Goal: Information Seeking & Learning: Learn about a topic

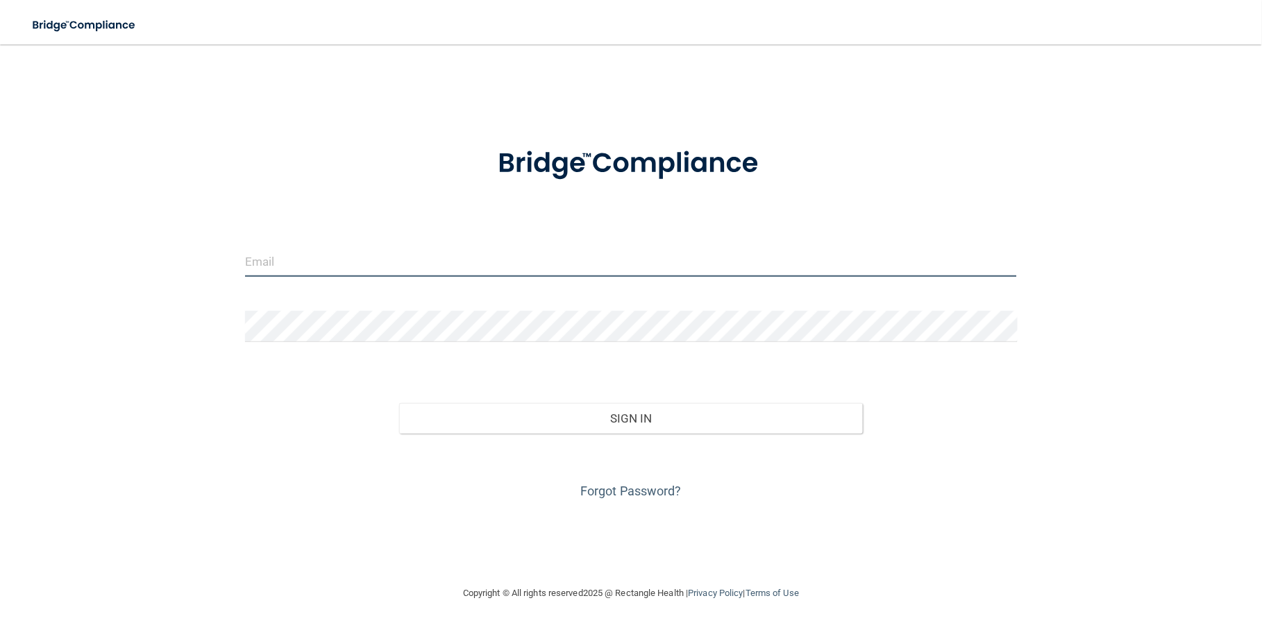
click at [715, 267] on input "email" at bounding box center [631, 261] width 772 height 31
type input "[EMAIL_ADDRESS][DOMAIN_NAME]"
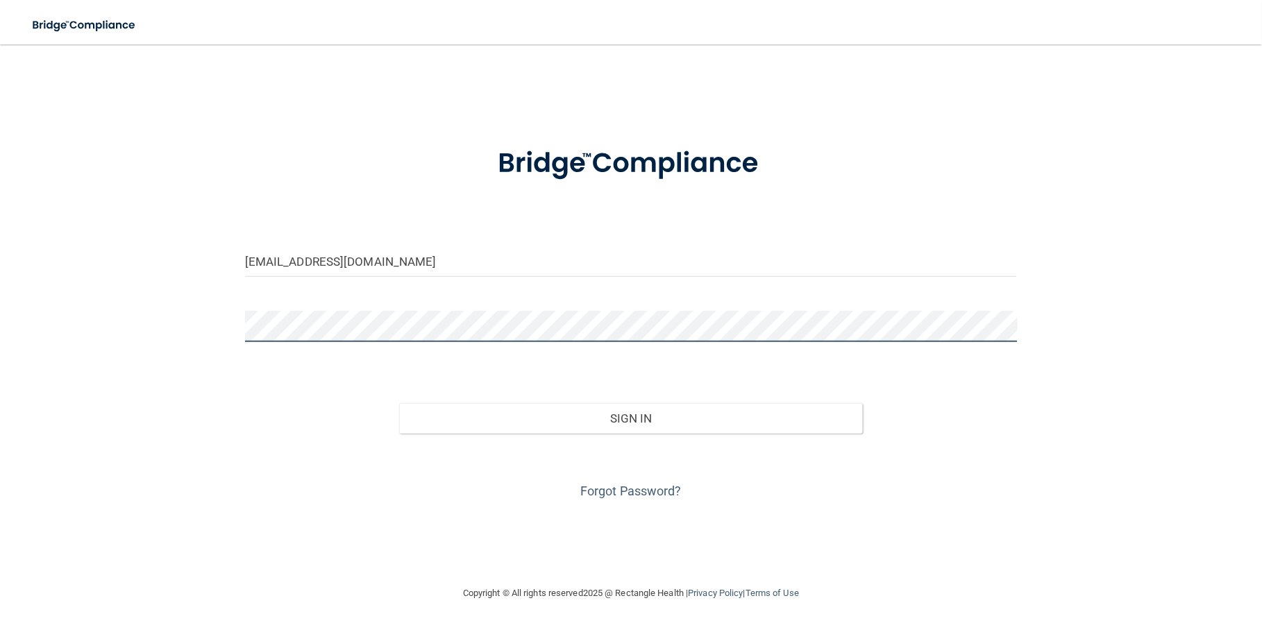
click at [399, 403] on button "Sign In" at bounding box center [630, 418] width 463 height 31
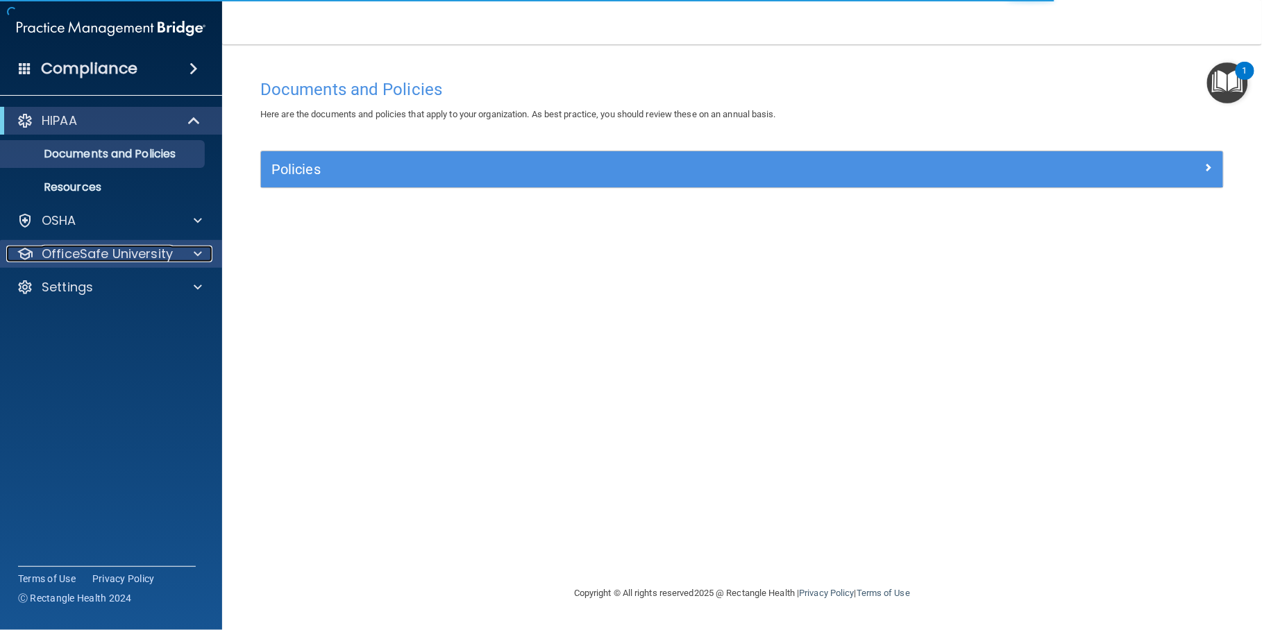
click at [147, 255] on p "OfficeSafe University" at bounding box center [107, 254] width 131 height 17
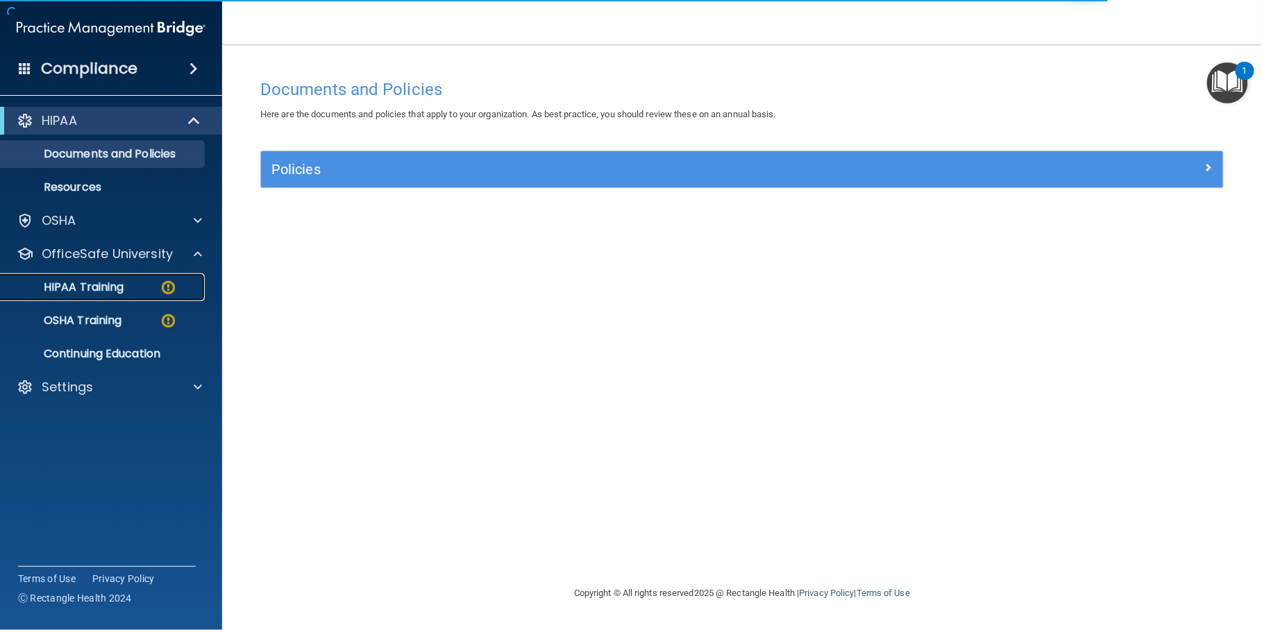
click at [151, 290] on div "HIPAA Training" at bounding box center [103, 287] width 189 height 14
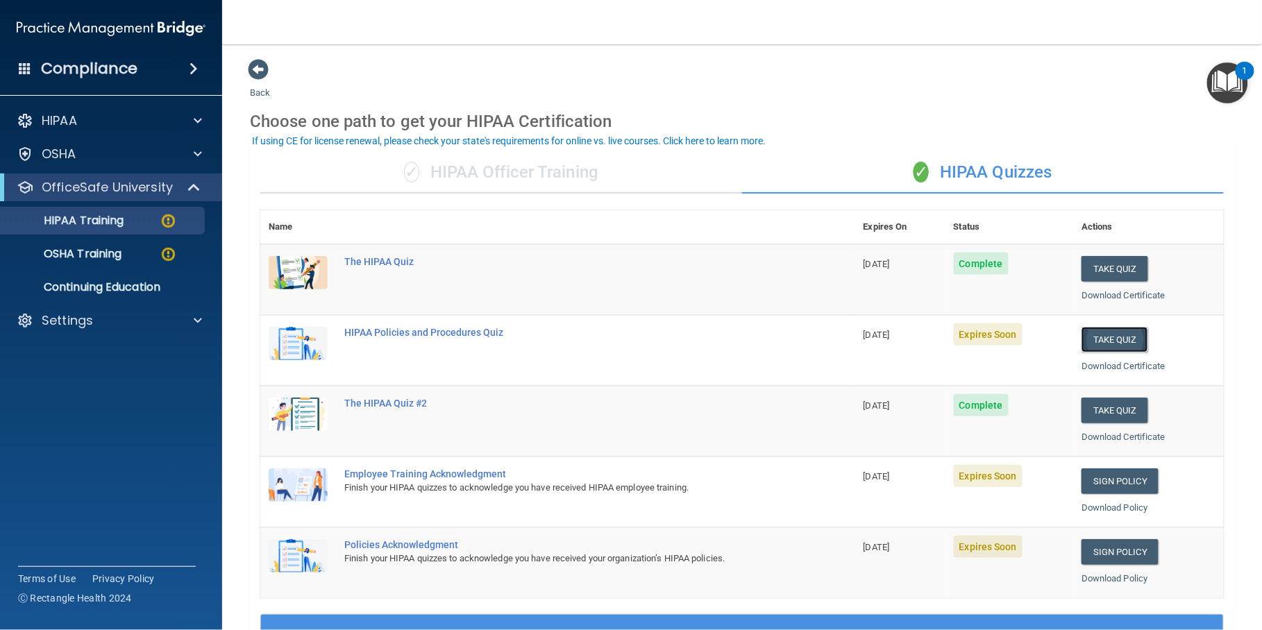
click at [1108, 337] on button "Take Quiz" at bounding box center [1114, 340] width 67 height 26
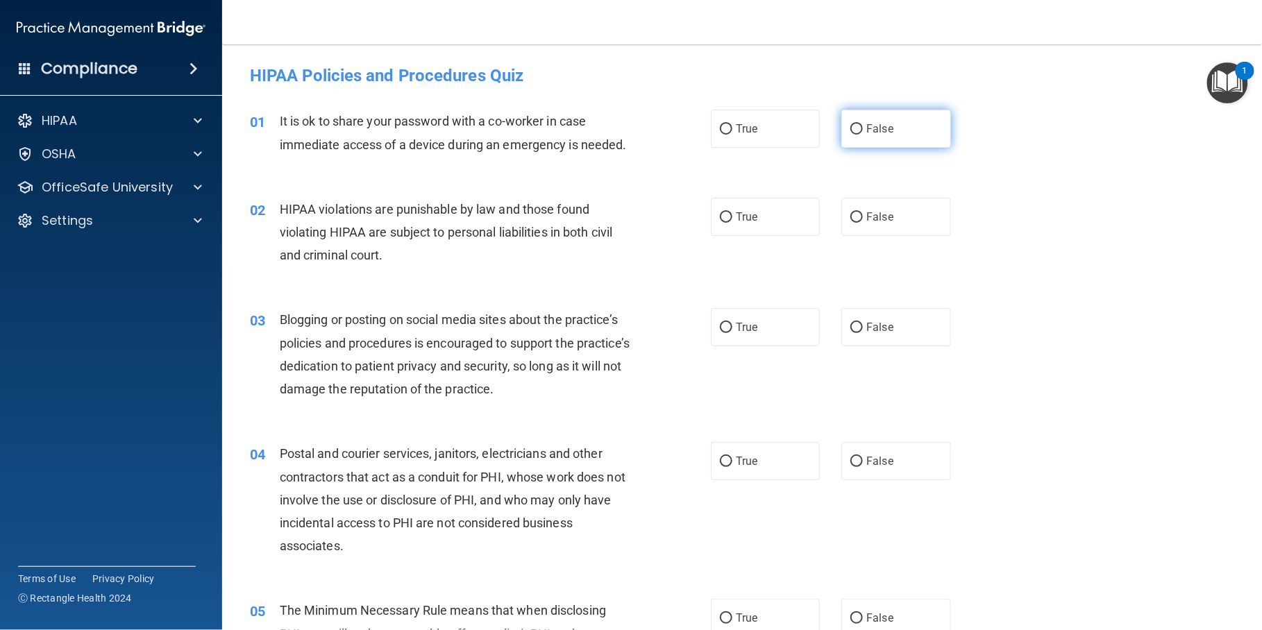
click at [870, 128] on span "False" at bounding box center [879, 128] width 27 height 13
click at [863, 128] on input "False" at bounding box center [856, 129] width 12 height 10
radio input "true"
click at [779, 236] on label "True" at bounding box center [765, 217] width 109 height 38
click at [732, 223] on input "True" at bounding box center [726, 217] width 12 height 10
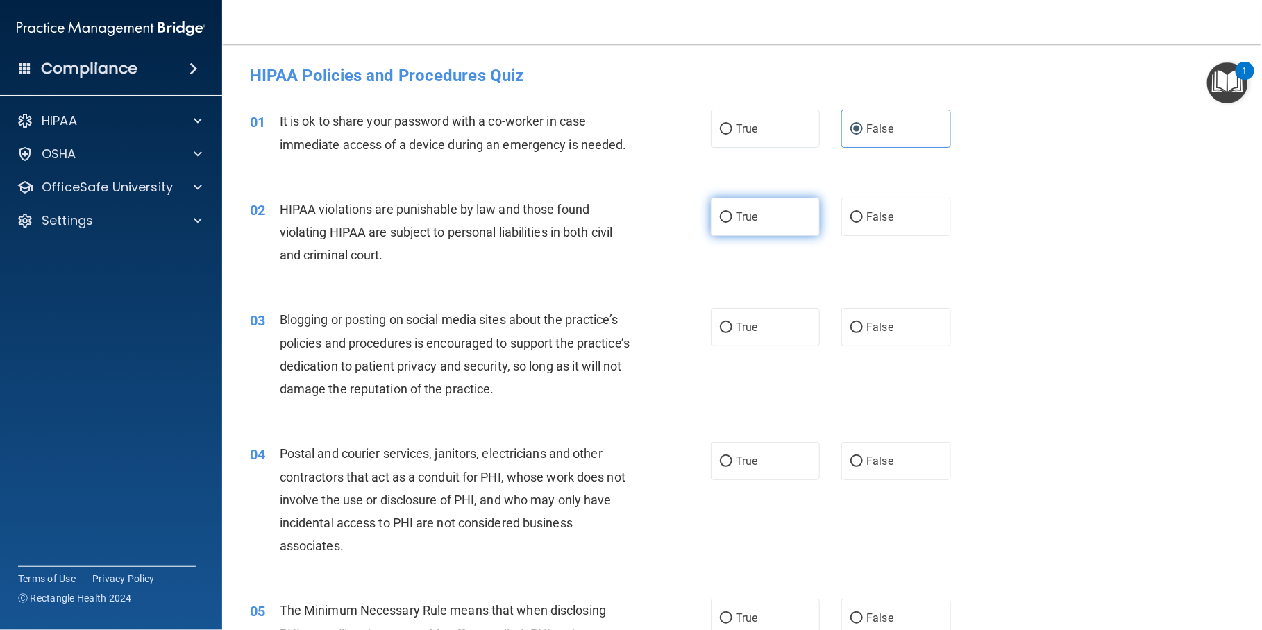
radio input "true"
click at [872, 334] on span "False" at bounding box center [879, 327] width 27 height 13
click at [863, 333] on input "False" at bounding box center [856, 328] width 12 height 10
radio input "true"
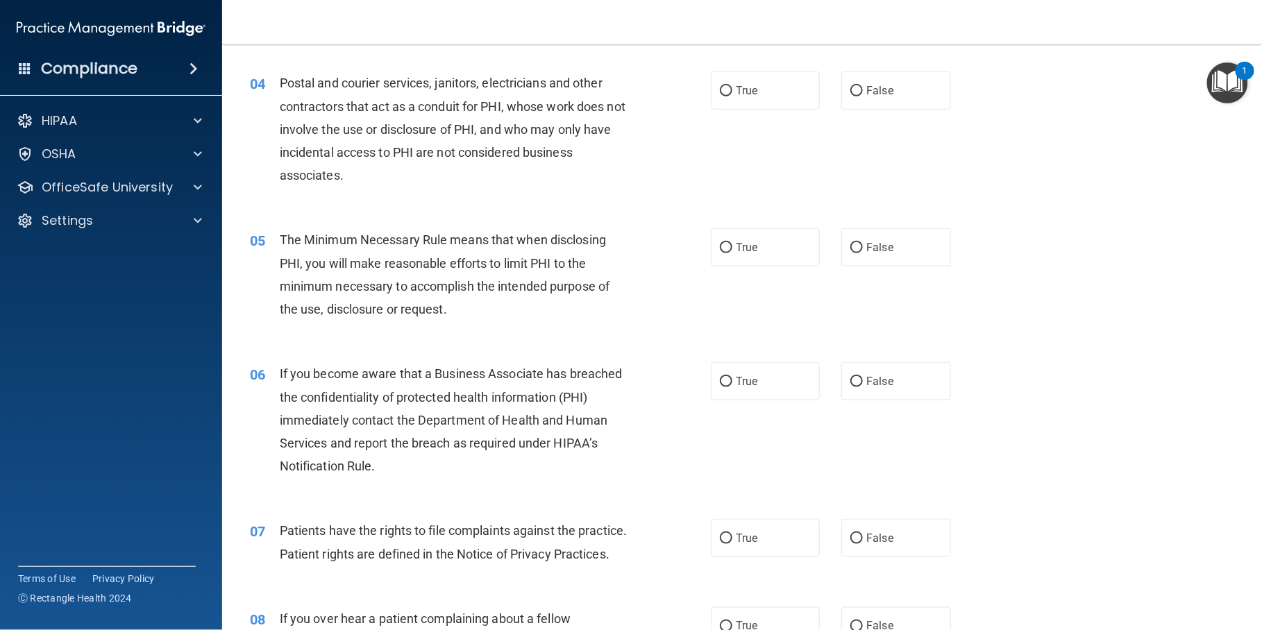
scroll to position [376, 0]
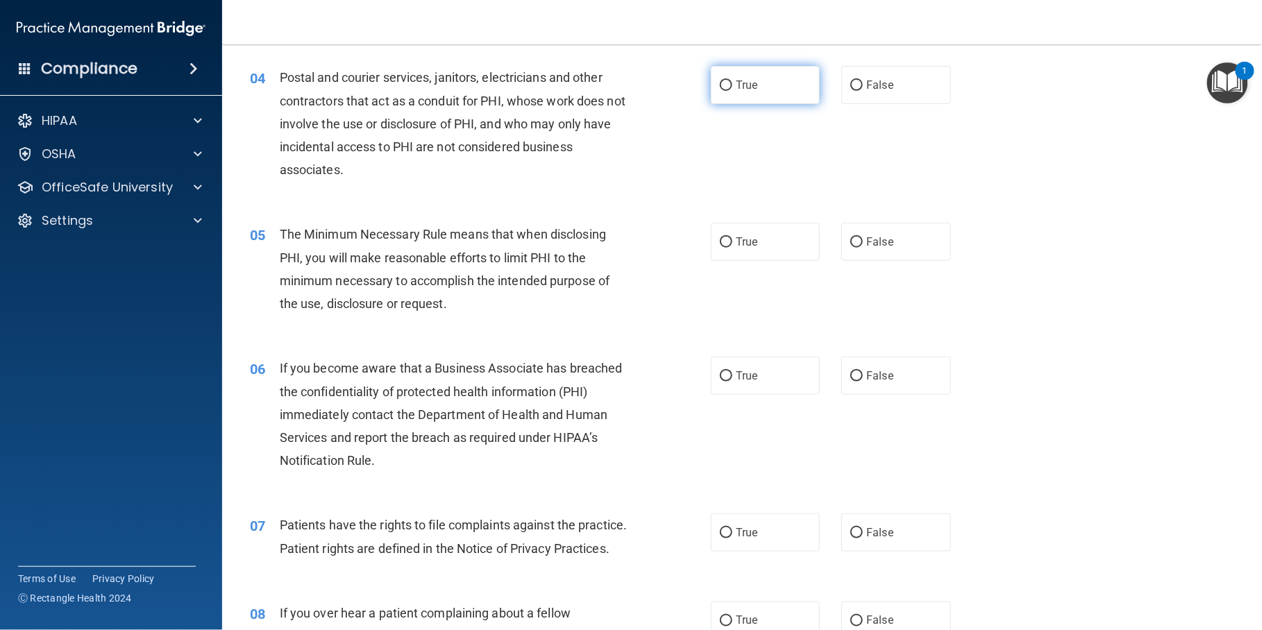
click at [770, 104] on label "True" at bounding box center [765, 85] width 109 height 38
click at [732, 91] on input "True" at bounding box center [726, 86] width 12 height 10
radio input "true"
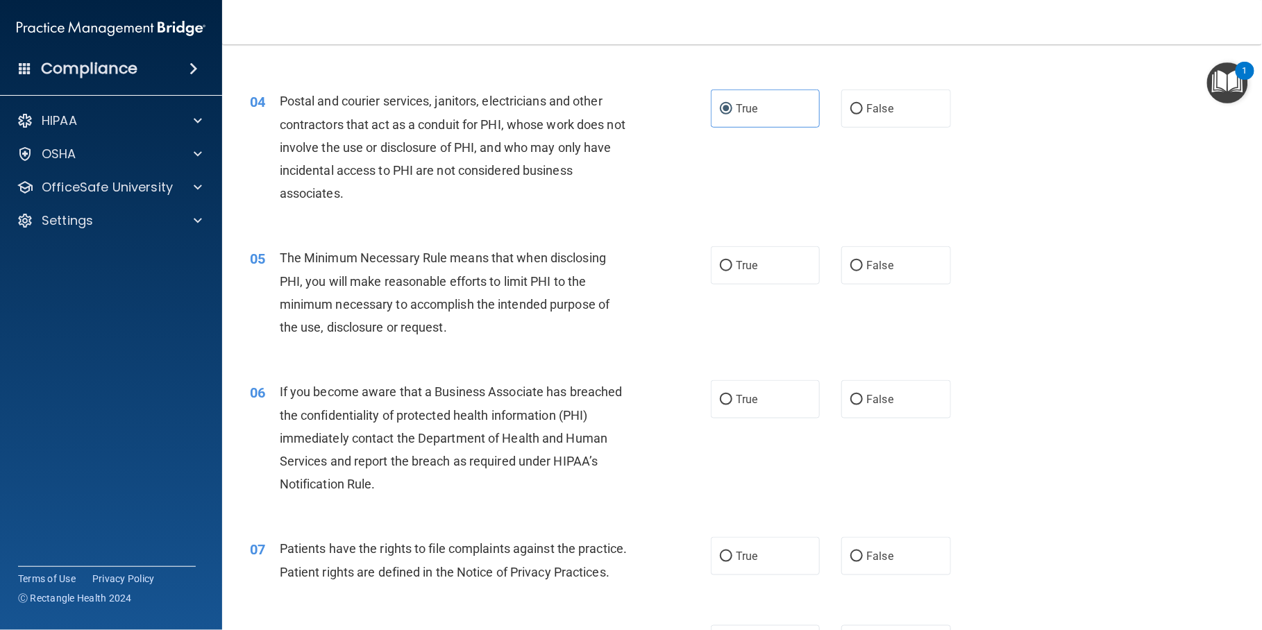
scroll to position [371, 0]
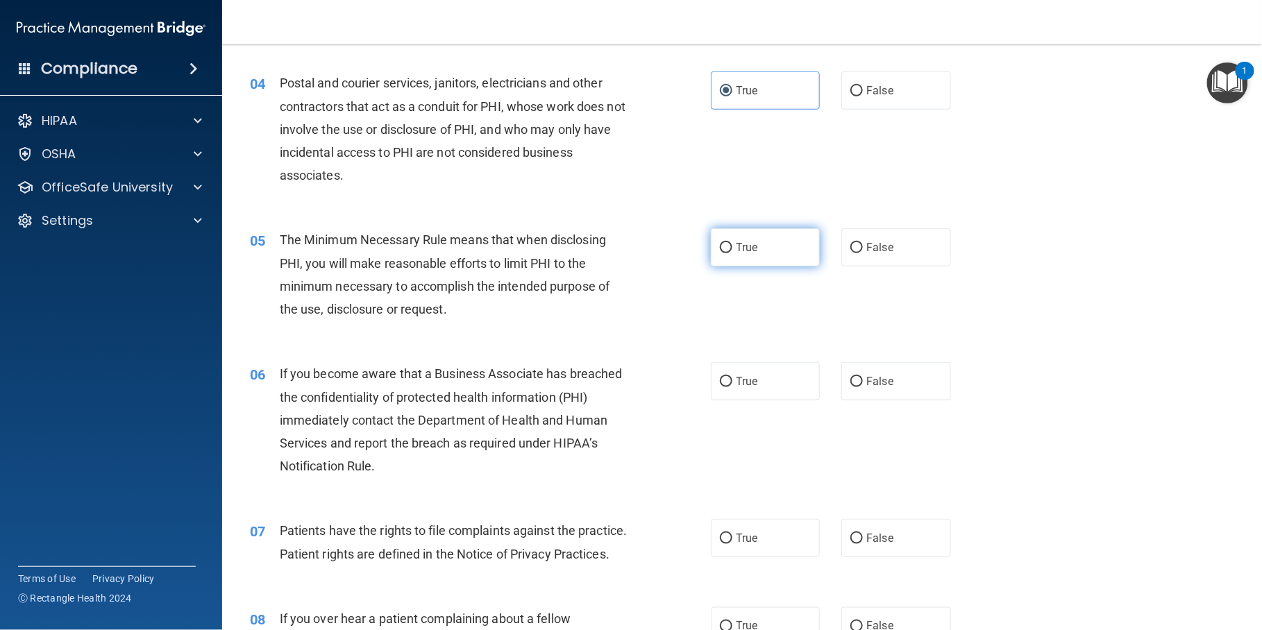
click at [736, 254] on span "True" at bounding box center [747, 247] width 22 height 13
click at [730, 253] on input "True" at bounding box center [726, 248] width 12 height 10
radio input "true"
click at [755, 400] on label "True" at bounding box center [765, 381] width 109 height 38
click at [732, 387] on input "True" at bounding box center [726, 382] width 12 height 10
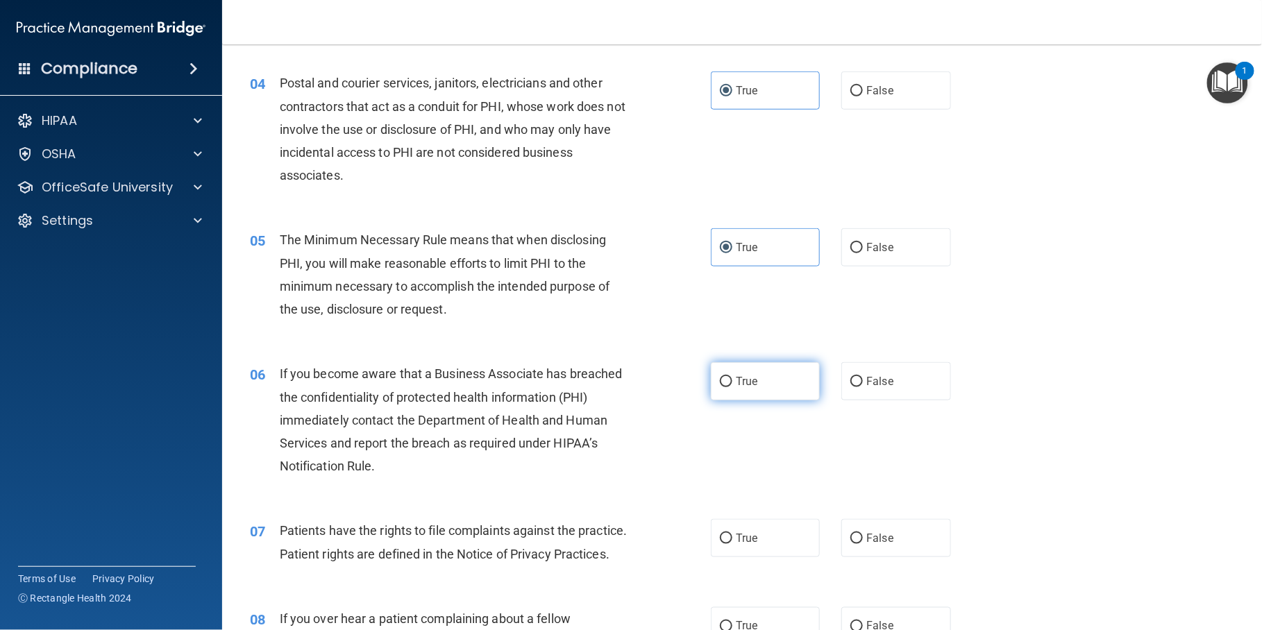
radio input "true"
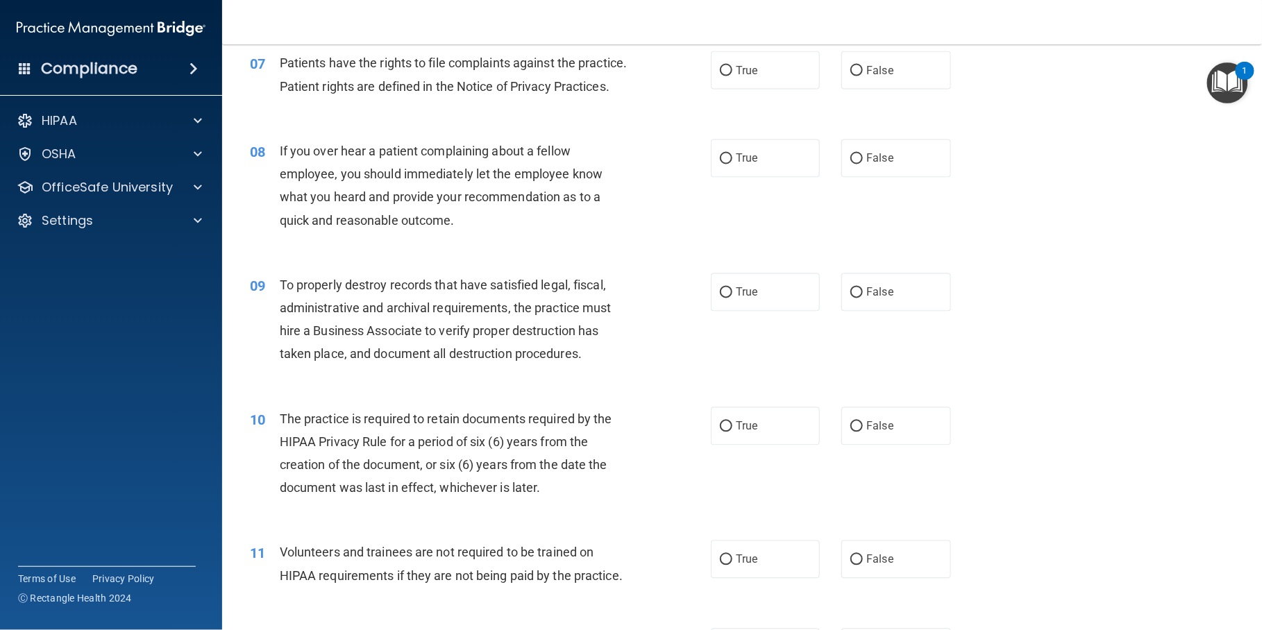
scroll to position [845, 0]
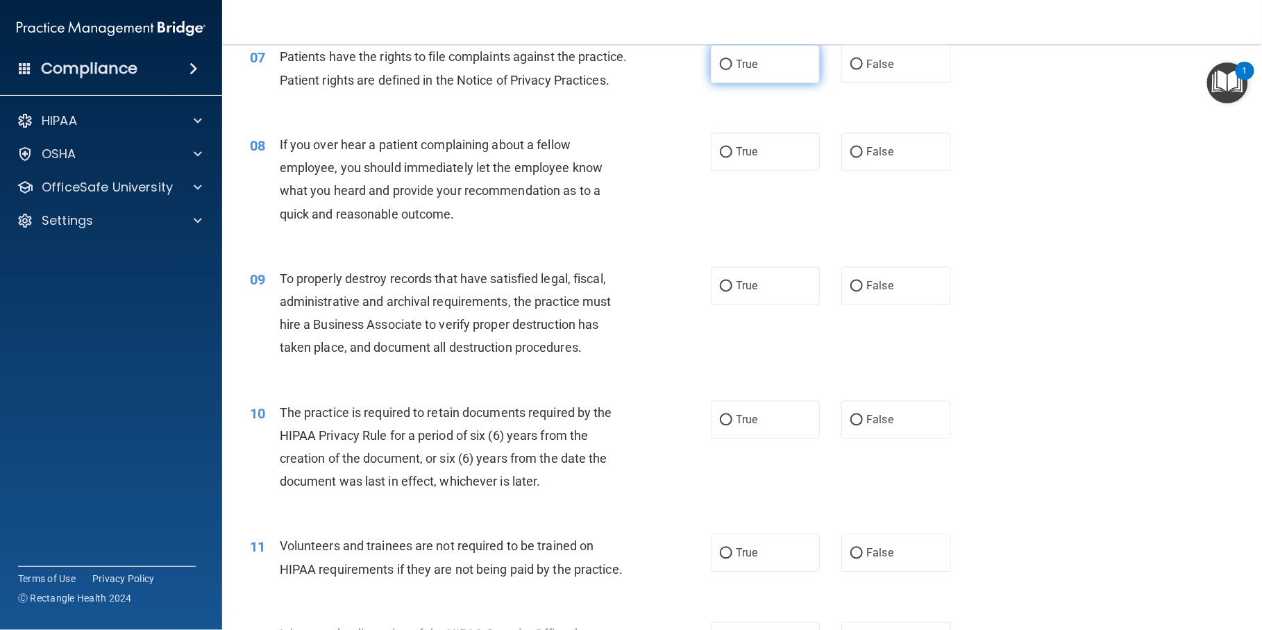
click at [784, 81] on label "True" at bounding box center [765, 64] width 109 height 38
click at [732, 70] on input "True" at bounding box center [726, 65] width 12 height 10
radio input "true"
click at [748, 159] on span "True" at bounding box center [747, 152] width 22 height 13
click at [732, 158] on input "True" at bounding box center [726, 153] width 12 height 10
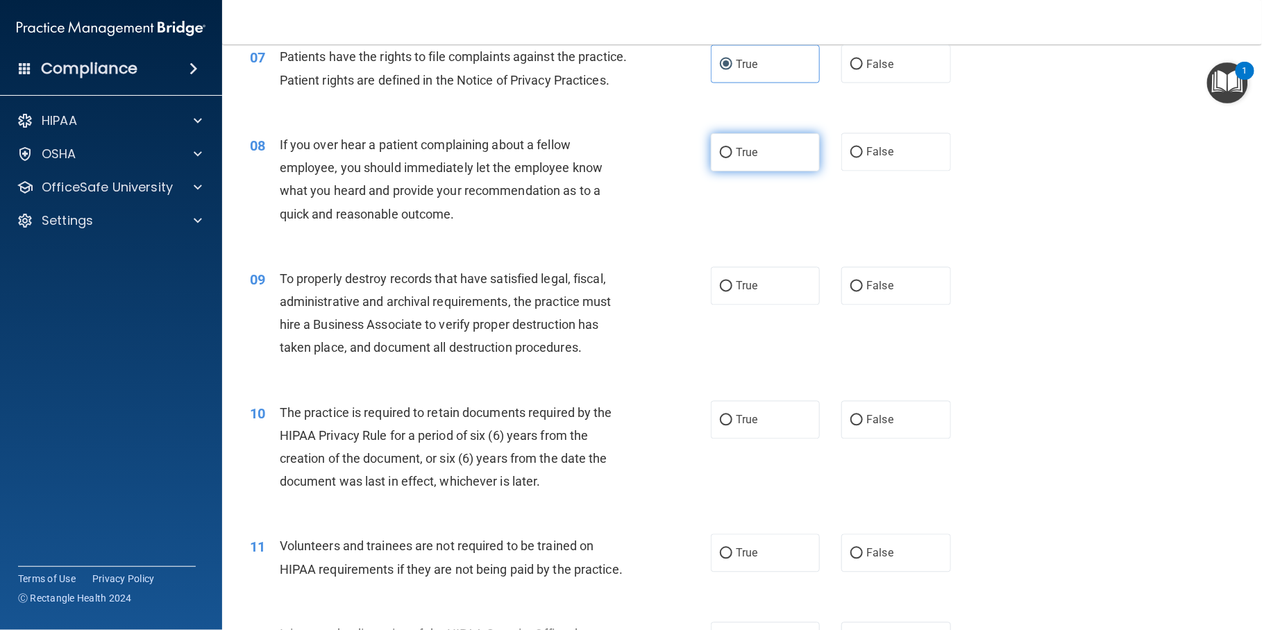
radio input "true"
click at [901, 305] on label "False" at bounding box center [895, 286] width 109 height 38
click at [863, 292] on input "False" at bounding box center [856, 287] width 12 height 10
radio input "true"
click at [884, 427] on span "False" at bounding box center [879, 420] width 27 height 13
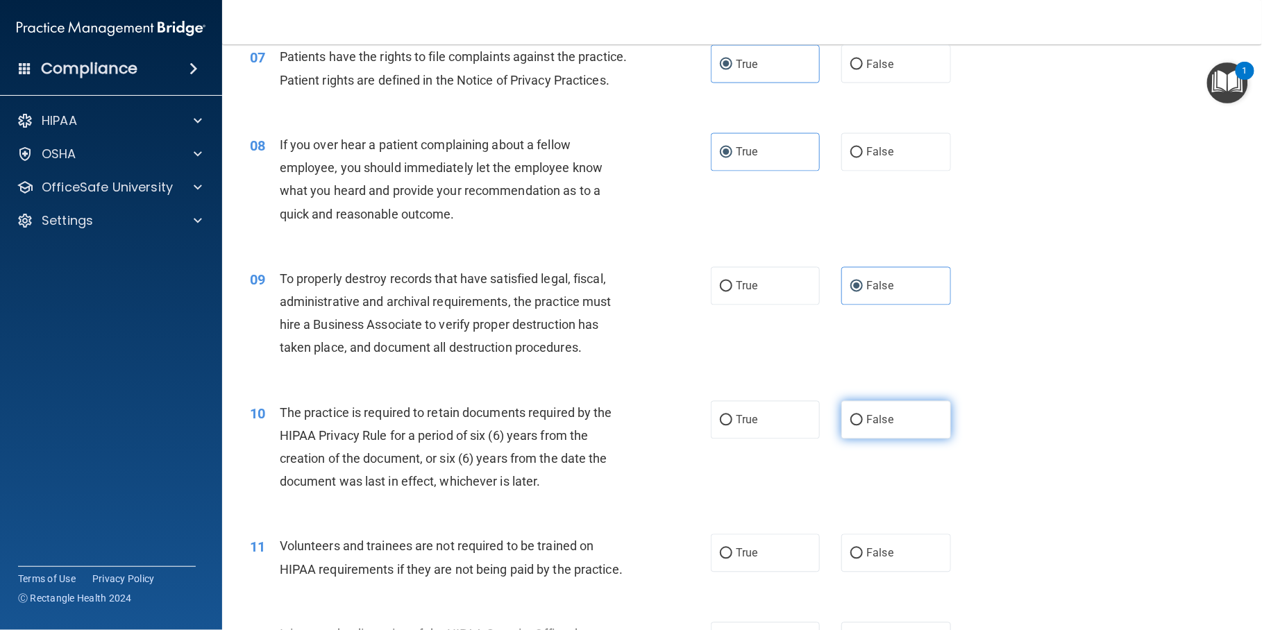
click at [863, 426] on input "False" at bounding box center [856, 421] width 12 height 10
radio input "true"
click at [754, 439] on label "True" at bounding box center [765, 420] width 109 height 38
click at [732, 426] on input "True" at bounding box center [726, 421] width 12 height 10
radio input "true"
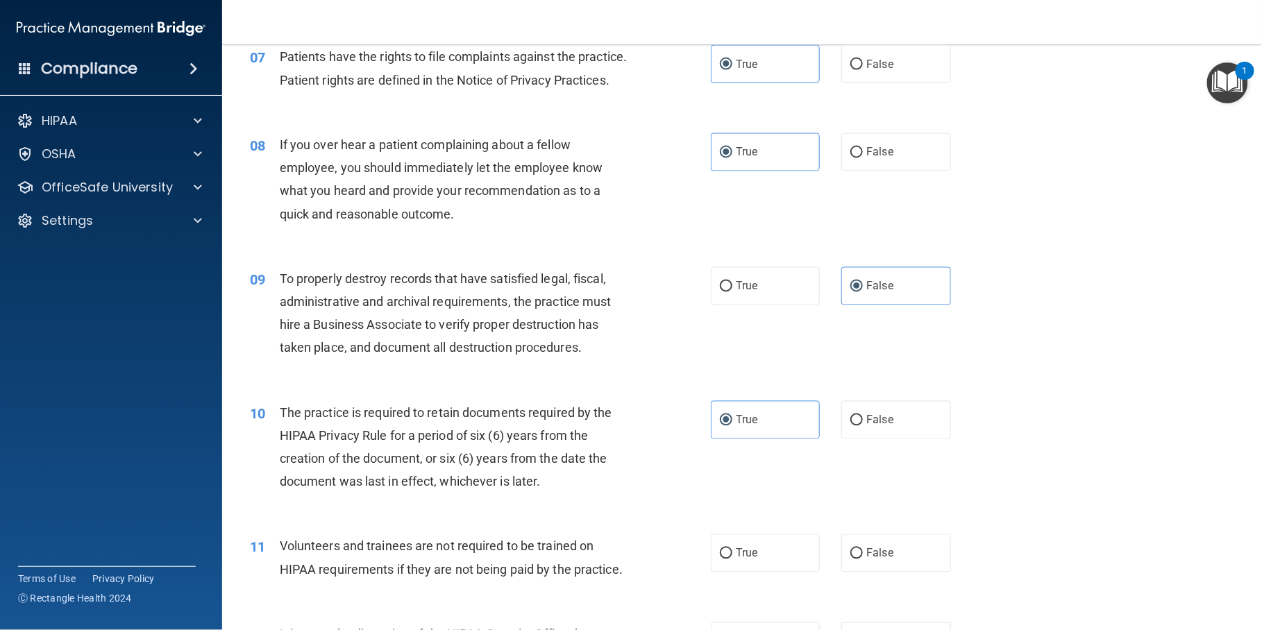
drag, startPoint x: 1256, startPoint y: 329, endPoint x: 1194, endPoint y: 180, distance: 161.1
click at [1194, 180] on div "08 If you over hear a patient complaining about a fellow employee, you should i…" at bounding box center [741, 183] width 1005 height 134
click at [855, 439] on label "False" at bounding box center [895, 420] width 109 height 38
click at [855, 426] on input "False" at bounding box center [856, 421] width 12 height 10
radio input "true"
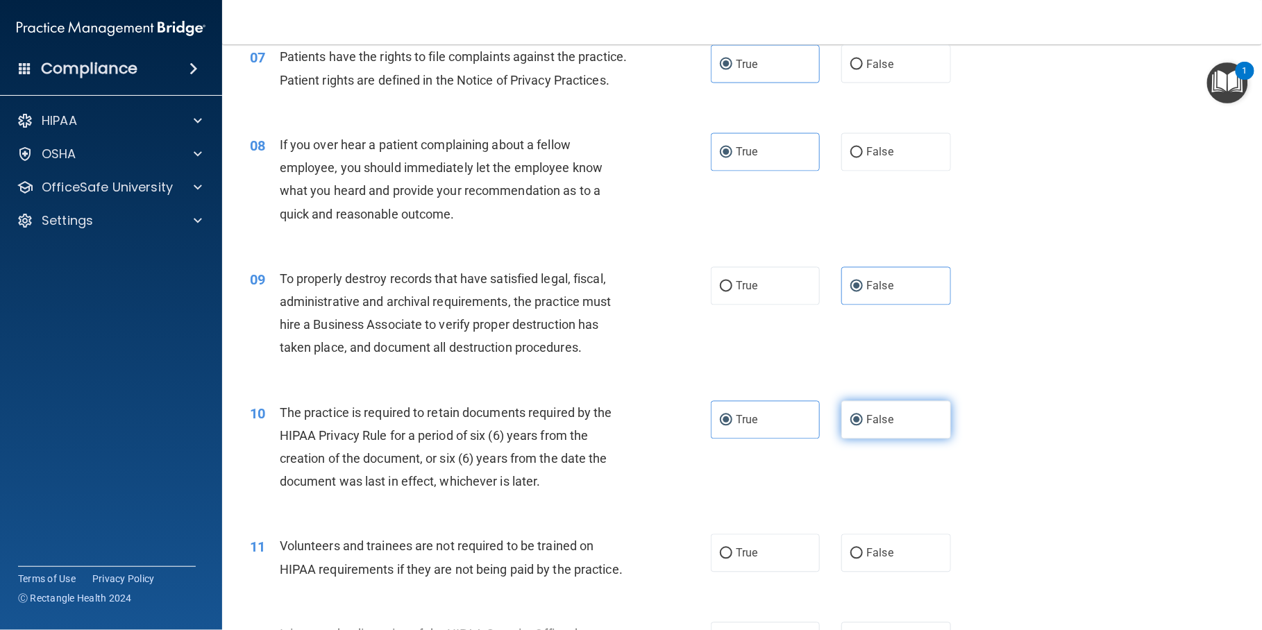
radio input "false"
drag, startPoint x: 1253, startPoint y: 290, endPoint x: 1123, endPoint y: 146, distance: 194.1
click at [1123, 115] on div "07 Patients have the rights to file complaints against the practice. Patient ri…" at bounding box center [741, 71] width 1005 height 87
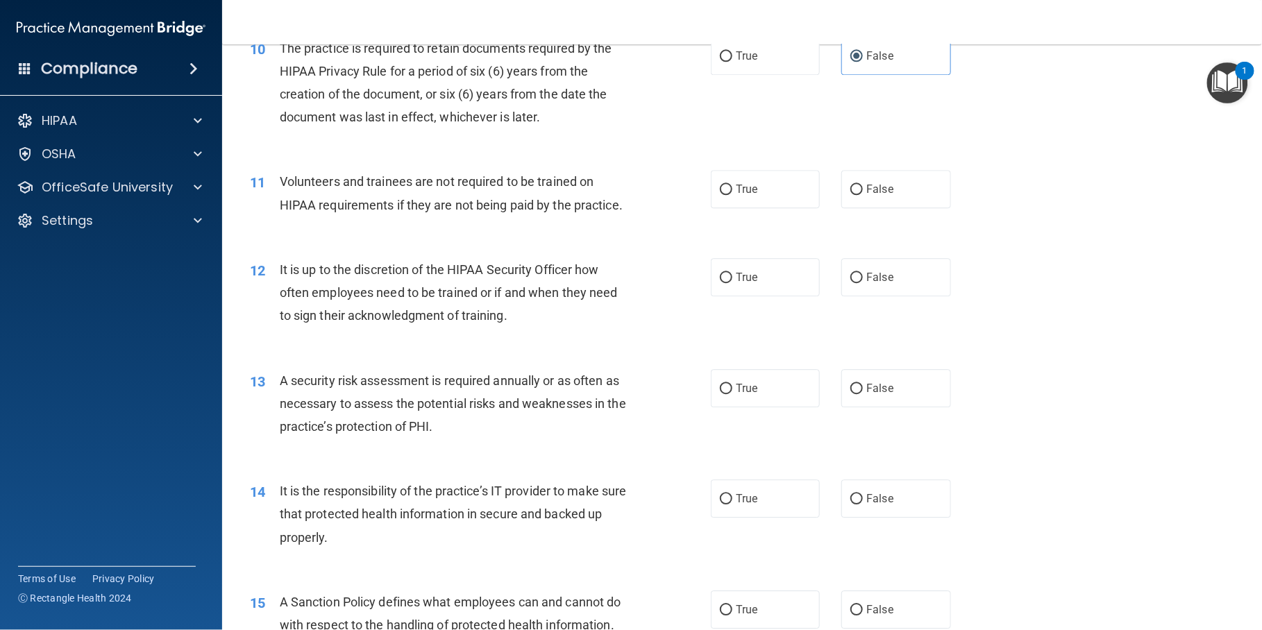
scroll to position [1227, 0]
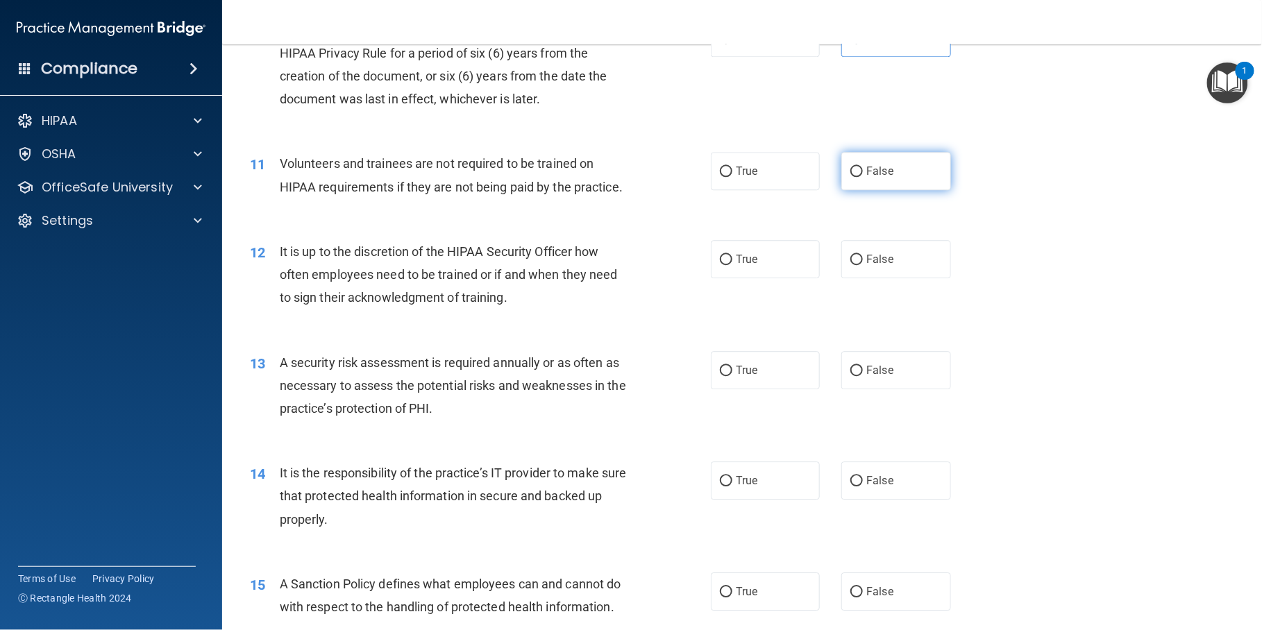
click at [900, 190] on label "False" at bounding box center [895, 171] width 109 height 38
click at [863, 177] on input "False" at bounding box center [856, 172] width 12 height 10
radio input "true"
click at [759, 278] on label "True" at bounding box center [765, 259] width 109 height 38
click at [732, 265] on input "True" at bounding box center [726, 260] width 12 height 10
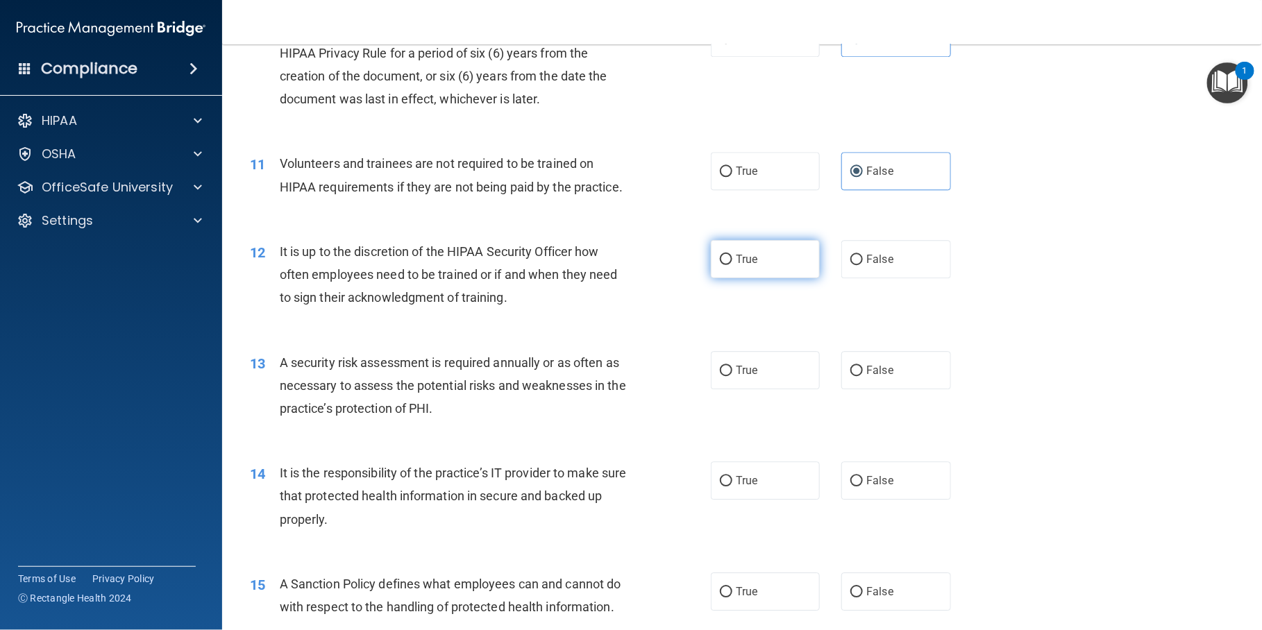
radio input "true"
click at [1002, 334] on div "12 It is up to the discretion of the HIPAA Security Officer how often employees…" at bounding box center [741, 278] width 1005 height 111
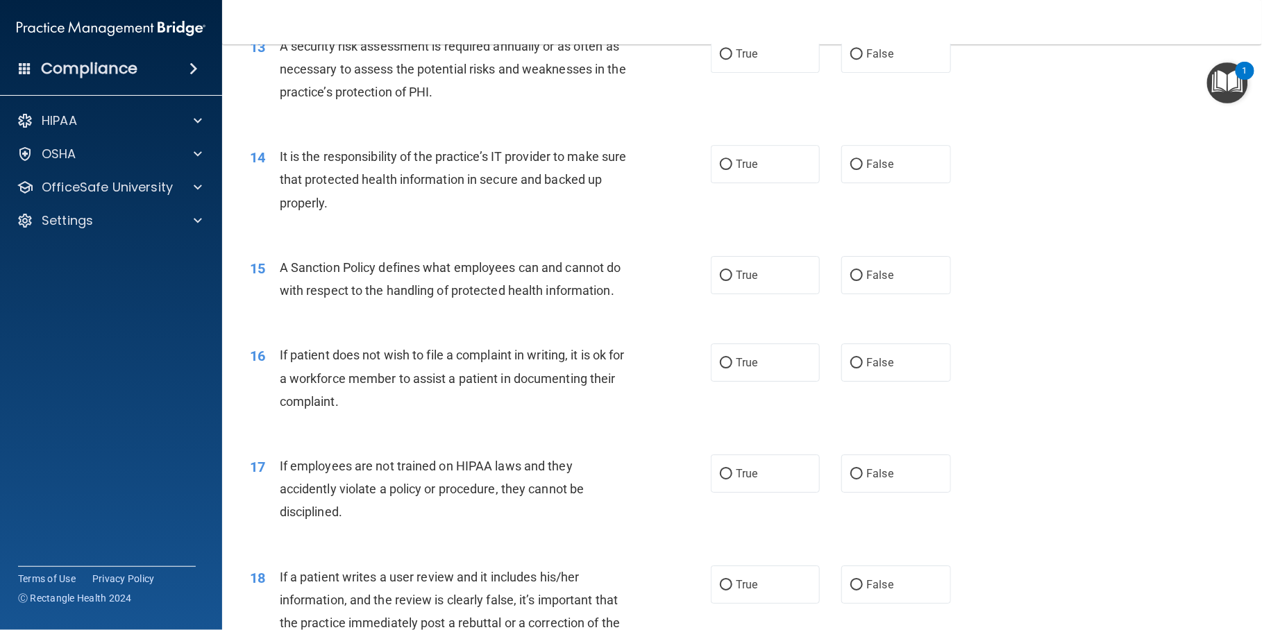
scroll to position [1549, 0]
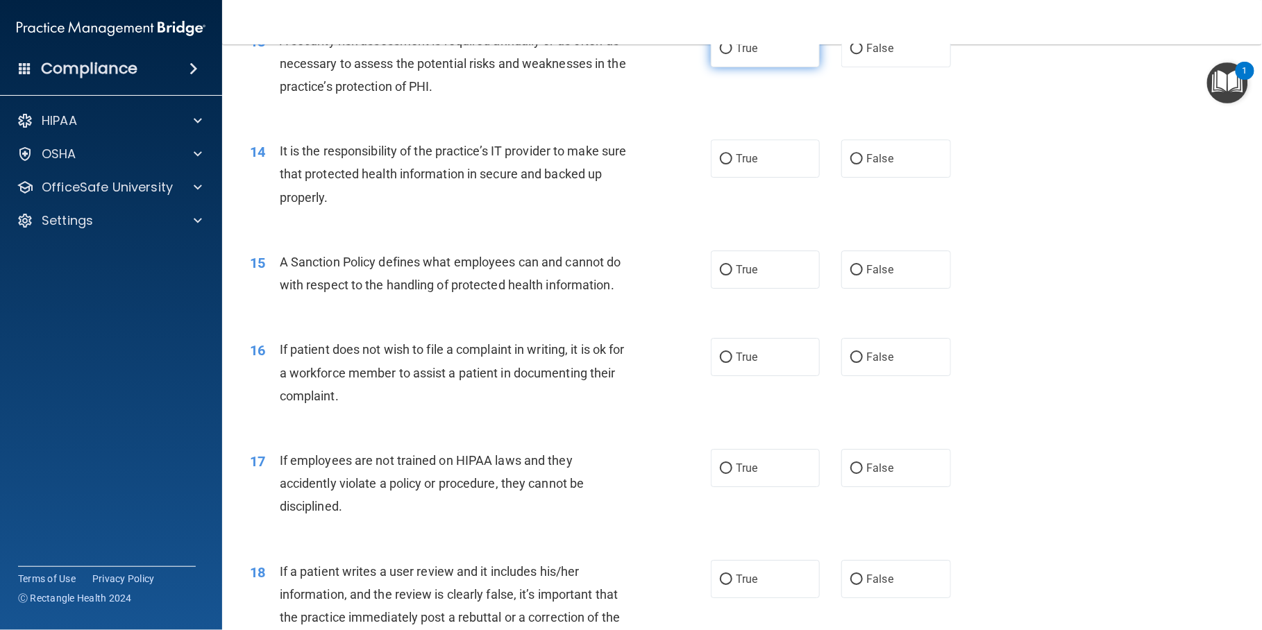
click at [775, 67] on label "True" at bounding box center [765, 48] width 109 height 38
click at [732, 54] on input "True" at bounding box center [726, 49] width 12 height 10
radio input "true"
click at [776, 178] on label "True" at bounding box center [765, 159] width 109 height 38
click at [732, 164] on input "True" at bounding box center [726, 159] width 12 height 10
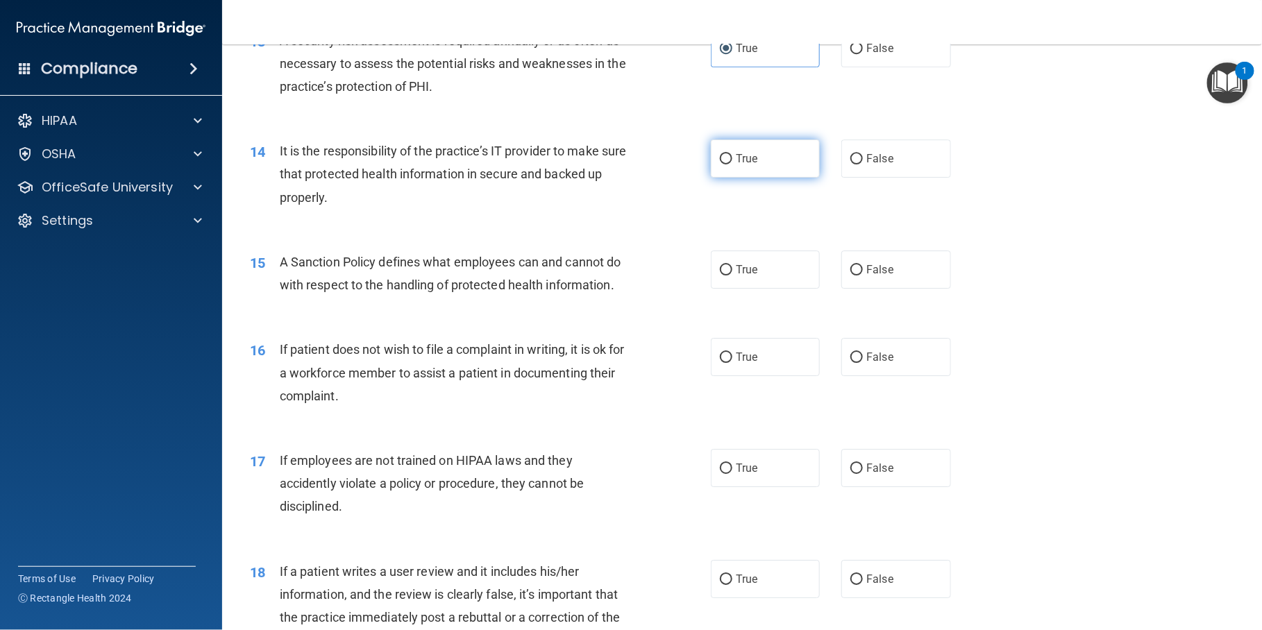
radio input "true"
click at [776, 289] on label "True" at bounding box center [765, 270] width 109 height 38
click at [732, 276] on input "True" at bounding box center [726, 270] width 12 height 10
radio input "true"
click at [753, 376] on label "True" at bounding box center [765, 357] width 109 height 38
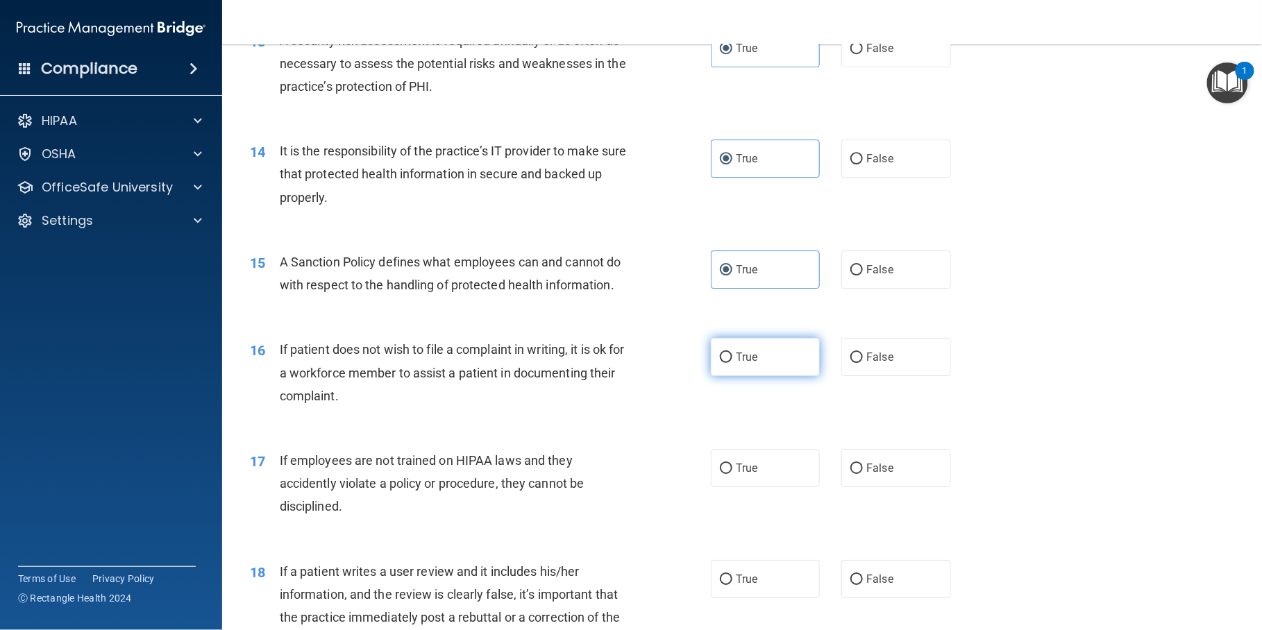
click at [732, 363] on input "True" at bounding box center [726, 358] width 12 height 10
radio input "true"
click at [869, 475] on span "False" at bounding box center [879, 468] width 27 height 13
click at [863, 474] on input "False" at bounding box center [856, 469] width 12 height 10
radio input "true"
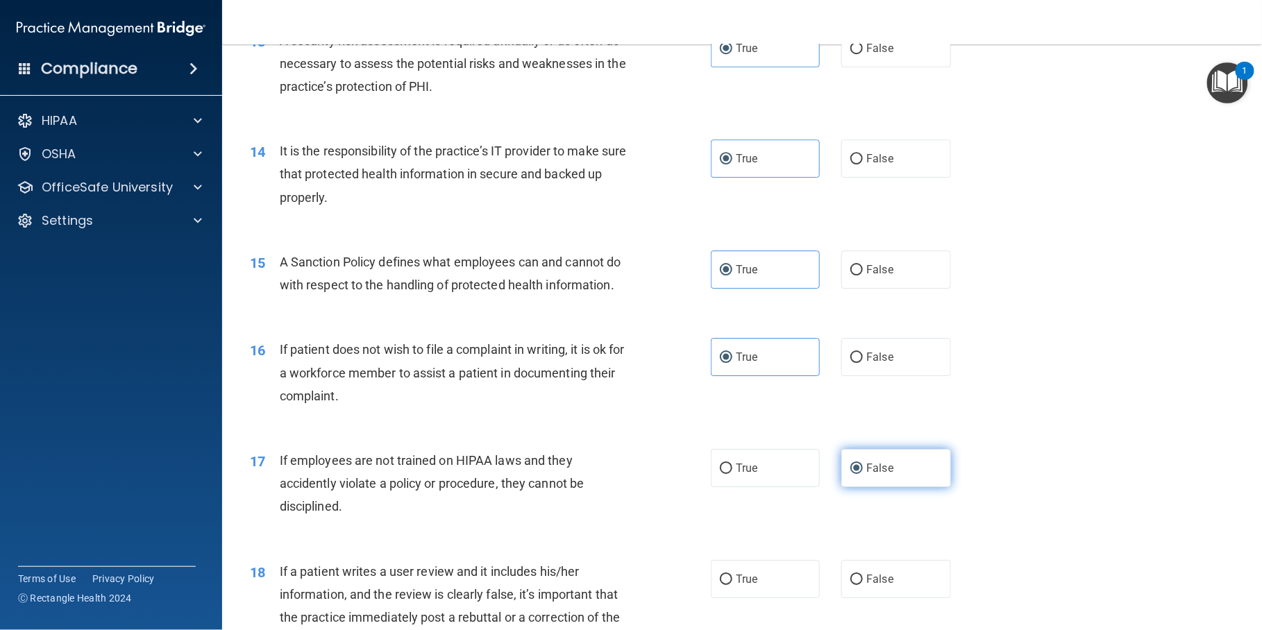
click at [869, 475] on span "False" at bounding box center [879, 468] width 27 height 13
click at [863, 474] on input "False" at bounding box center [856, 469] width 12 height 10
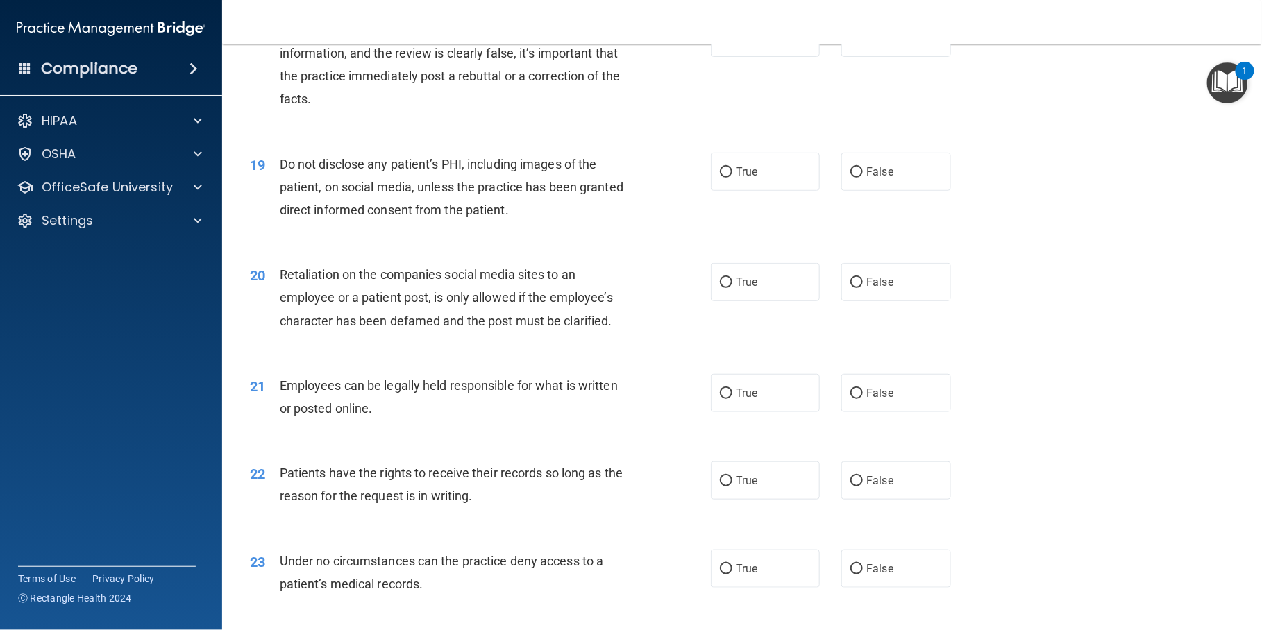
scroll to position [2133, 0]
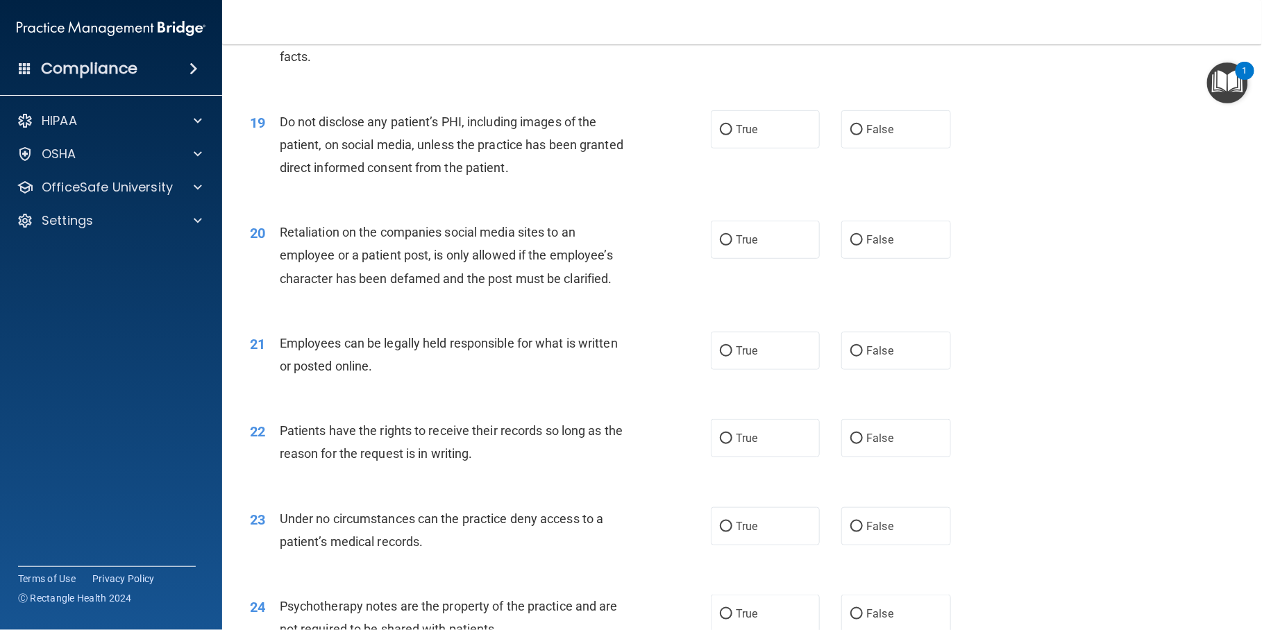
radio input "true"
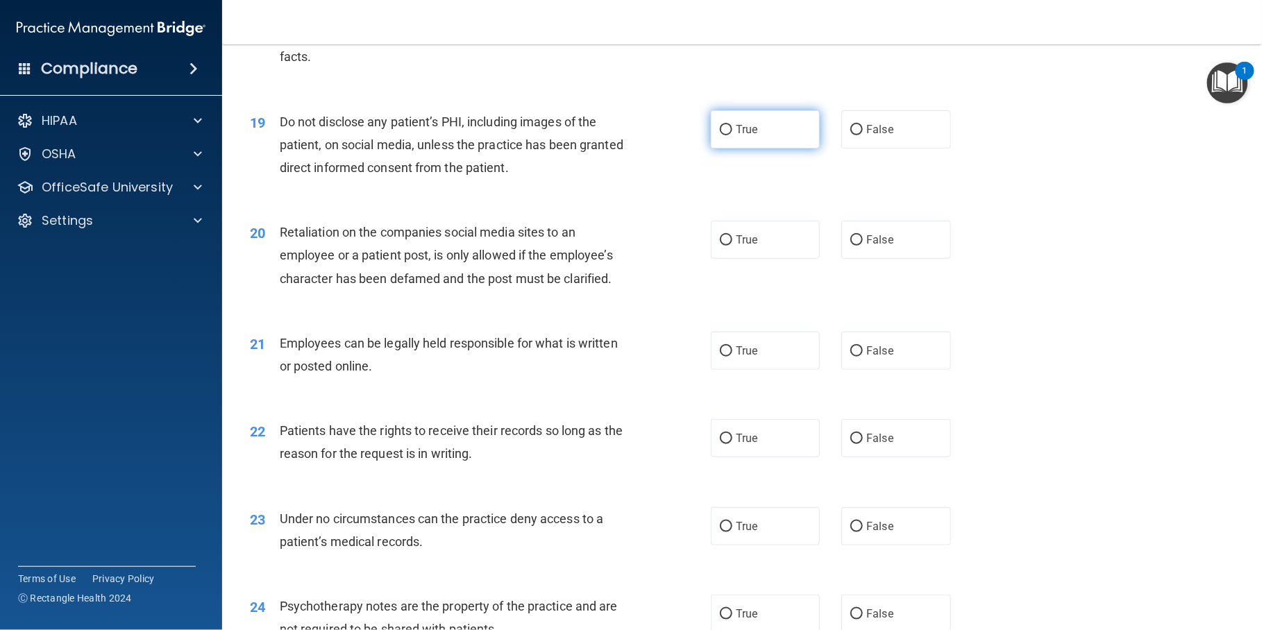
click at [733, 149] on label "True" at bounding box center [765, 129] width 109 height 38
click at [732, 135] on input "True" at bounding box center [726, 130] width 12 height 10
radio input "true"
click at [850, 246] on input "False" at bounding box center [856, 240] width 12 height 10
radio input "true"
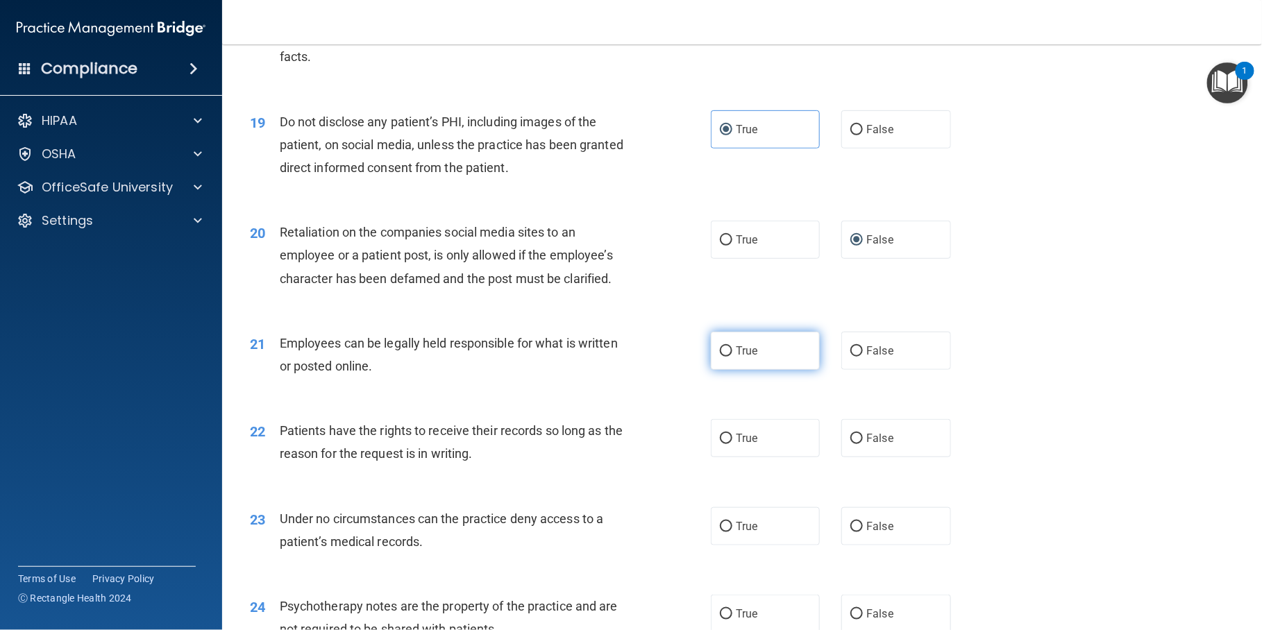
click at [761, 370] on label "True" at bounding box center [765, 351] width 109 height 38
click at [732, 357] on input "True" at bounding box center [726, 351] width 12 height 10
radio input "true"
click at [876, 457] on label "False" at bounding box center [895, 438] width 109 height 38
click at [863, 444] on input "False" at bounding box center [856, 439] width 12 height 10
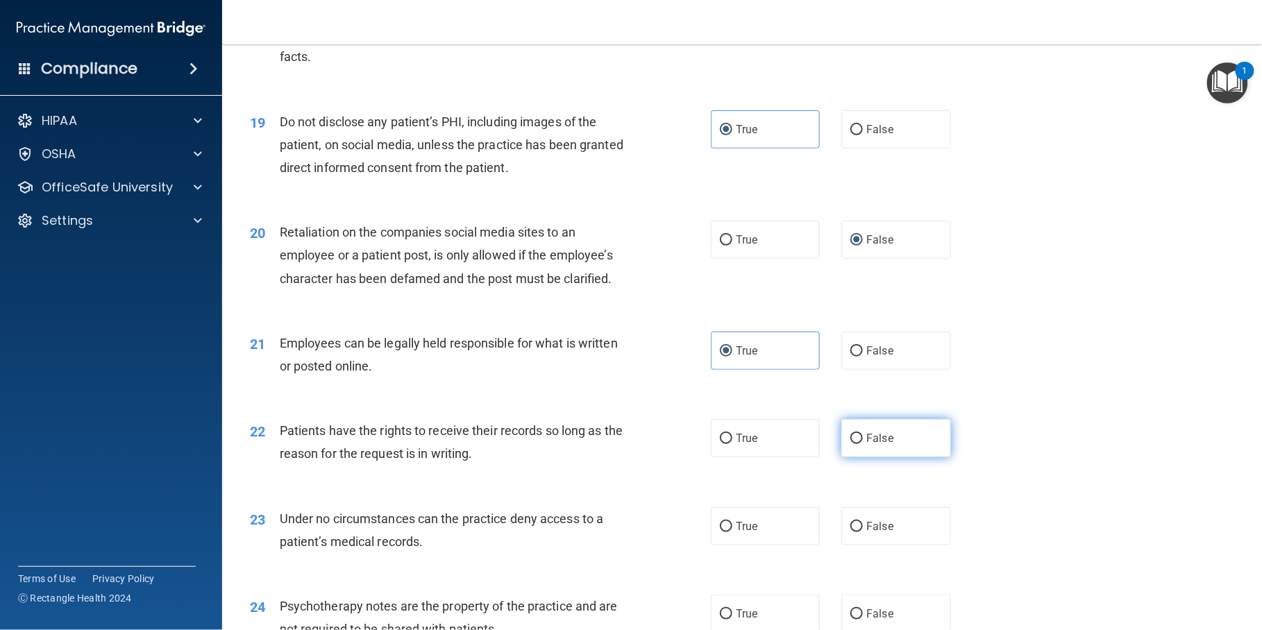
radio input "true"
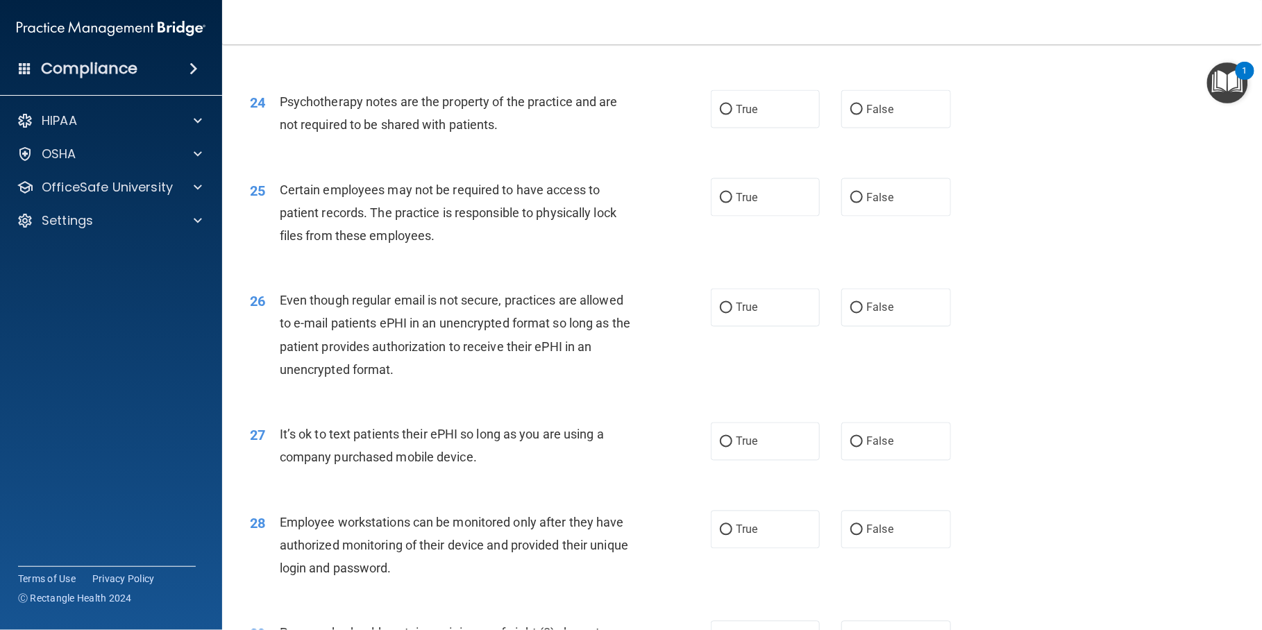
scroll to position [2643, 0]
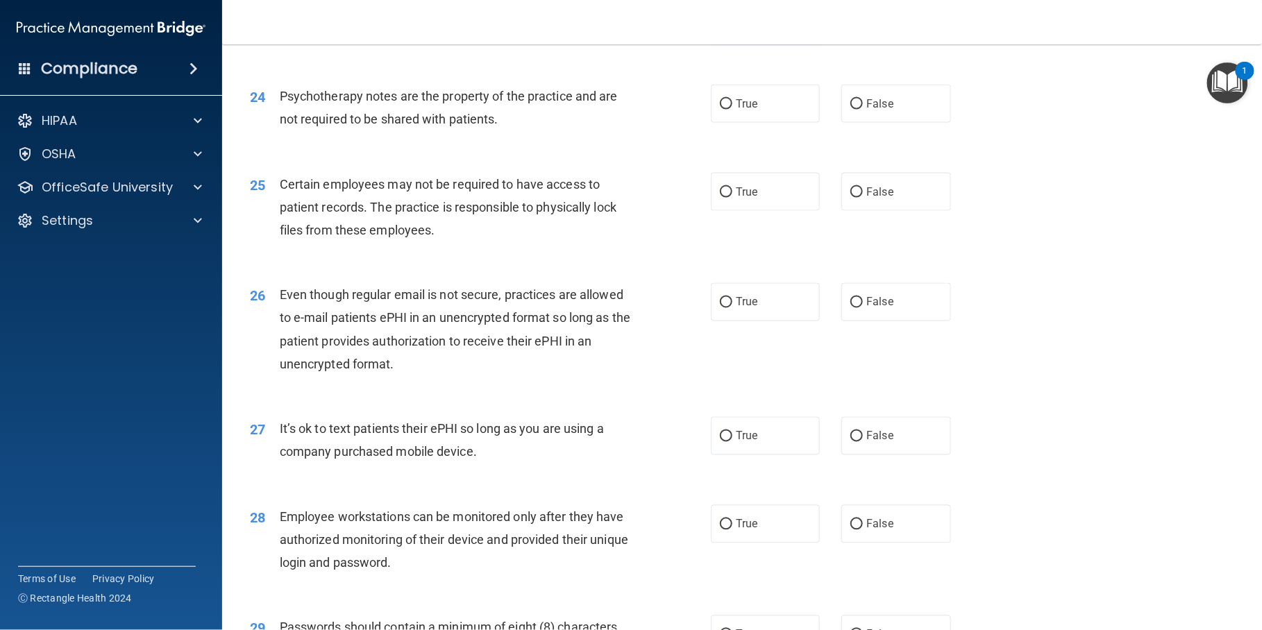
click at [795, 35] on label "True" at bounding box center [765, 16] width 109 height 38
click at [732, 22] on input "True" at bounding box center [726, 17] width 12 height 10
radio input "true"
click at [881, 123] on label "False" at bounding box center [895, 104] width 109 height 38
click at [863, 110] on input "False" at bounding box center [856, 104] width 12 height 10
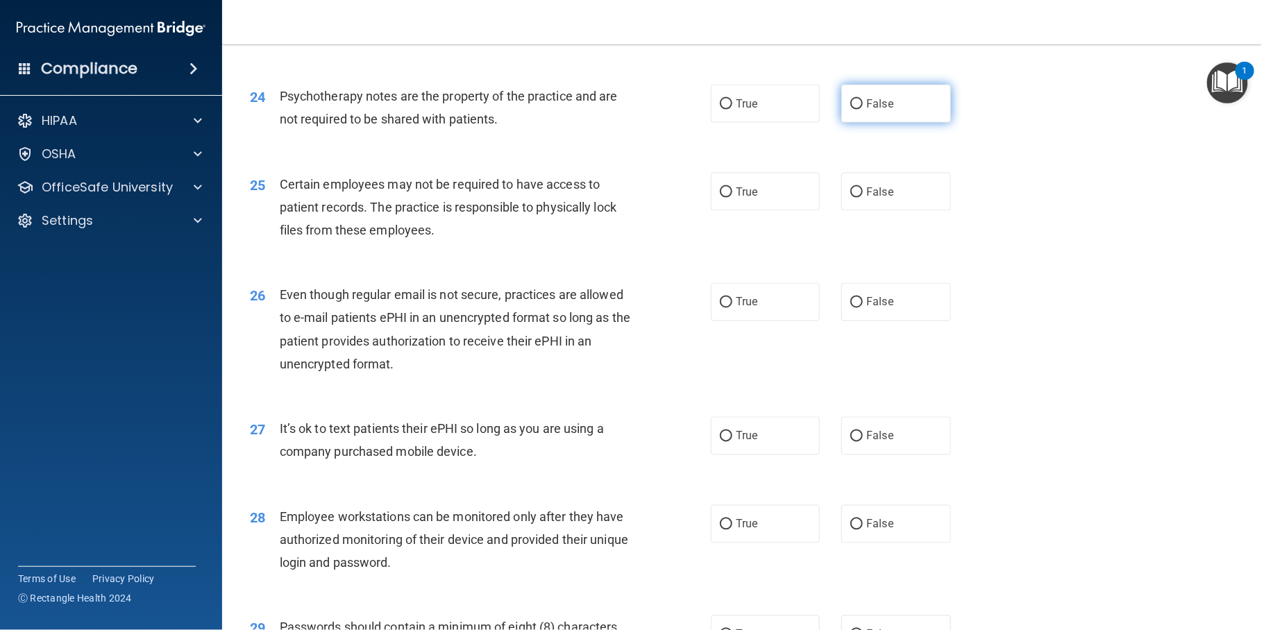
radio input "true"
click at [752, 211] on label "True" at bounding box center [765, 192] width 109 height 38
click at [732, 198] on input "True" at bounding box center [726, 192] width 12 height 10
radio input "true"
click at [761, 321] on label "True" at bounding box center [765, 302] width 109 height 38
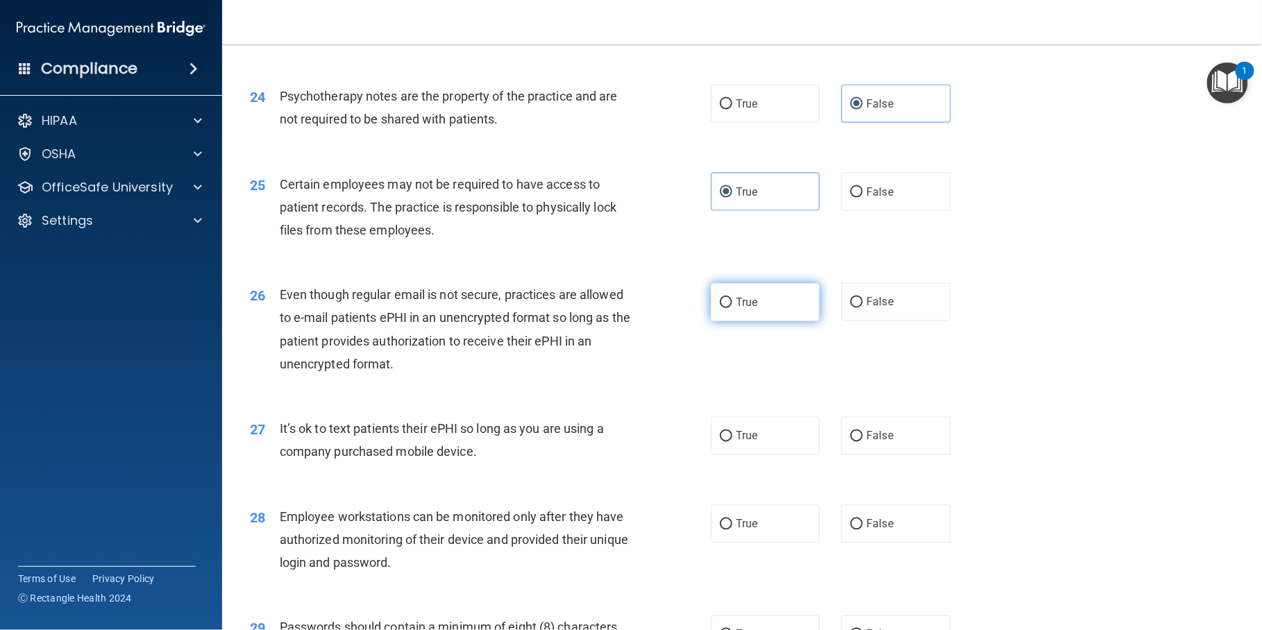
click at [732, 308] on input "True" at bounding box center [726, 303] width 12 height 10
radio input "true"
click at [866, 455] on label "False" at bounding box center [895, 436] width 109 height 38
click at [863, 442] on input "False" at bounding box center [856, 437] width 12 height 10
radio input "true"
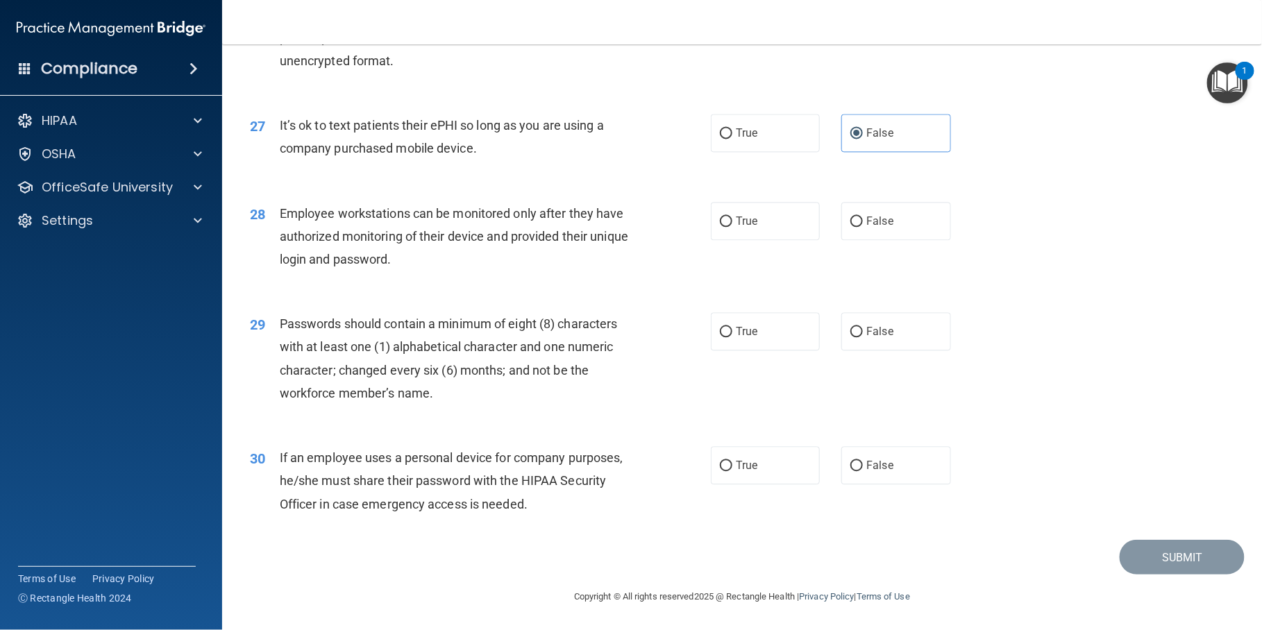
scroll to position [3038, 0]
click at [872, 228] on label "False" at bounding box center [895, 221] width 109 height 38
click at [863, 227] on input "False" at bounding box center [856, 222] width 12 height 10
radio input "true"
click at [765, 334] on label "True" at bounding box center [765, 331] width 109 height 38
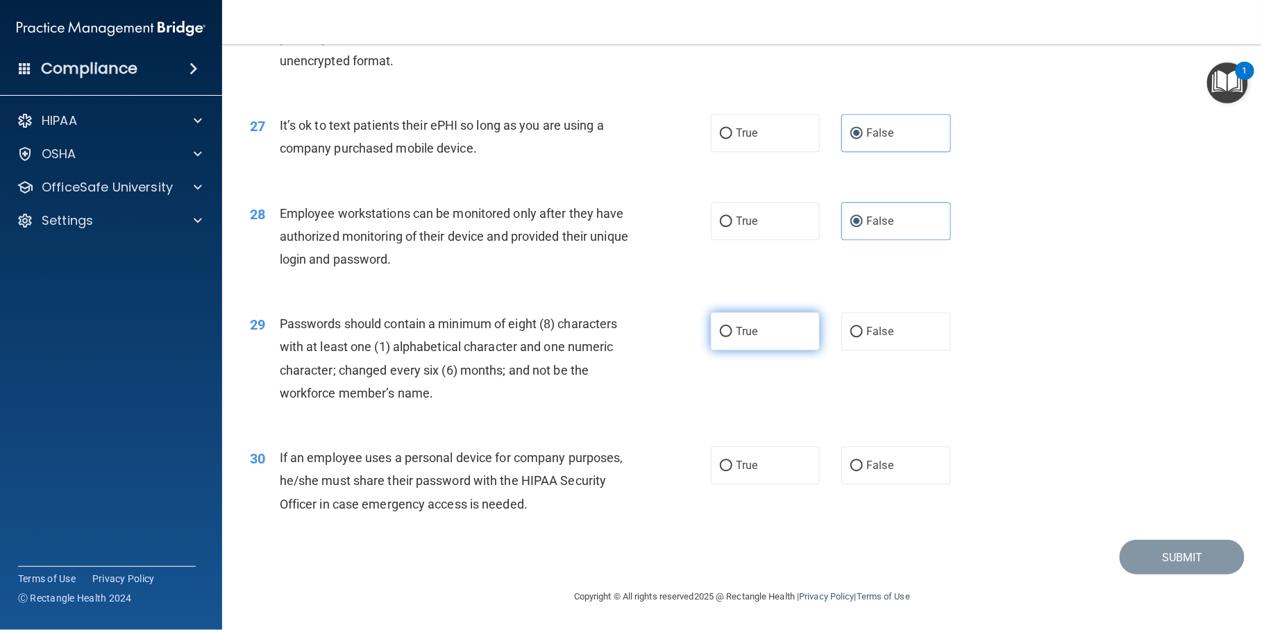
click at [732, 334] on input "True" at bounding box center [726, 332] width 12 height 10
radio input "true"
click at [767, 471] on label "True" at bounding box center [765, 465] width 109 height 38
click at [732, 471] on input "True" at bounding box center [726, 466] width 12 height 10
radio input "true"
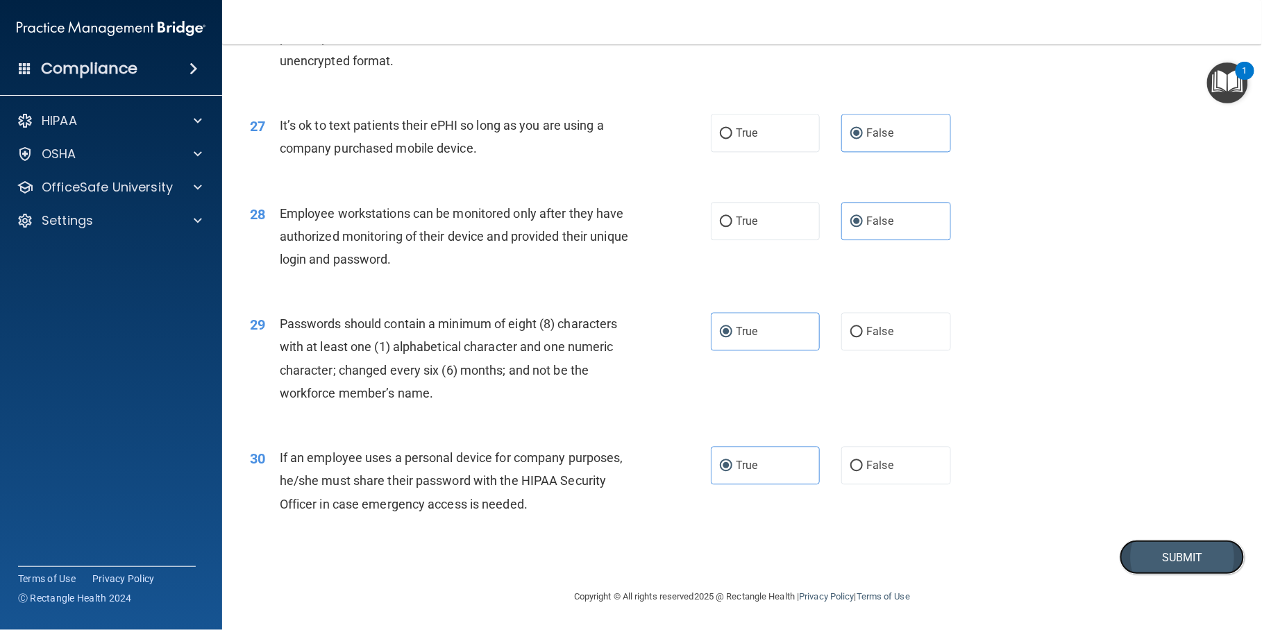
click at [1162, 567] on button "Submit" at bounding box center [1182, 557] width 125 height 35
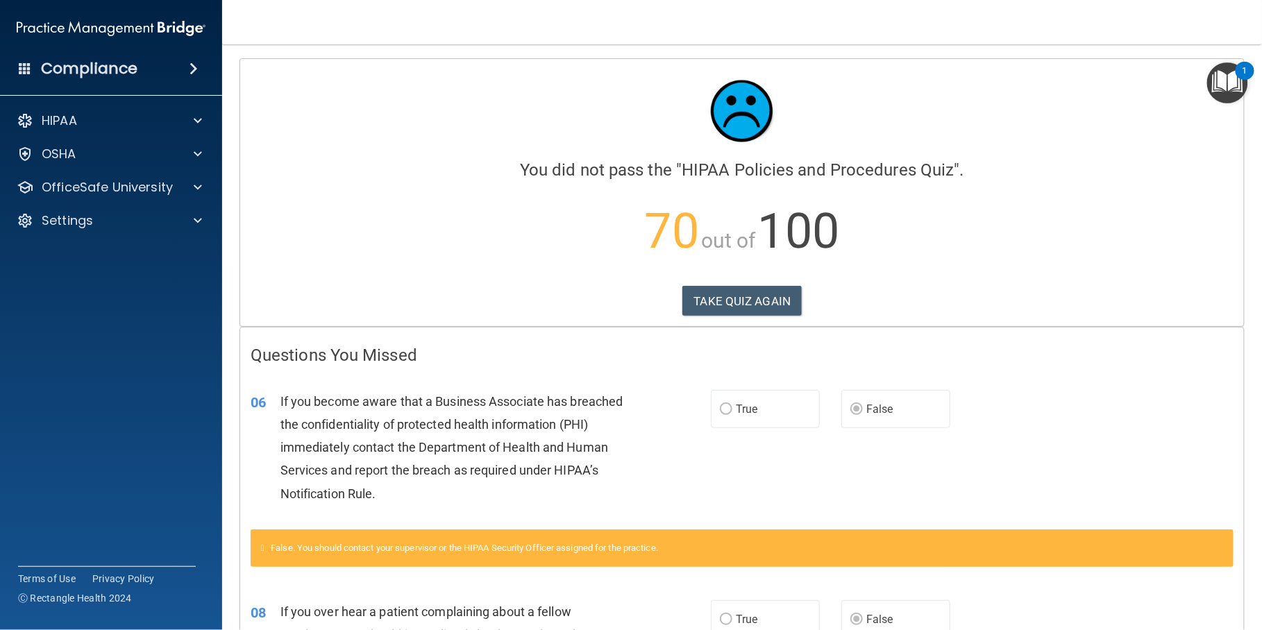
click at [1233, 29] on nav "Toggle navigation Brooke Harvey bharvey@ergomed.net Manage My Enterprise The Po…" at bounding box center [742, 22] width 1040 height 44
click at [745, 305] on button "TAKE QUIZ AGAIN" at bounding box center [742, 301] width 120 height 31
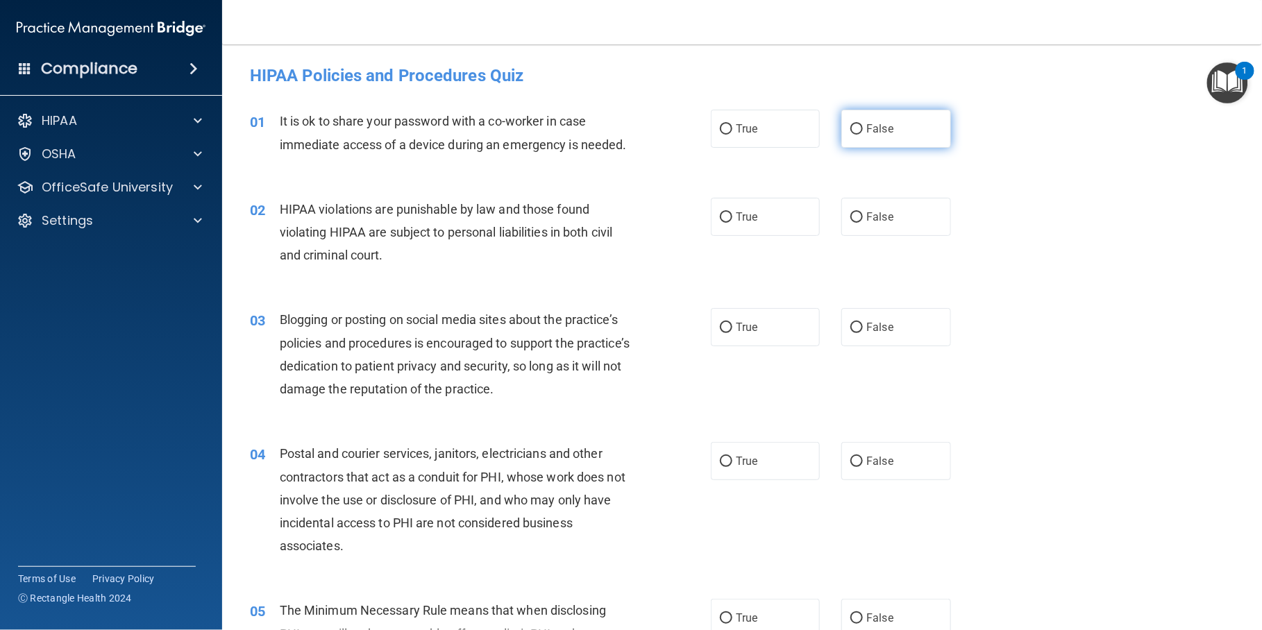
click at [884, 128] on span "False" at bounding box center [879, 128] width 27 height 13
click at [863, 128] on input "False" at bounding box center [856, 129] width 12 height 10
radio input "true"
click at [750, 236] on label "True" at bounding box center [765, 217] width 109 height 38
click at [732, 223] on input "True" at bounding box center [726, 217] width 12 height 10
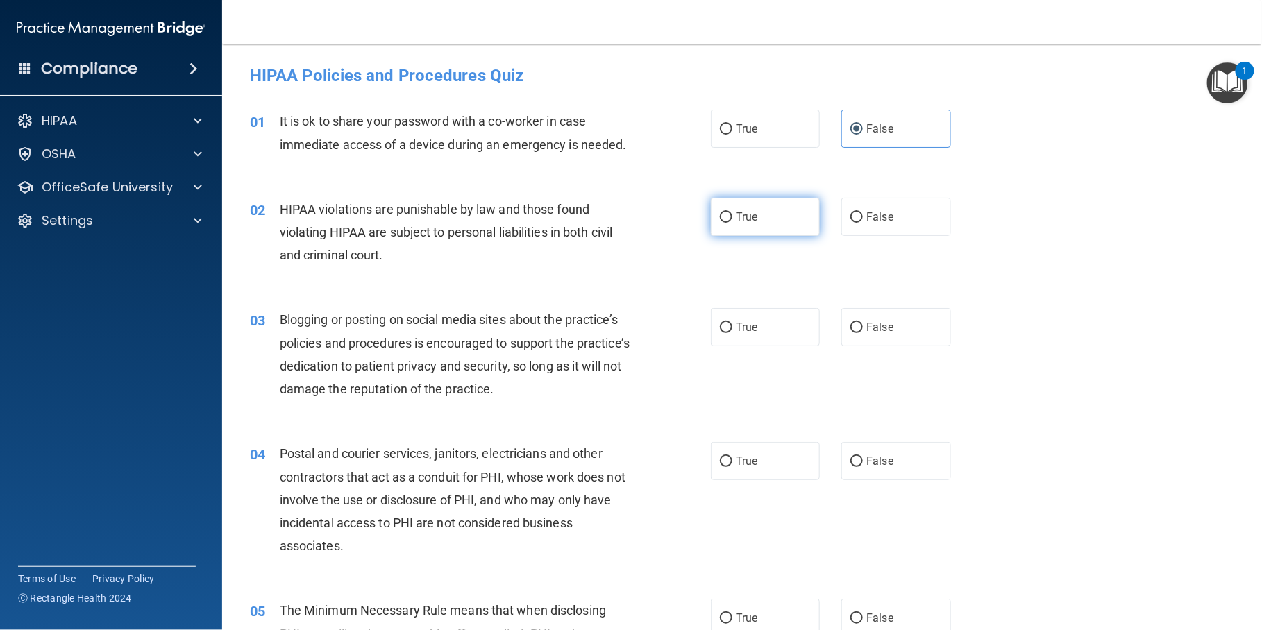
radio input "true"
click at [897, 345] on label "False" at bounding box center [895, 327] width 109 height 38
click at [863, 333] on input "False" at bounding box center [856, 328] width 12 height 10
radio input "true"
click at [762, 480] on label "True" at bounding box center [765, 461] width 109 height 38
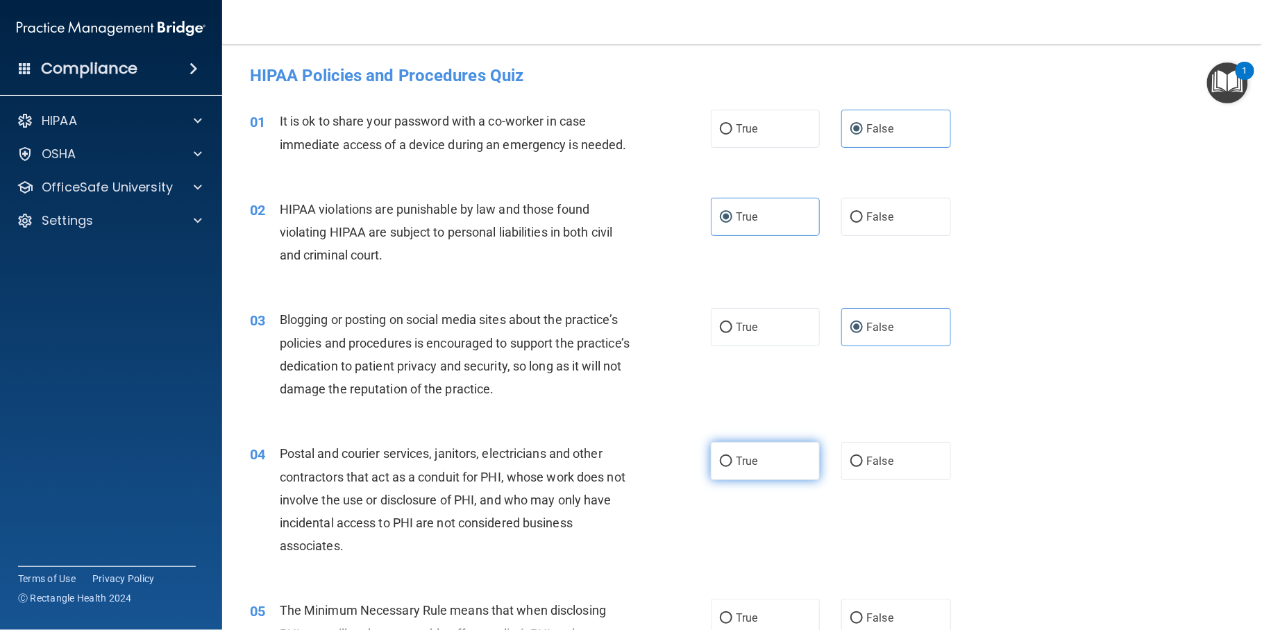
click at [732, 467] on input "True" at bounding box center [726, 462] width 12 height 10
radio input "true"
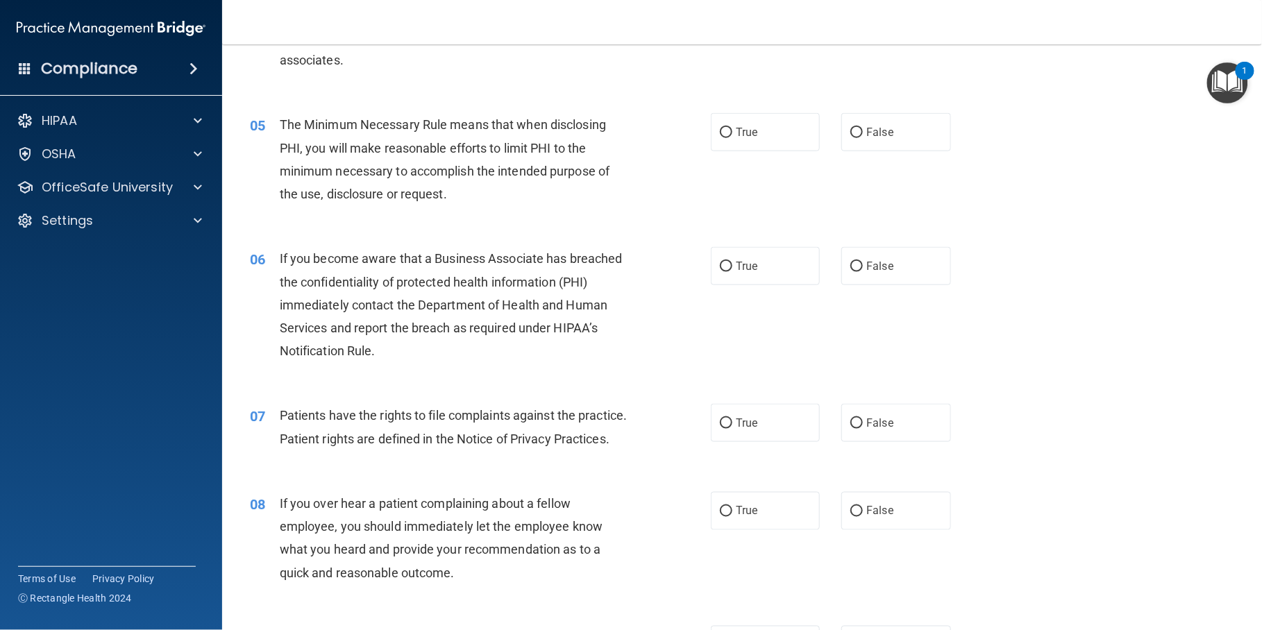
scroll to position [498, 0]
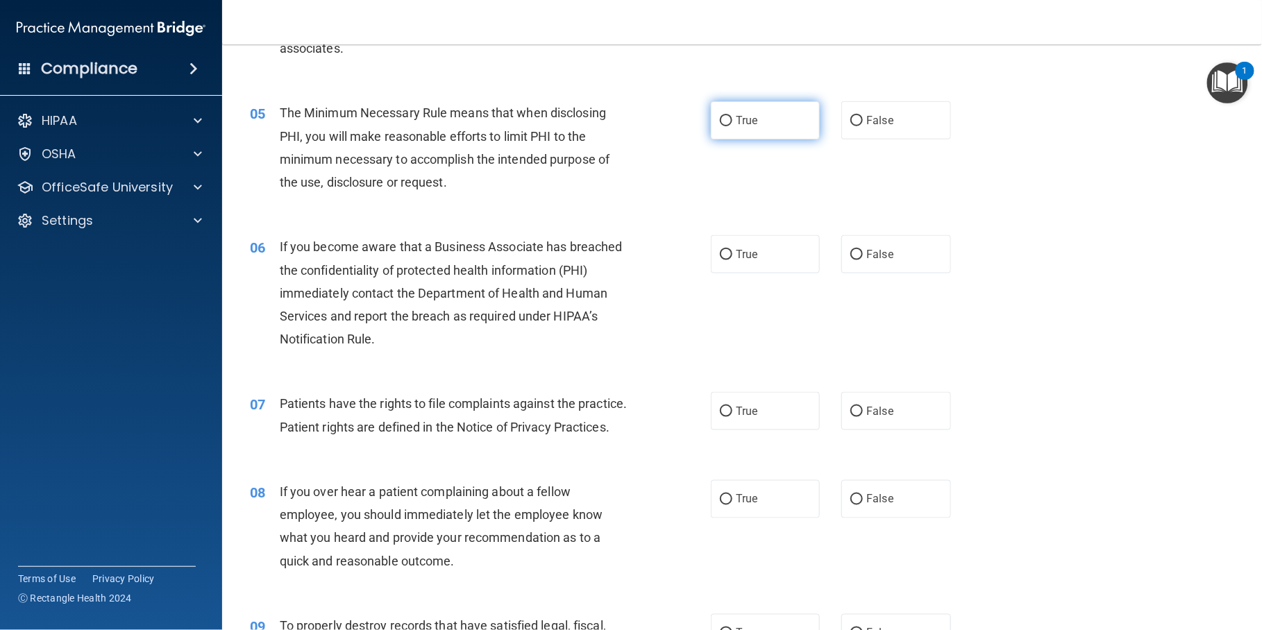
click at [743, 127] on span "True" at bounding box center [747, 120] width 22 height 13
click at [732, 126] on input "True" at bounding box center [726, 121] width 12 height 10
radio input "true"
click at [878, 261] on span "False" at bounding box center [879, 254] width 27 height 13
click at [863, 260] on input "False" at bounding box center [856, 255] width 12 height 10
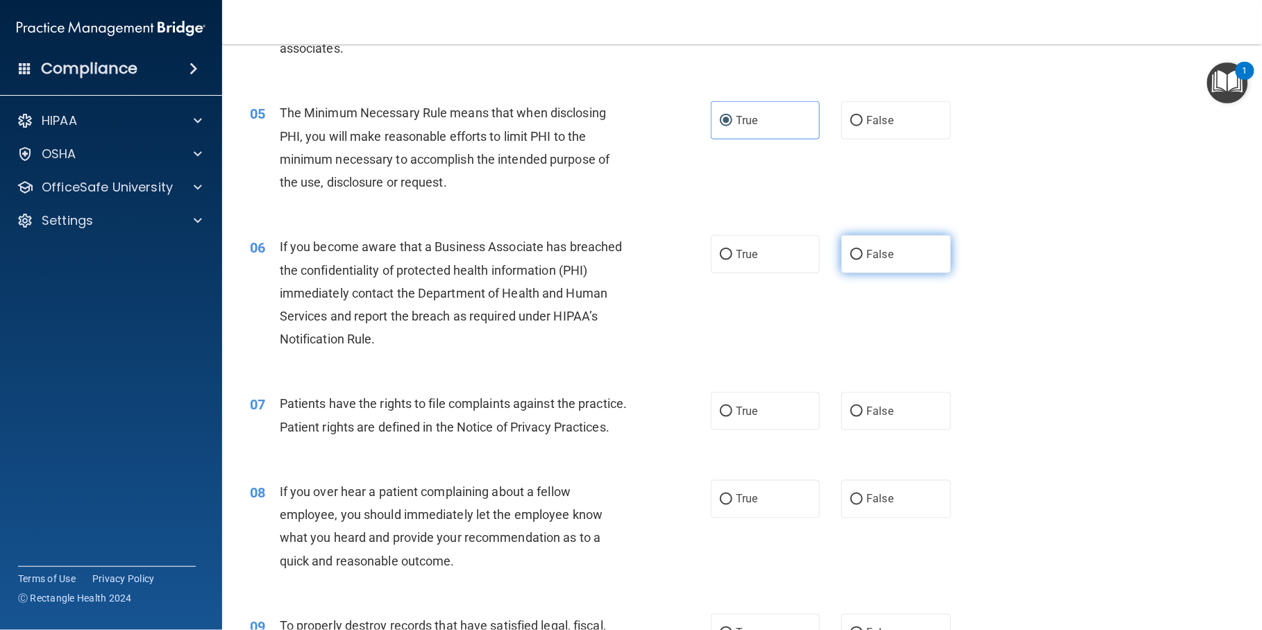
radio input "true"
click at [736, 418] on span "True" at bounding box center [747, 411] width 22 height 13
click at [731, 417] on input "True" at bounding box center [726, 412] width 12 height 10
radio input "true"
click at [898, 518] on label "False" at bounding box center [895, 499] width 109 height 38
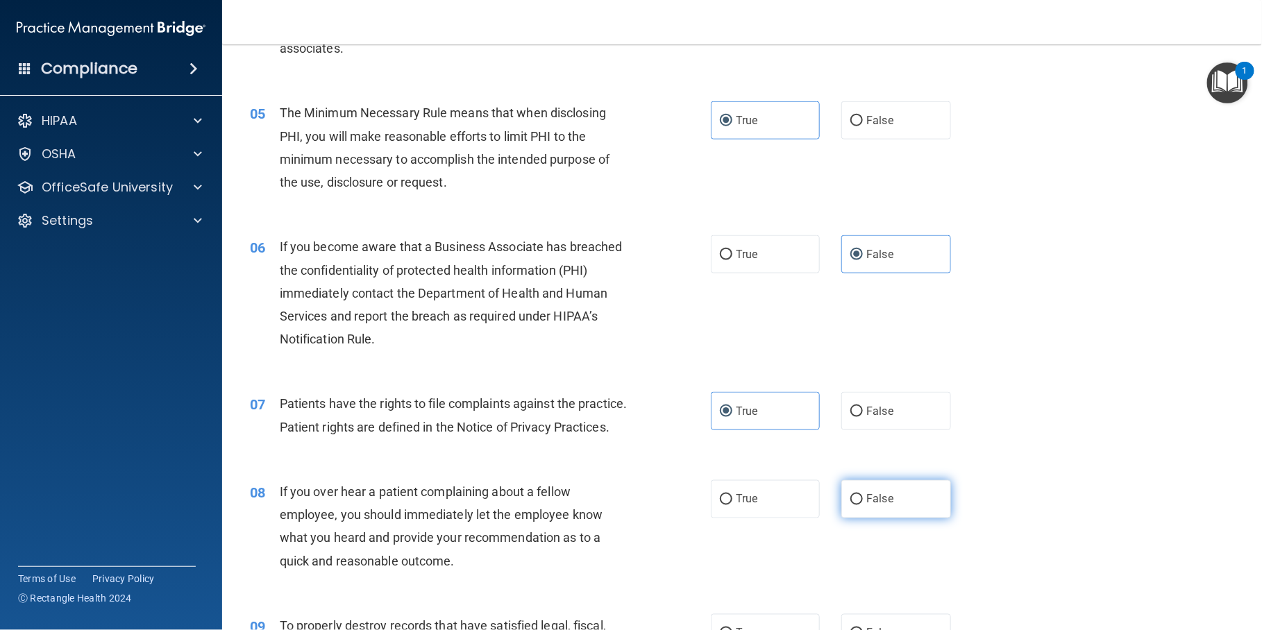
click at [863, 505] on input "False" at bounding box center [856, 500] width 12 height 10
radio input "true"
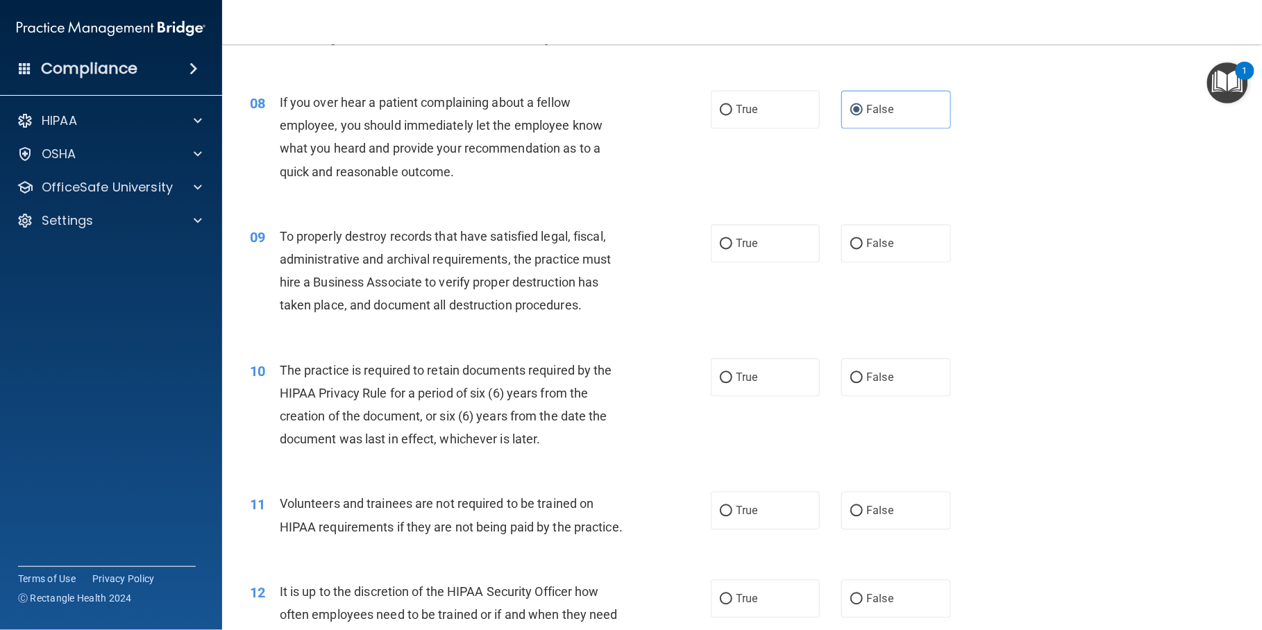
scroll to position [893, 0]
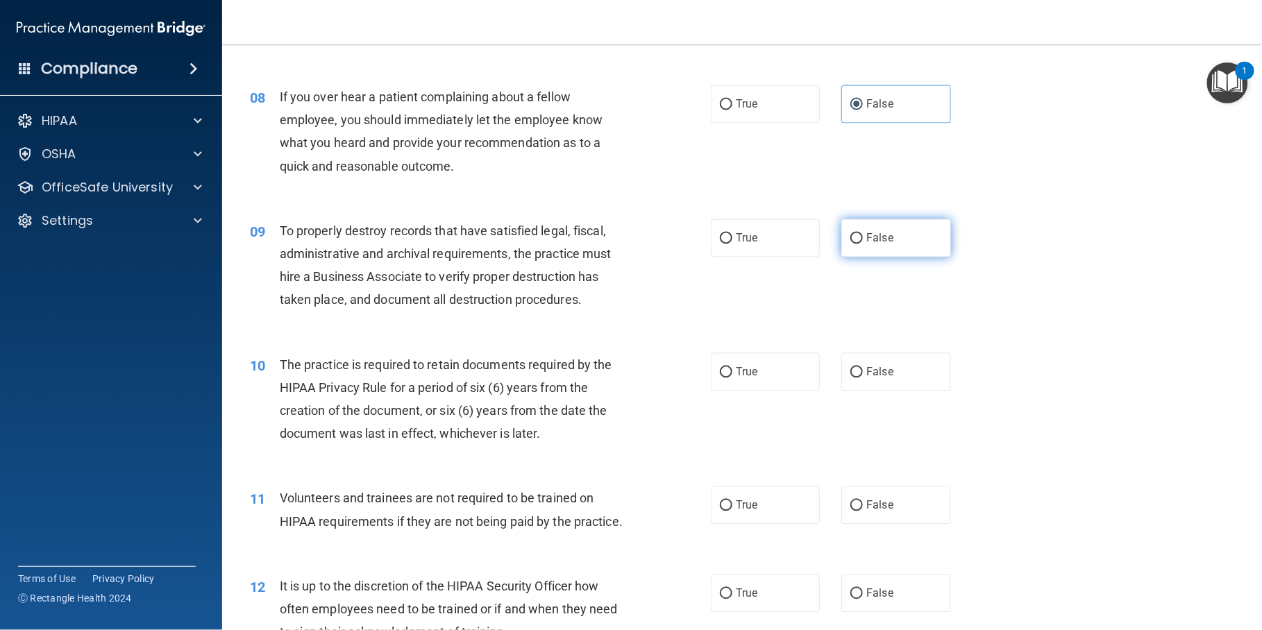
click at [854, 257] on label "False" at bounding box center [895, 238] width 109 height 38
click at [854, 244] on input "False" at bounding box center [856, 239] width 12 height 10
radio input "true"
click at [722, 378] on input "True" at bounding box center [726, 373] width 12 height 10
radio input "true"
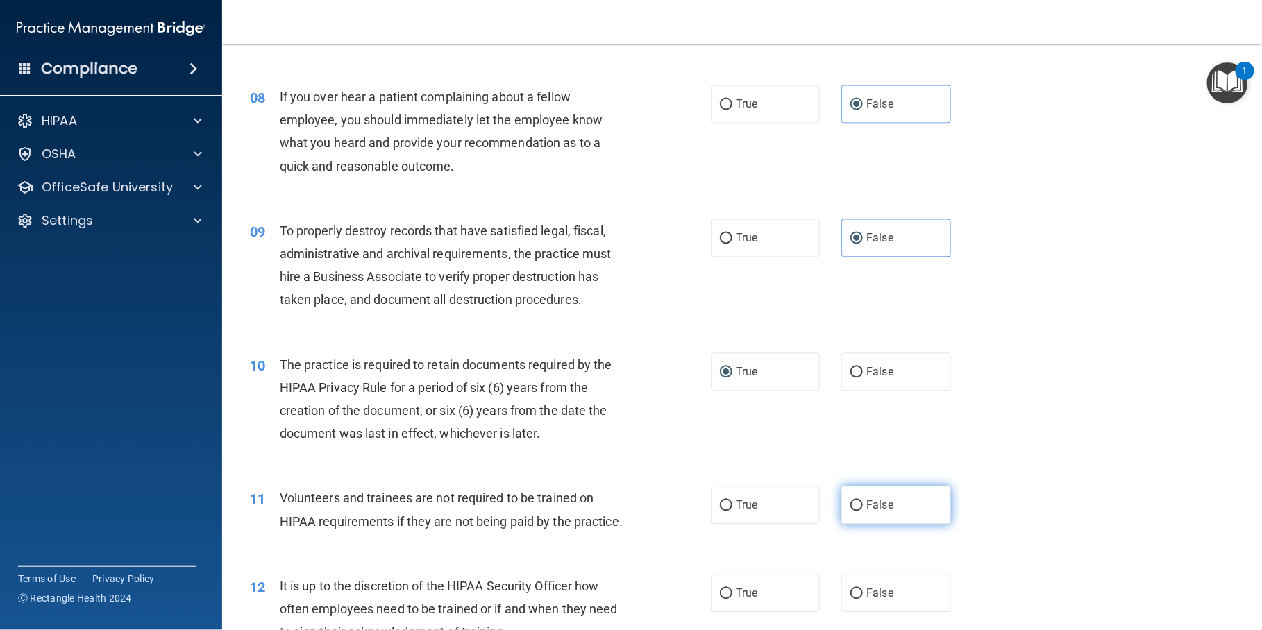
click at [872, 512] on span "False" at bounding box center [879, 505] width 27 height 13
click at [863, 512] on input "False" at bounding box center [856, 506] width 12 height 10
radio input "true"
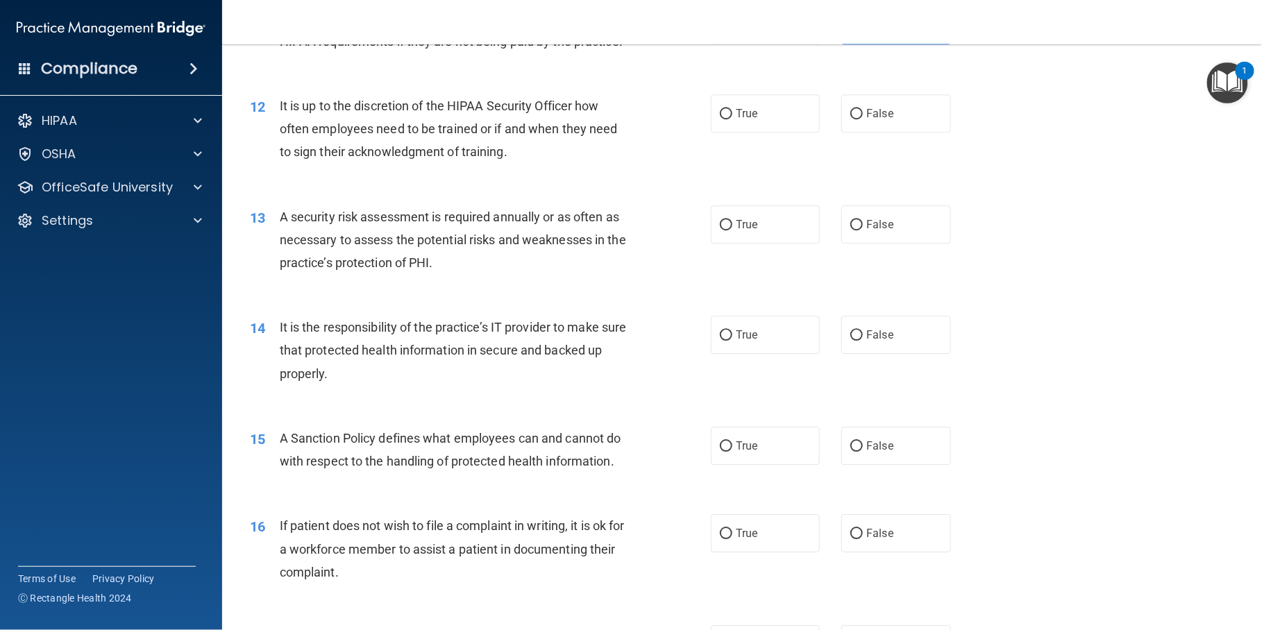
scroll to position [1392, 0]
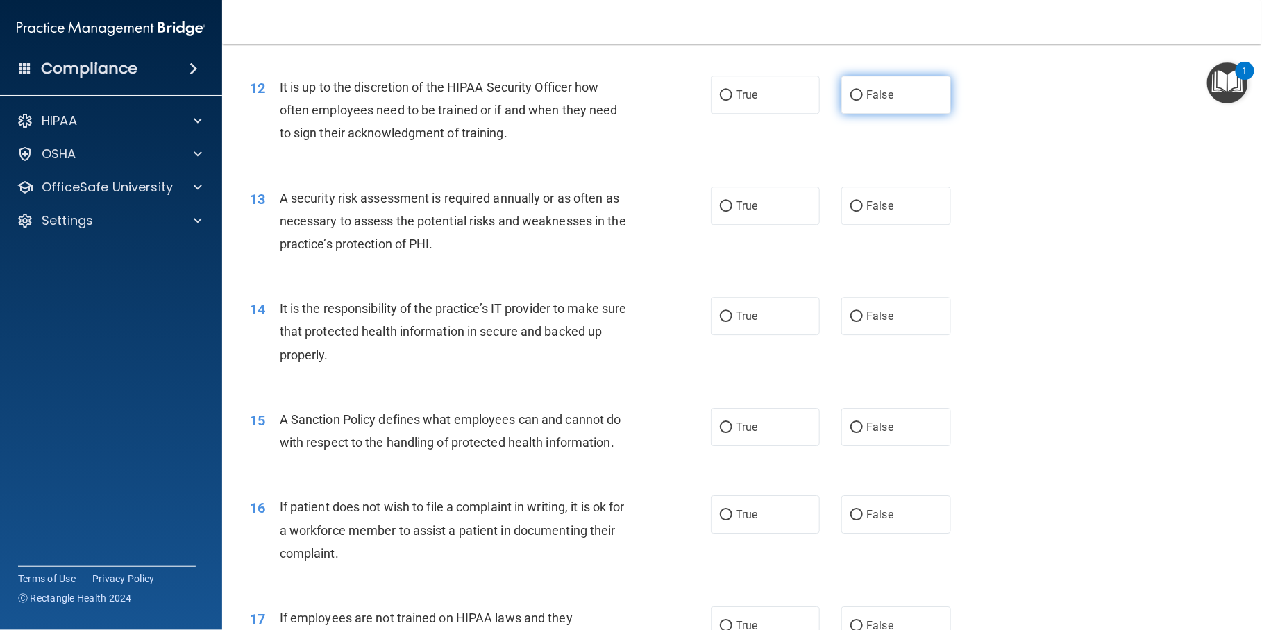
click at [902, 114] on label "False" at bounding box center [895, 95] width 109 height 38
click at [863, 101] on input "False" at bounding box center [856, 95] width 12 height 10
radio input "true"
click at [739, 225] on label "True" at bounding box center [765, 206] width 109 height 38
click at [732, 212] on input "True" at bounding box center [726, 206] width 12 height 10
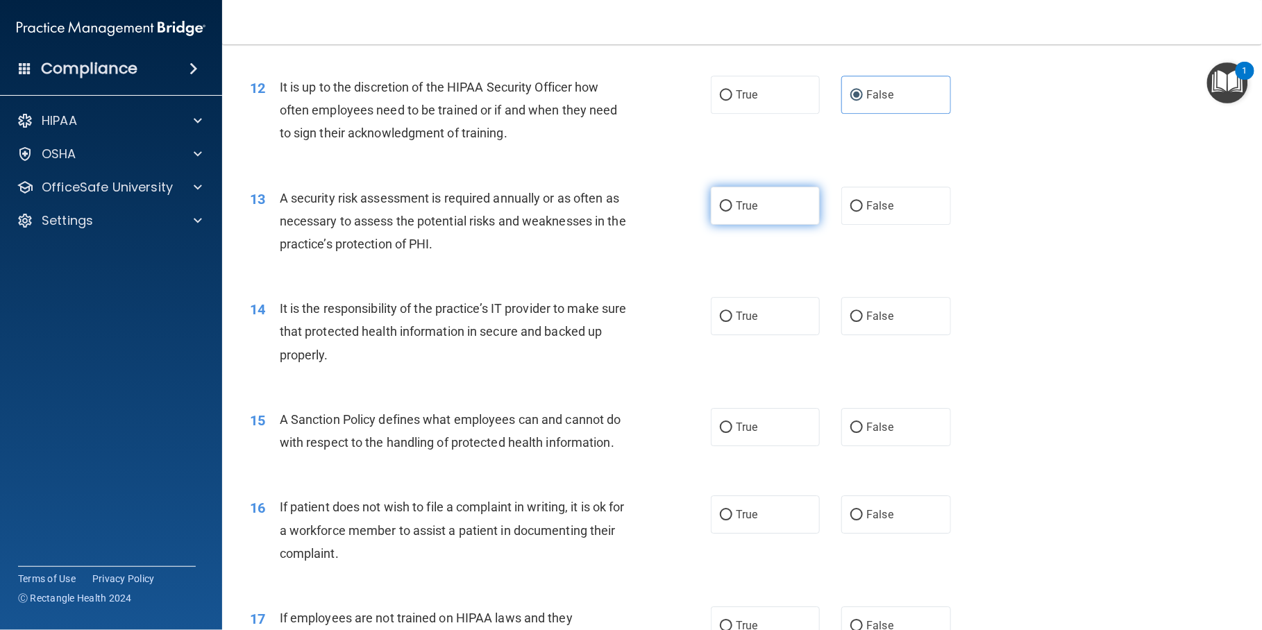
radio input "true"
click at [894, 335] on label "False" at bounding box center [895, 316] width 109 height 38
click at [863, 322] on input "False" at bounding box center [856, 317] width 12 height 10
radio input "true"
click at [900, 446] on label "False" at bounding box center [895, 427] width 109 height 38
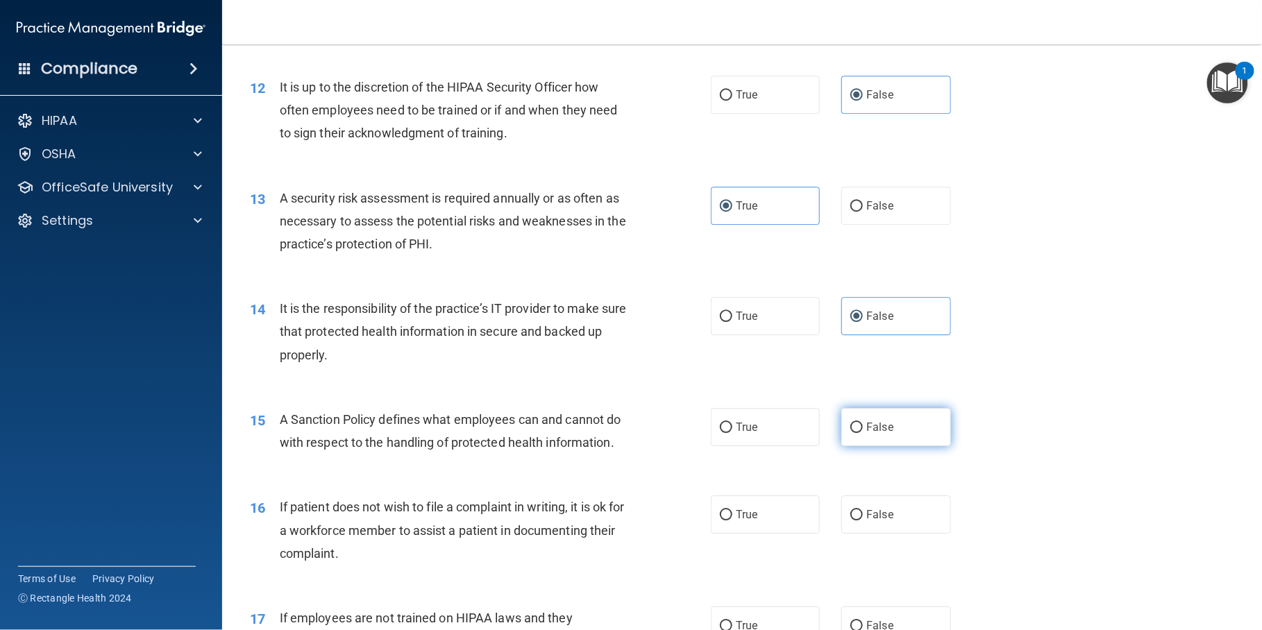
click at [863, 433] on input "False" at bounding box center [856, 428] width 12 height 10
radio input "true"
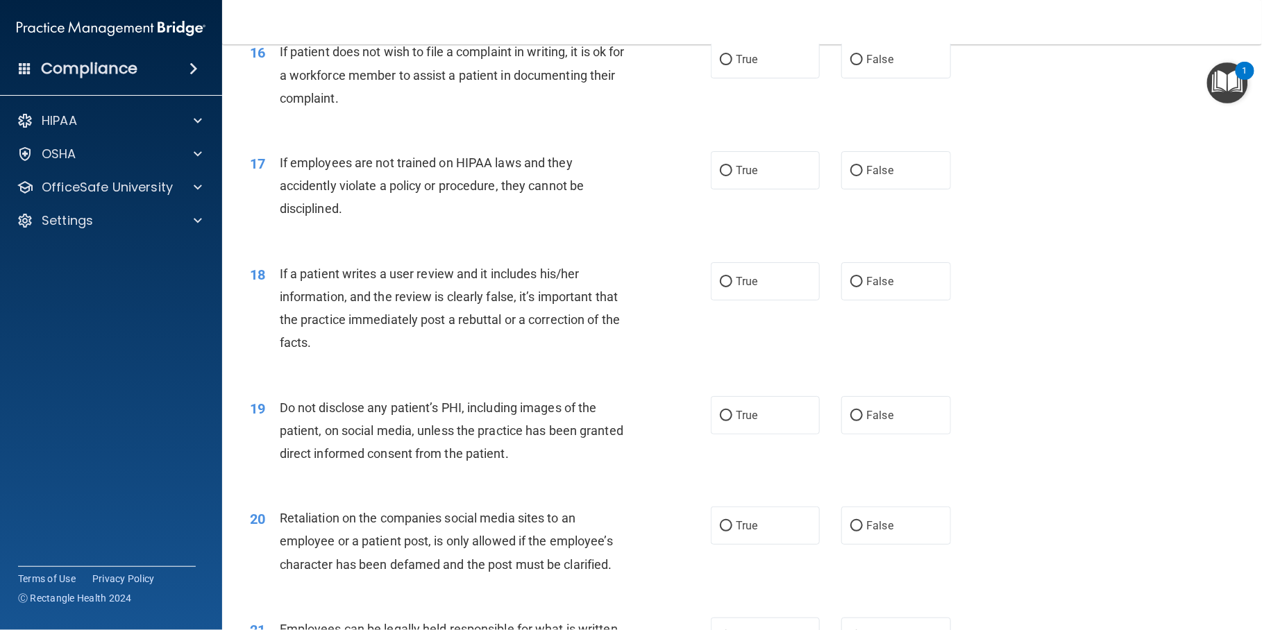
scroll to position [1866, 0]
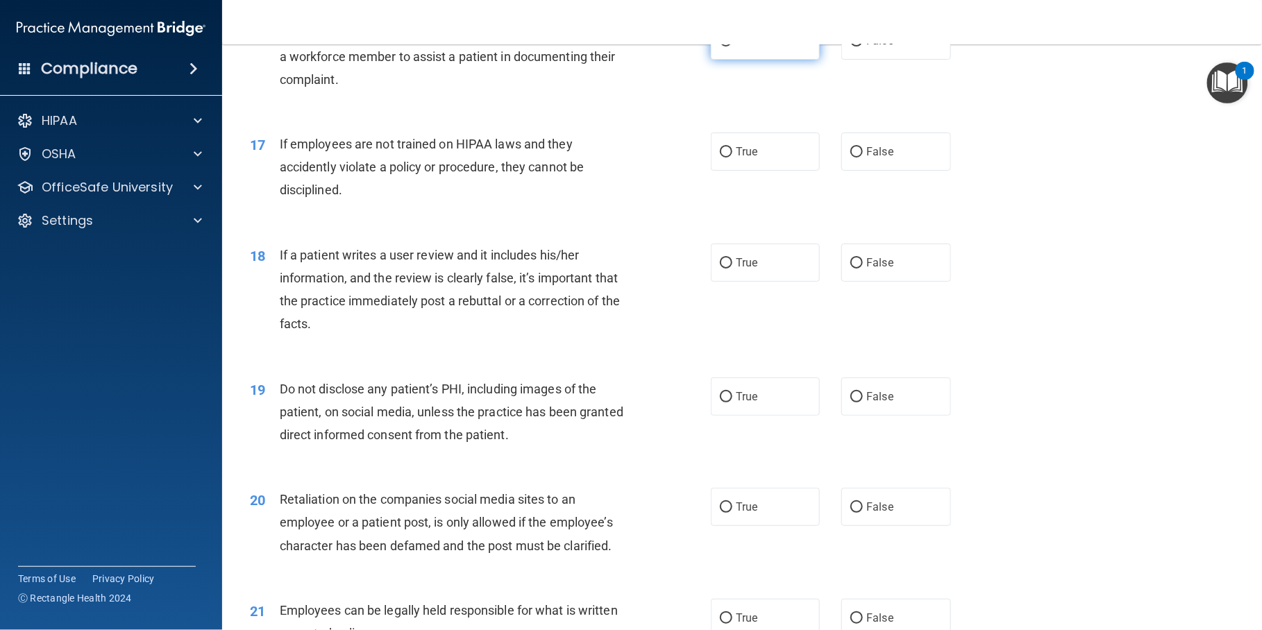
click at [761, 60] on label "True" at bounding box center [765, 41] width 109 height 38
click at [732, 47] on input "True" at bounding box center [726, 41] width 12 height 10
radio input "true"
click at [872, 171] on label "False" at bounding box center [895, 152] width 109 height 38
click at [863, 158] on input "False" at bounding box center [856, 152] width 12 height 10
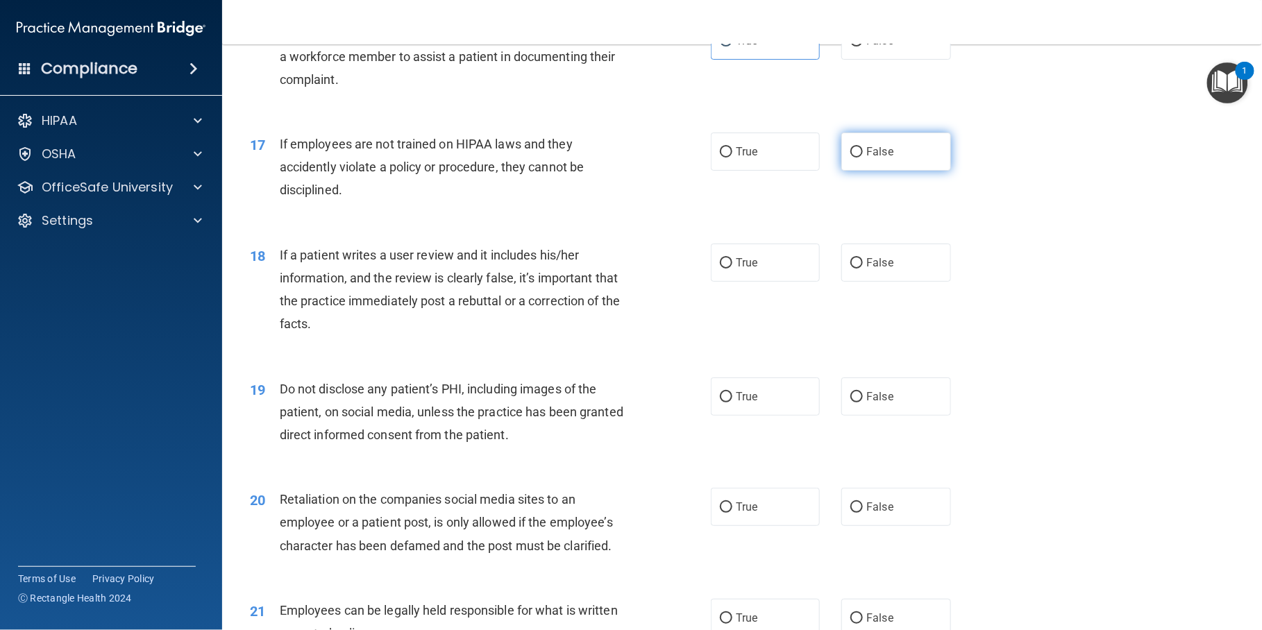
radio input "true"
click at [880, 269] on span "False" at bounding box center [879, 262] width 27 height 13
click at [863, 269] on input "False" at bounding box center [856, 263] width 12 height 10
radio input "true"
click at [744, 403] on span "True" at bounding box center [747, 396] width 22 height 13
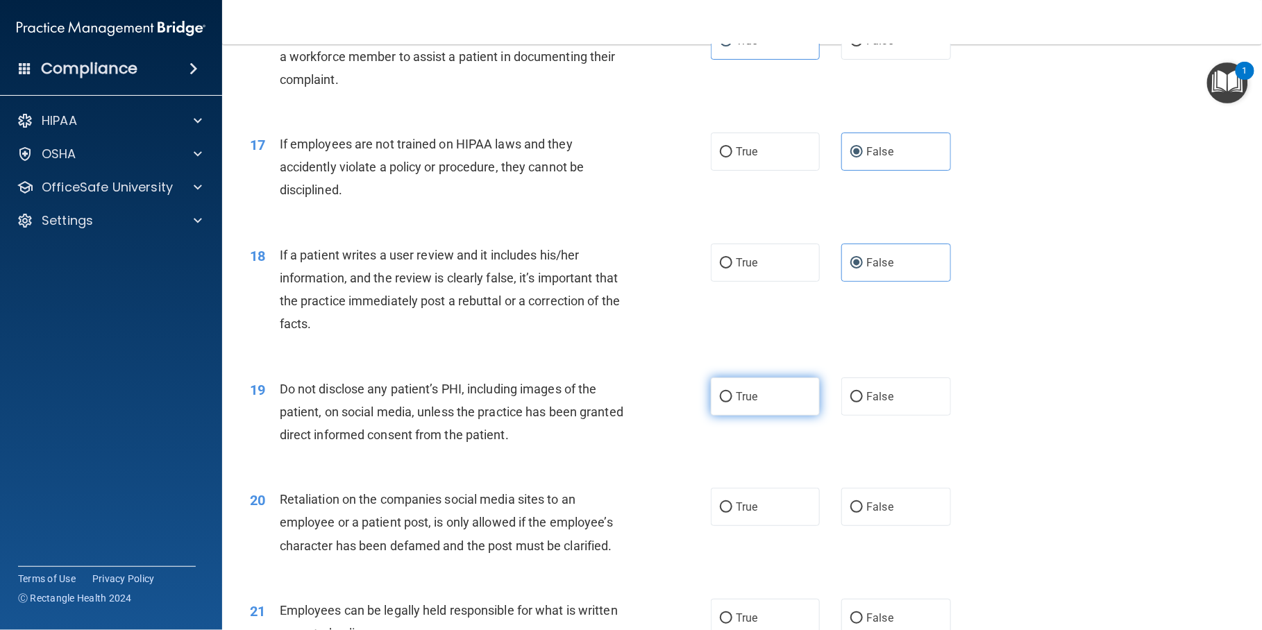
click at [732, 403] on input "True" at bounding box center [726, 397] width 12 height 10
radio input "true"
click at [892, 526] on label "False" at bounding box center [895, 507] width 109 height 38
click at [863, 513] on input "False" at bounding box center [856, 508] width 12 height 10
radio input "true"
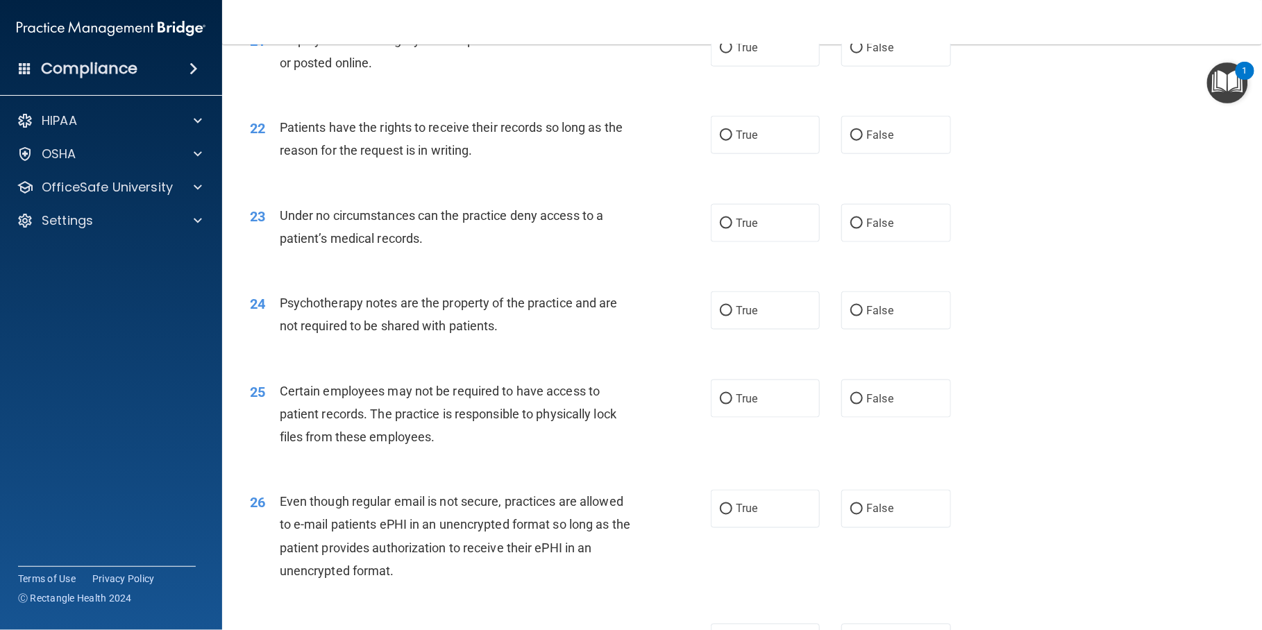
scroll to position [2460, 0]
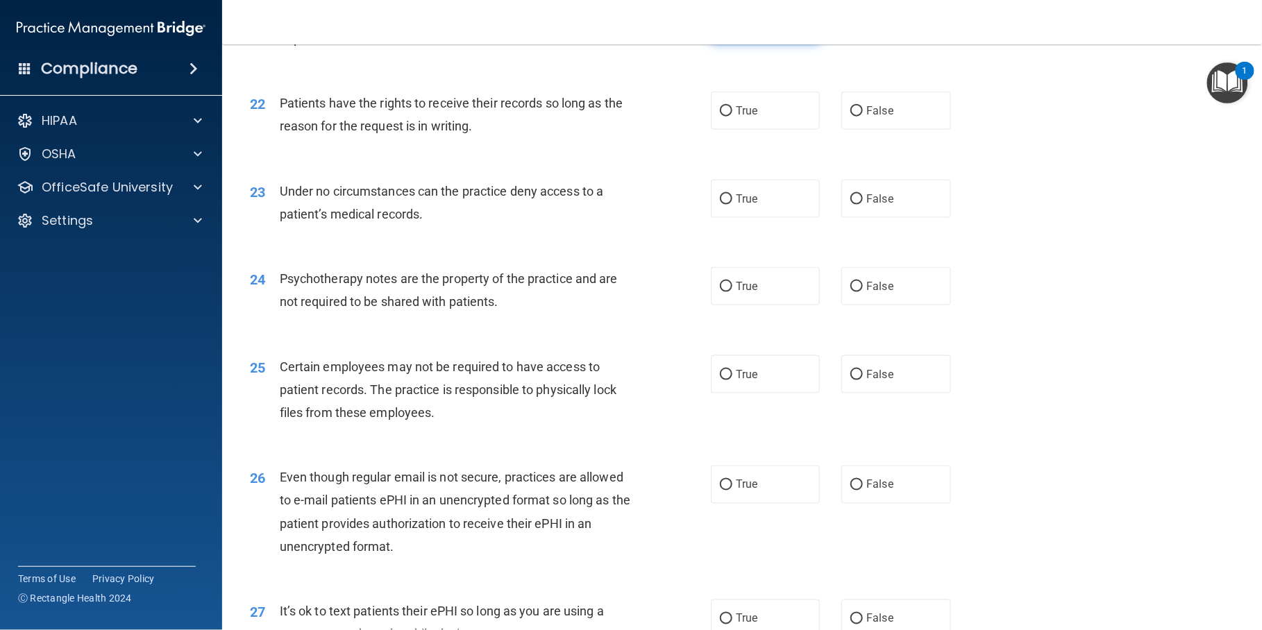
click at [747, 30] on span "True" at bounding box center [747, 23] width 22 height 13
click at [732, 29] on input "True" at bounding box center [726, 24] width 12 height 10
radio input "true"
click at [877, 117] on span "False" at bounding box center [879, 110] width 27 height 13
click at [863, 117] on input "False" at bounding box center [856, 111] width 12 height 10
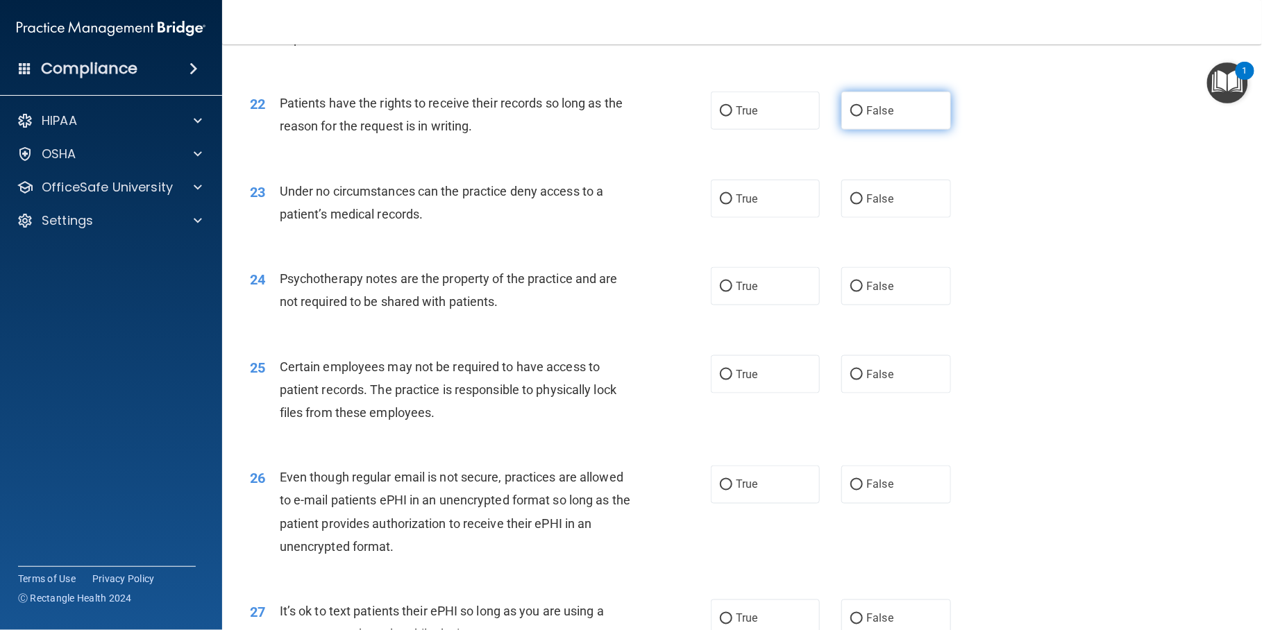
radio input "true"
click at [877, 205] on span "False" at bounding box center [879, 198] width 27 height 13
click at [863, 205] on input "False" at bounding box center [856, 199] width 12 height 10
radio input "true"
click at [755, 305] on label "True" at bounding box center [765, 286] width 109 height 38
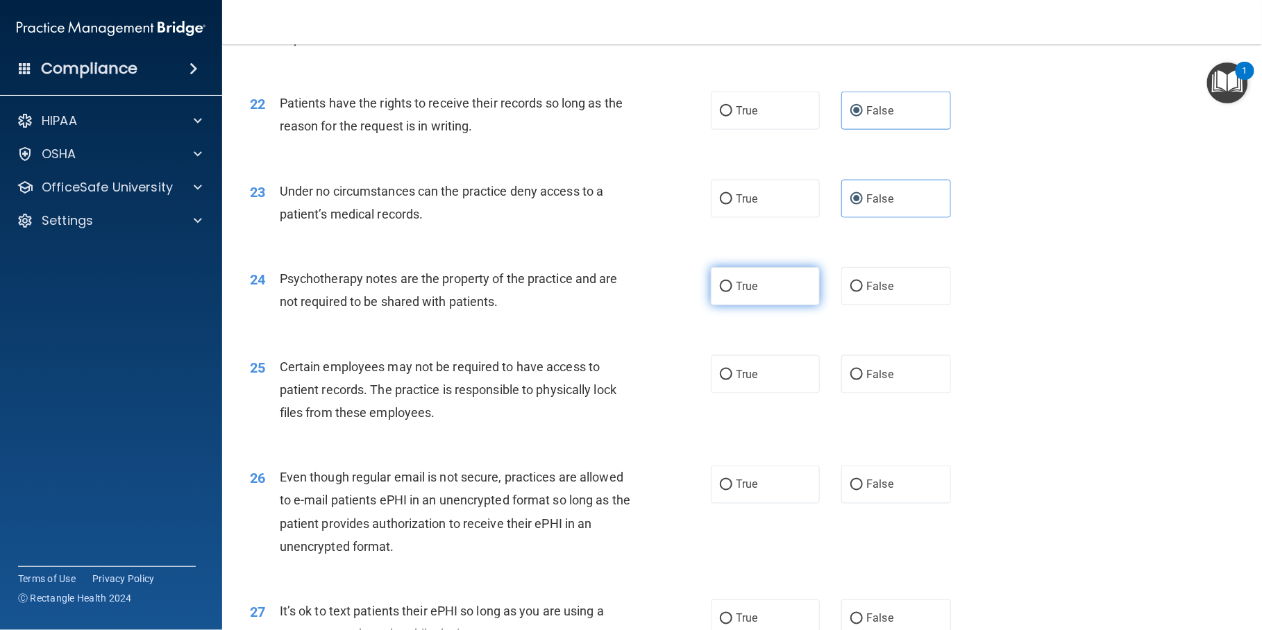
click at [732, 292] on input "True" at bounding box center [726, 287] width 12 height 10
radio input "true"
click at [768, 394] on label "True" at bounding box center [765, 374] width 109 height 38
click at [732, 380] on input "True" at bounding box center [726, 375] width 12 height 10
radio input "true"
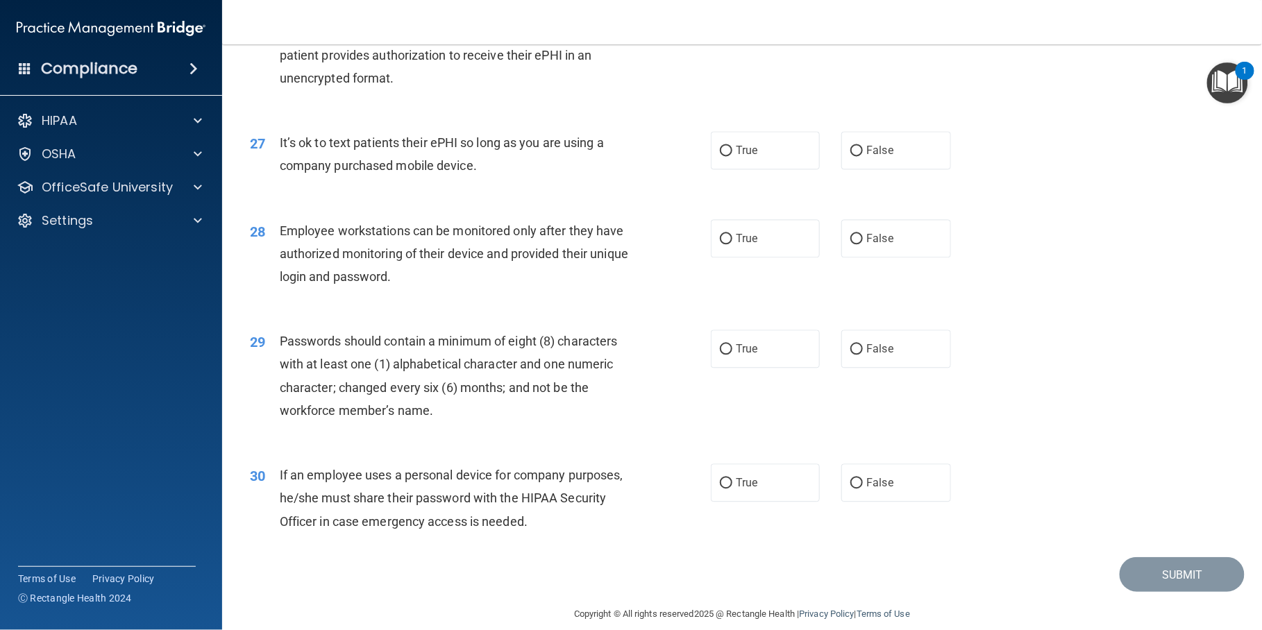
scroll to position [2947, 0]
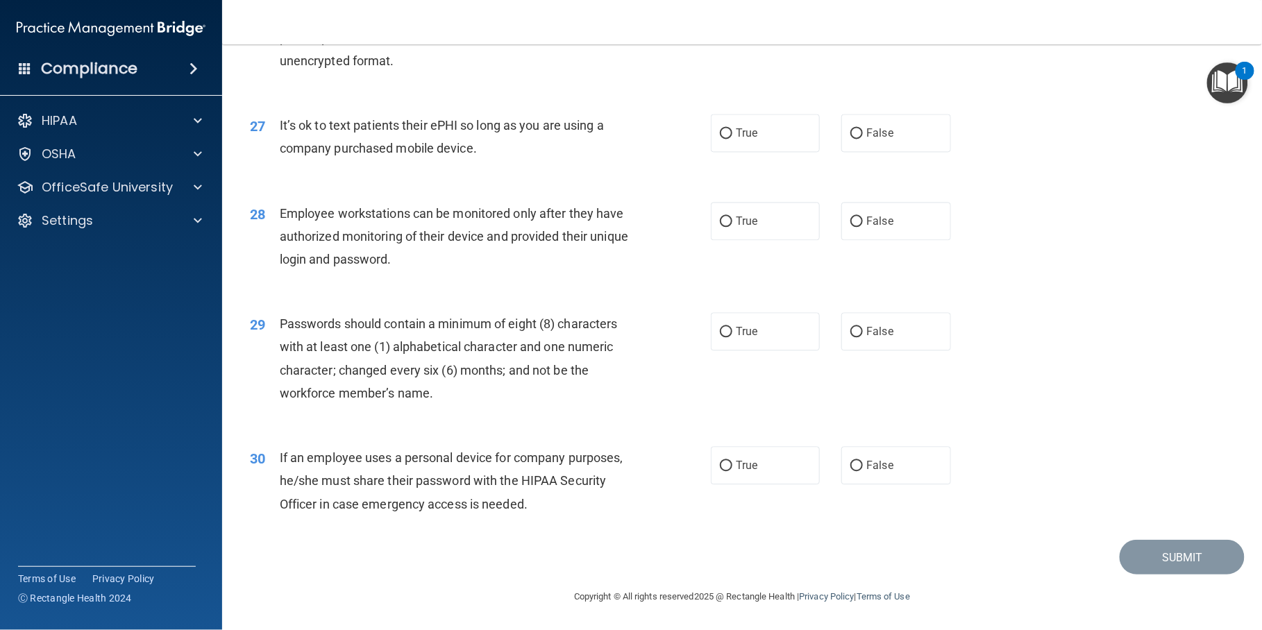
click at [732, 5] on input "True" at bounding box center [726, -1] width 12 height 10
radio input "true"
click at [895, 152] on label "False" at bounding box center [895, 133] width 109 height 38
click at [863, 139] on input "False" at bounding box center [856, 133] width 12 height 10
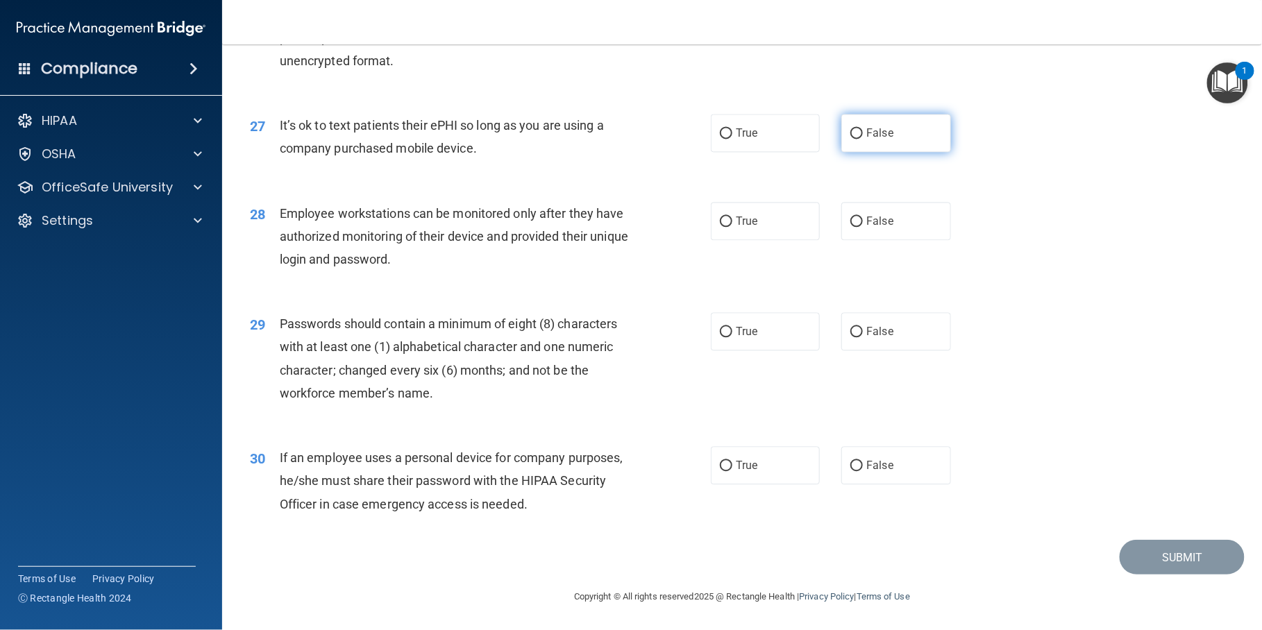
radio input "true"
click at [911, 240] on label "False" at bounding box center [895, 221] width 109 height 38
click at [863, 227] on input "False" at bounding box center [856, 222] width 12 height 10
radio input "true"
click at [736, 338] on span "True" at bounding box center [747, 331] width 22 height 13
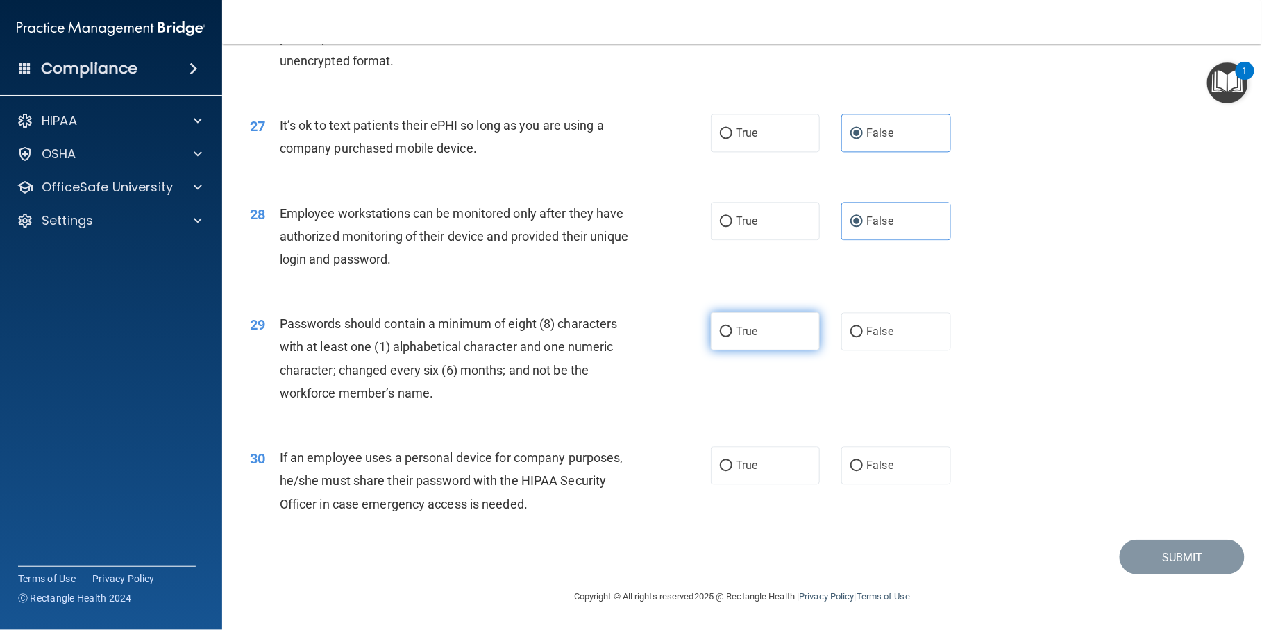
click at [732, 337] on input "True" at bounding box center [726, 332] width 12 height 10
radio input "true"
click at [757, 454] on label "True" at bounding box center [765, 465] width 109 height 38
click at [732, 461] on input "True" at bounding box center [726, 466] width 12 height 10
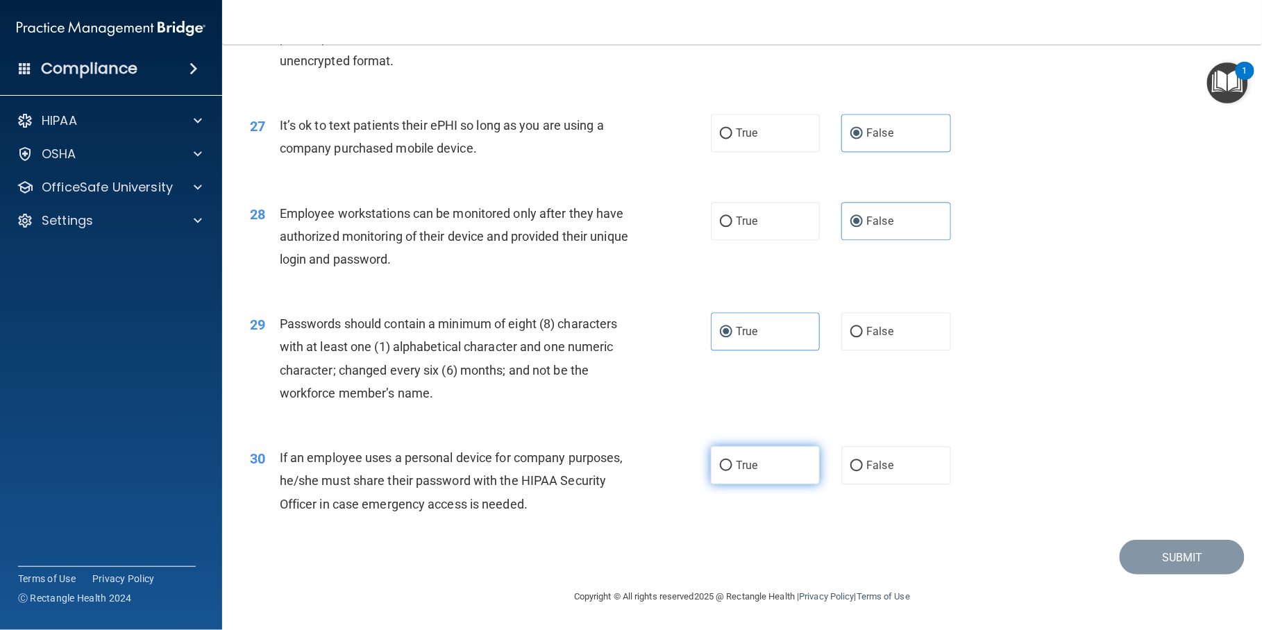
radio input "true"
click at [1167, 555] on button "Submit" at bounding box center [1182, 557] width 125 height 35
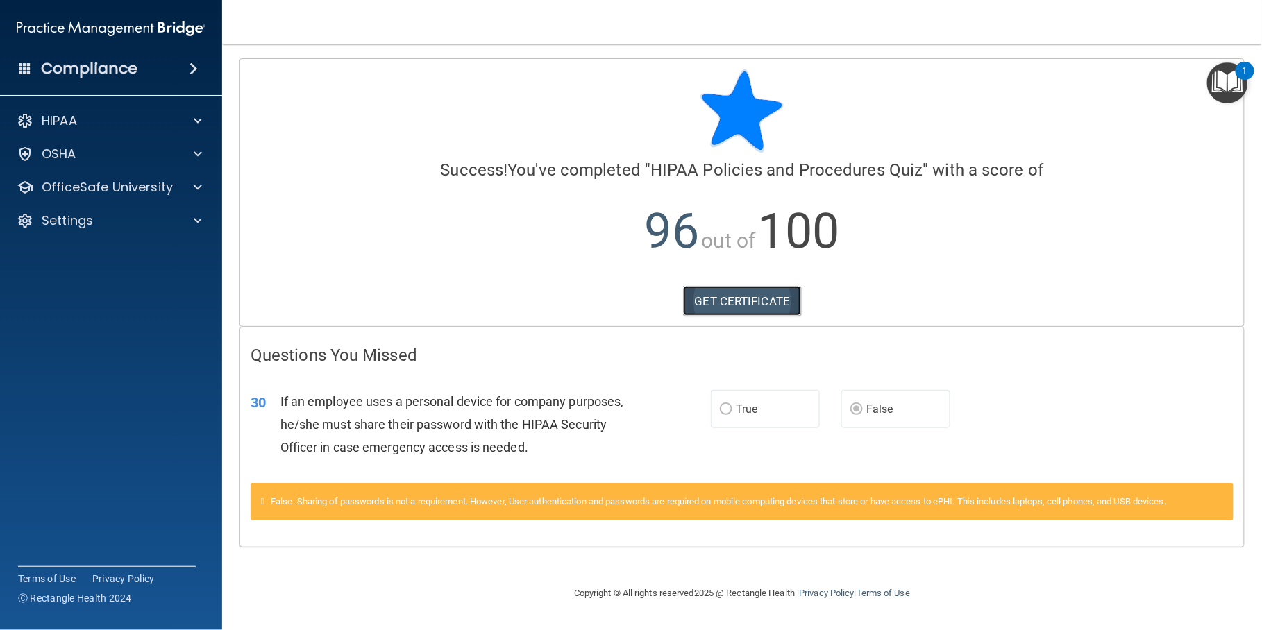
click at [764, 303] on link "GET CERTIFICATE" at bounding box center [742, 301] width 119 height 31
click at [194, 115] on span at bounding box center [198, 120] width 8 height 17
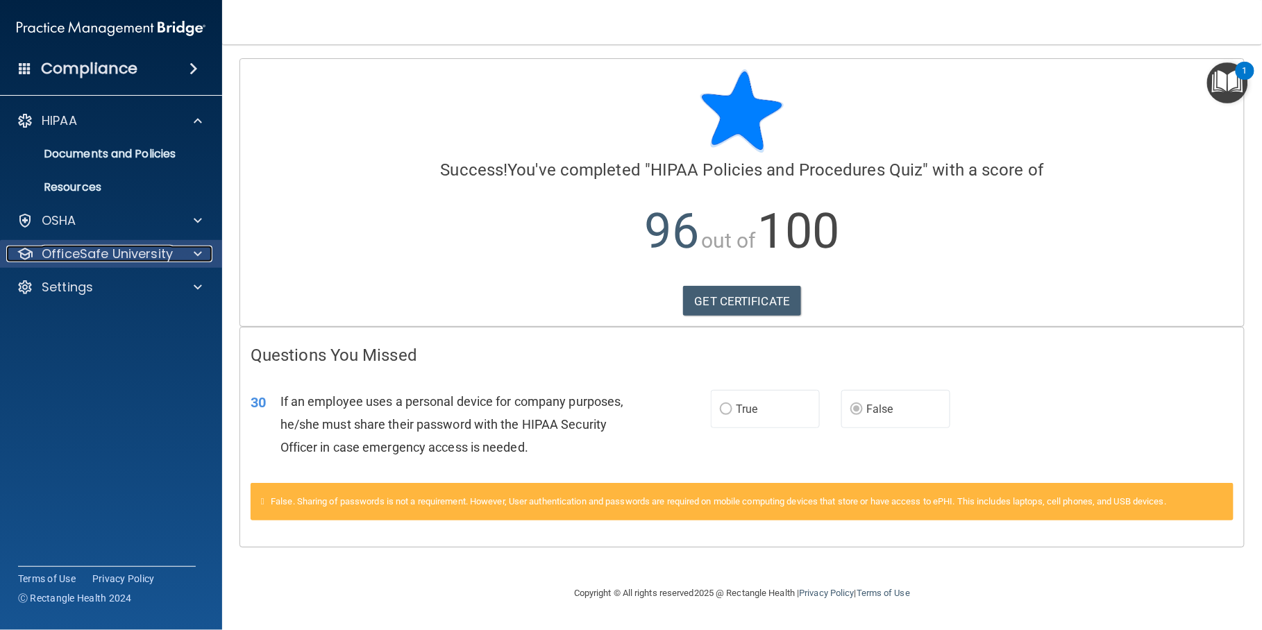
click at [151, 251] on p "OfficeSafe University" at bounding box center [107, 254] width 131 height 17
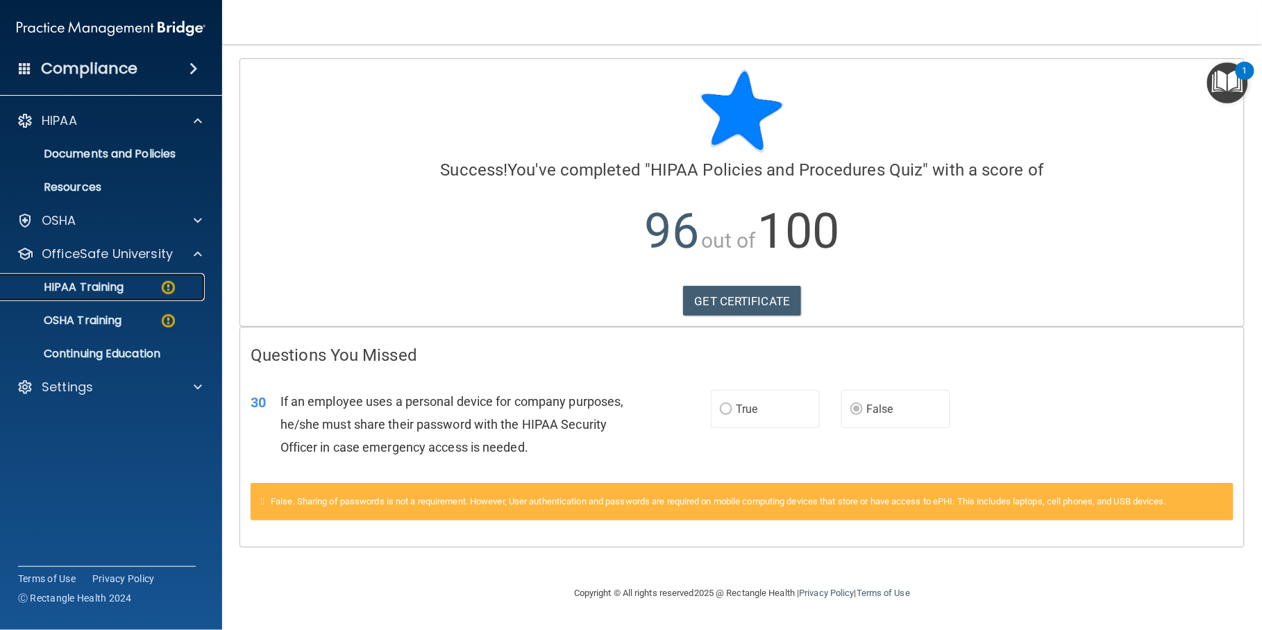
click at [153, 285] on div "HIPAA Training" at bounding box center [103, 287] width 189 height 14
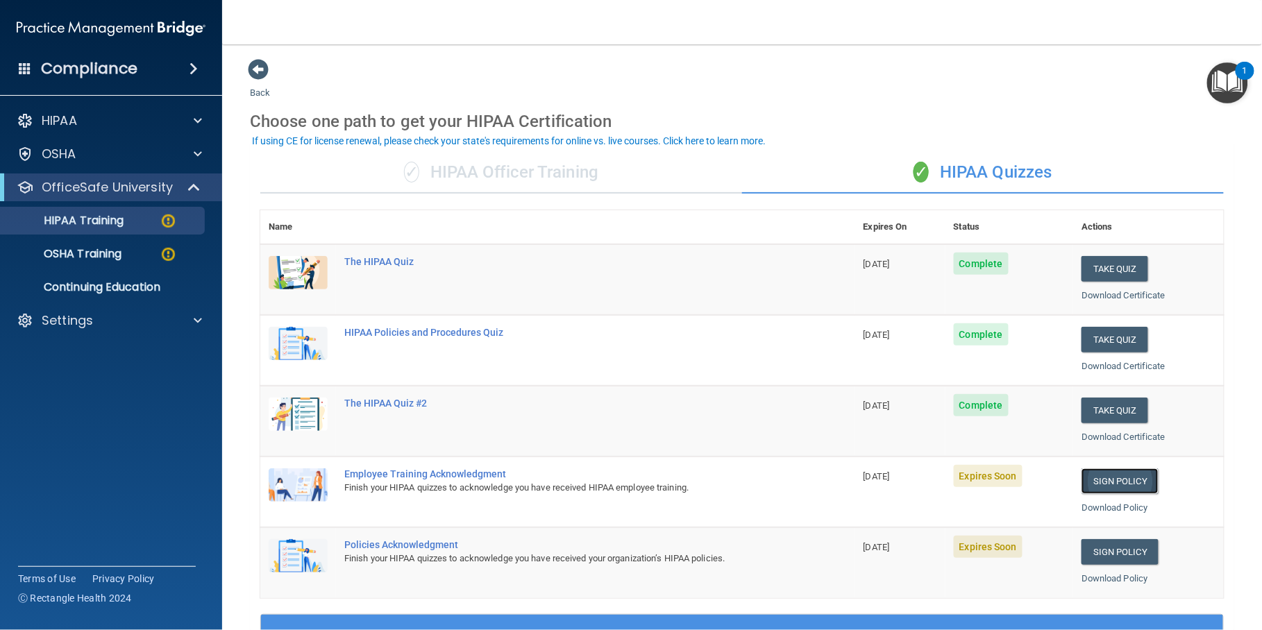
click at [1110, 483] on link "Sign Policy" at bounding box center [1119, 481] width 77 height 26
click at [57, 316] on p "Settings" at bounding box center [67, 320] width 51 height 17
click at [60, 383] on p "Sign Out" at bounding box center [103, 387] width 189 height 14
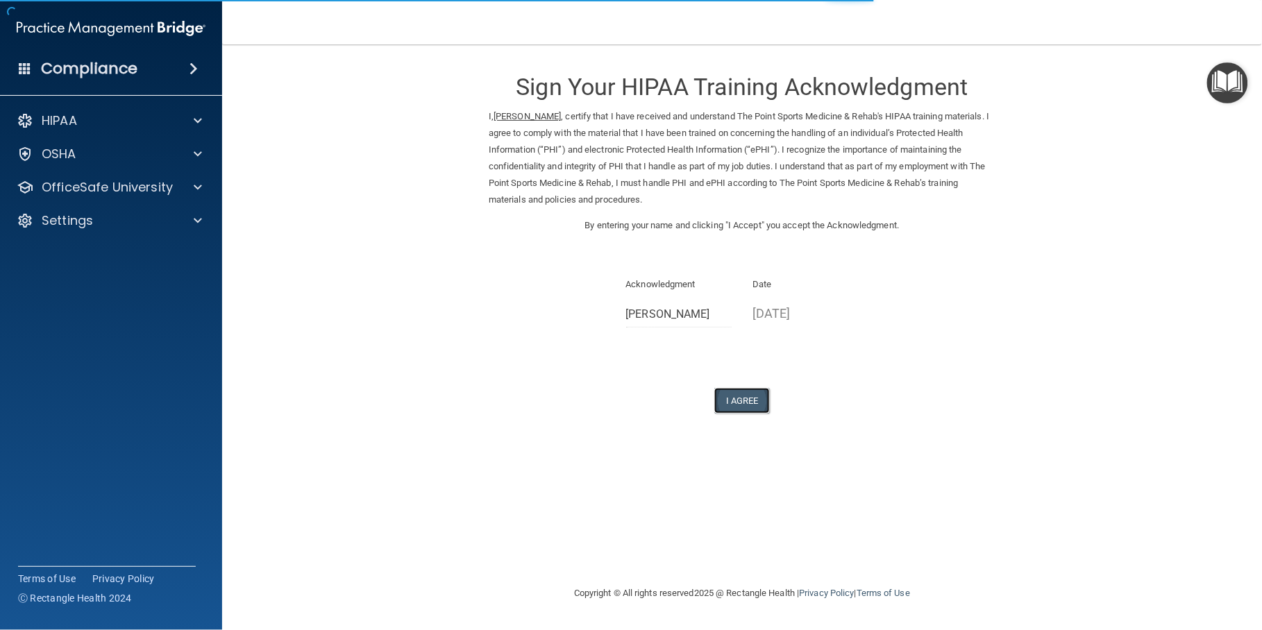
click at [741, 400] on button "I Agree" at bounding box center [742, 401] width 56 height 26
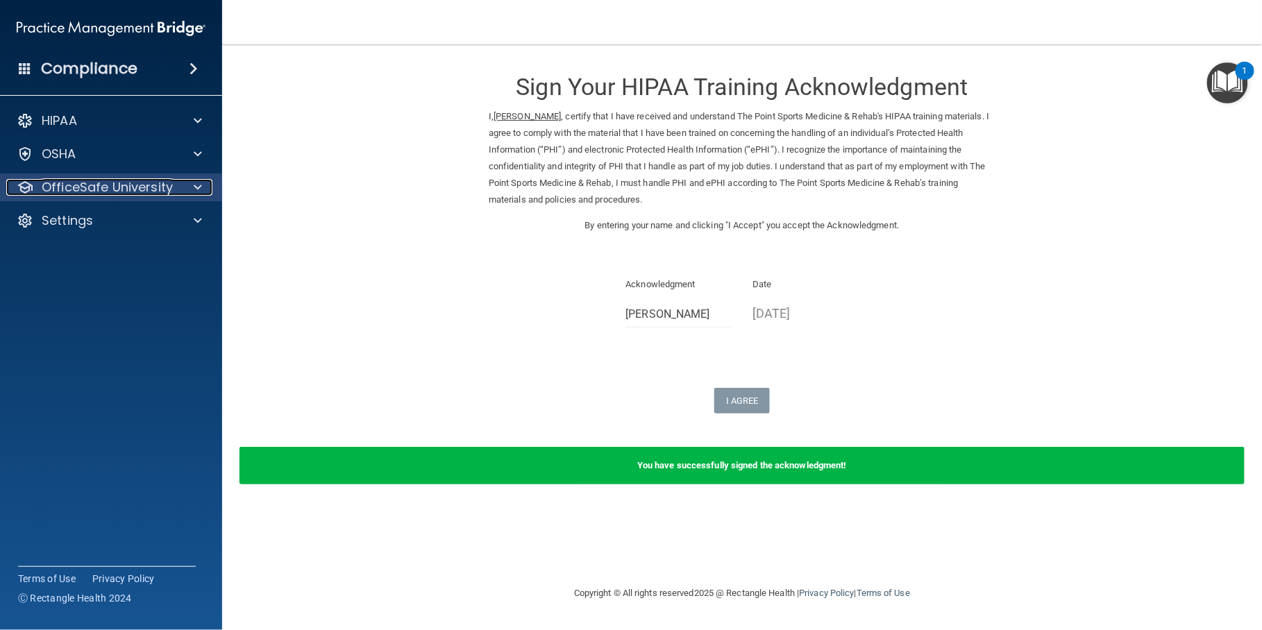
click at [162, 185] on p "OfficeSafe University" at bounding box center [107, 187] width 131 height 17
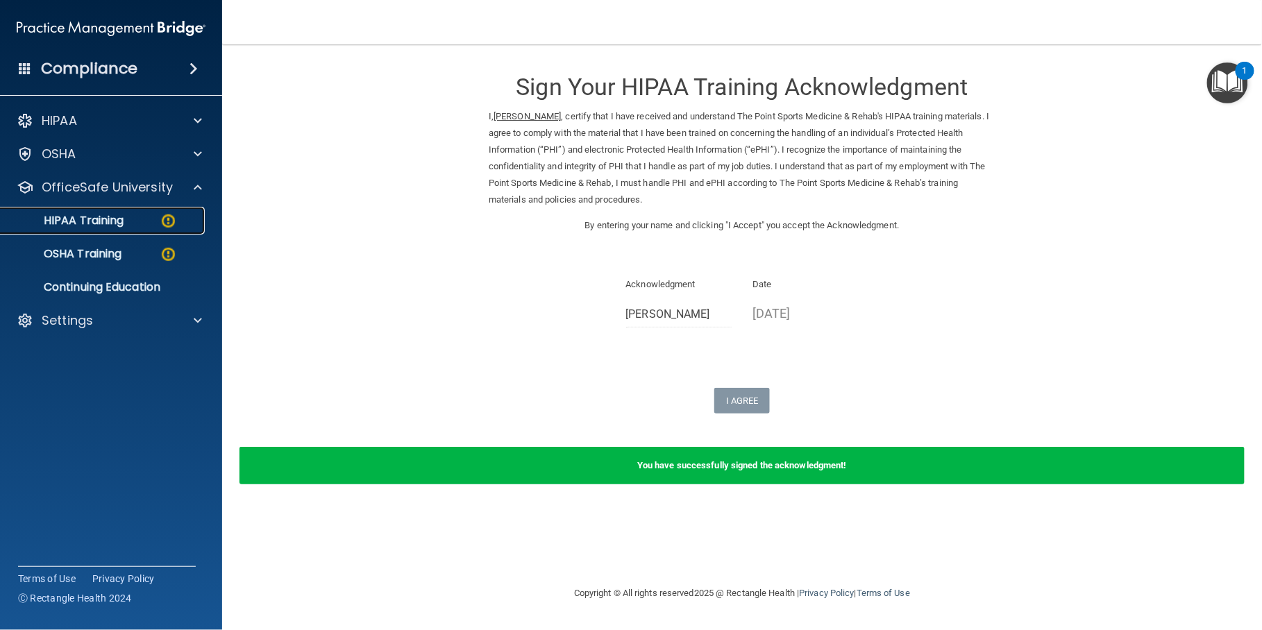
click at [162, 222] on img at bounding box center [168, 220] width 17 height 17
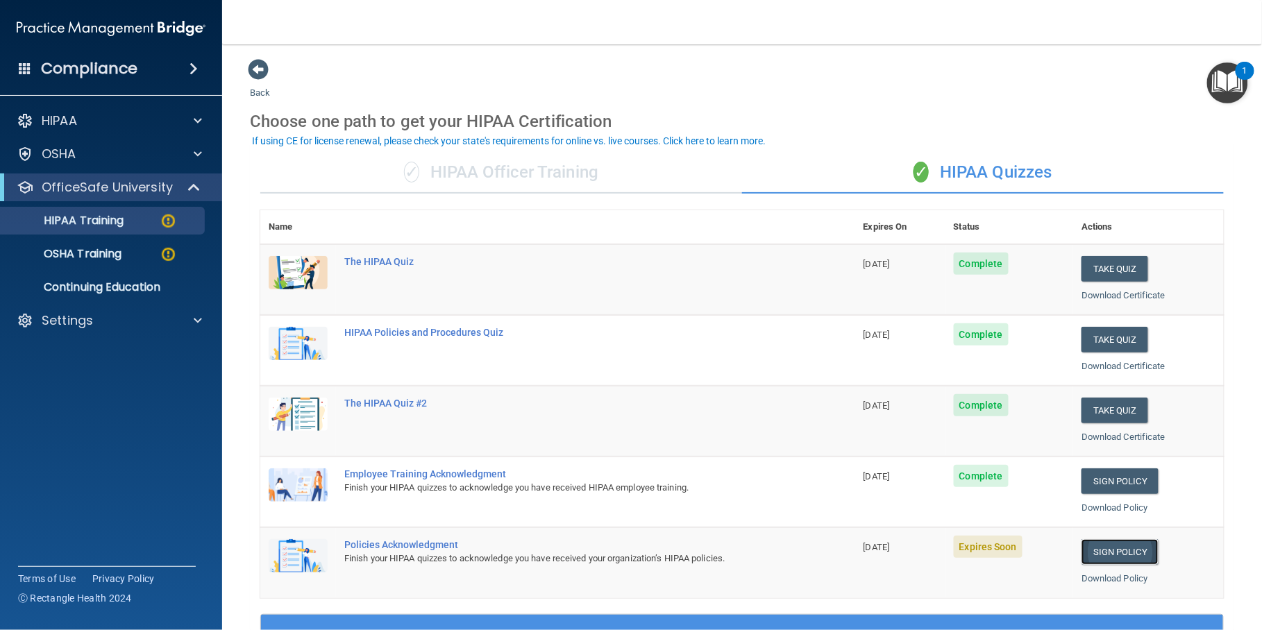
click at [1117, 554] on link "Sign Policy" at bounding box center [1119, 552] width 77 height 26
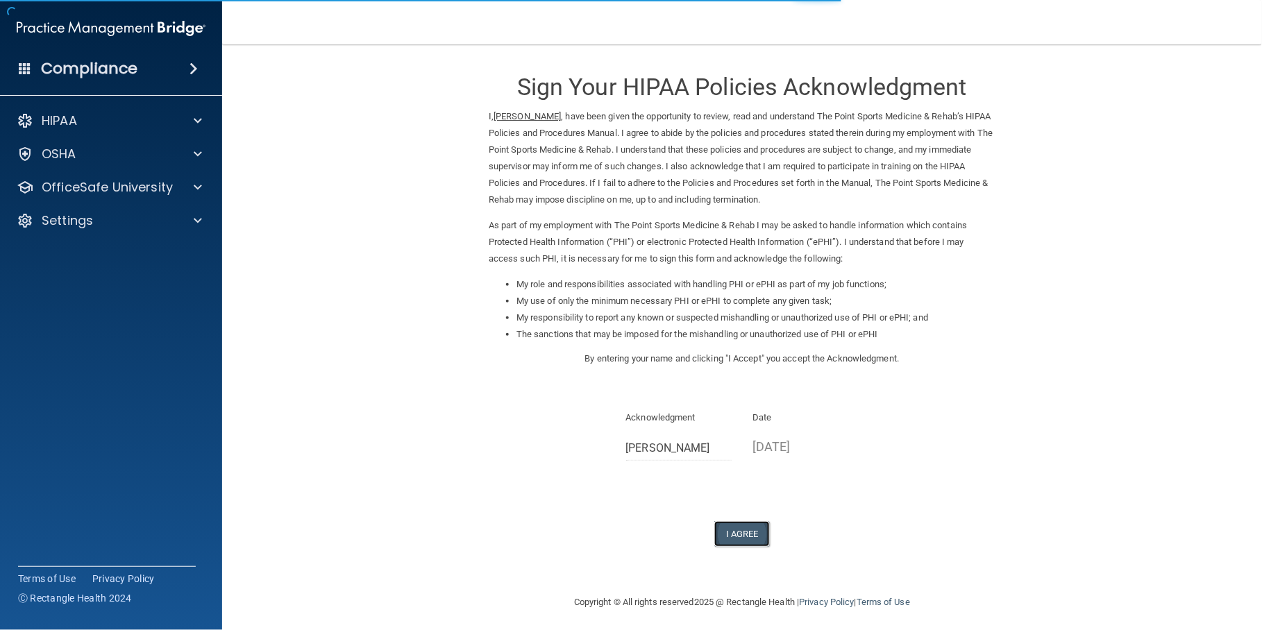
click at [733, 534] on button "I Agree" at bounding box center [742, 534] width 56 height 26
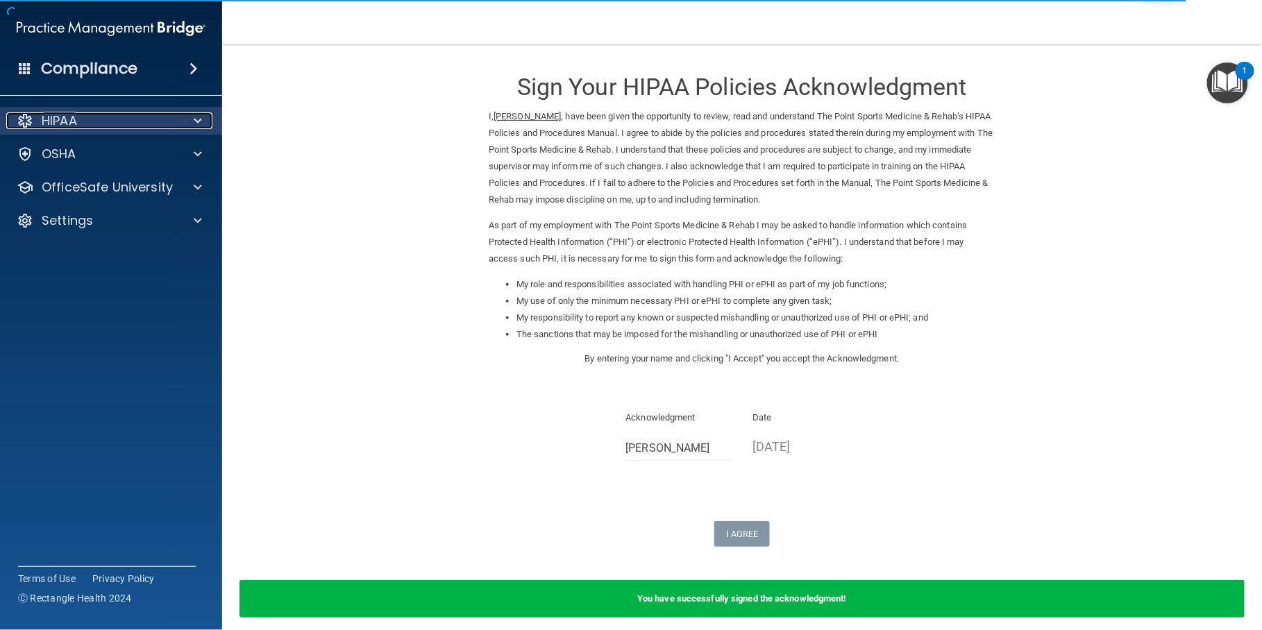
click at [199, 119] on span at bounding box center [198, 120] width 8 height 17
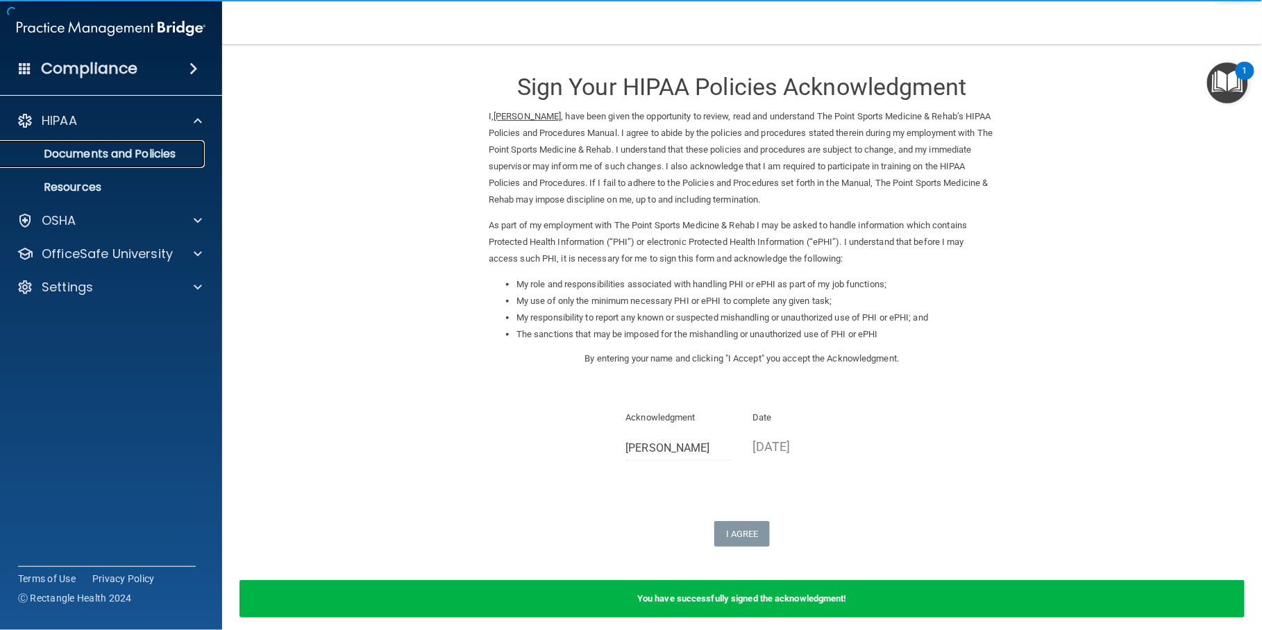
click at [147, 151] on p "Documents and Policies" at bounding box center [103, 154] width 189 height 14
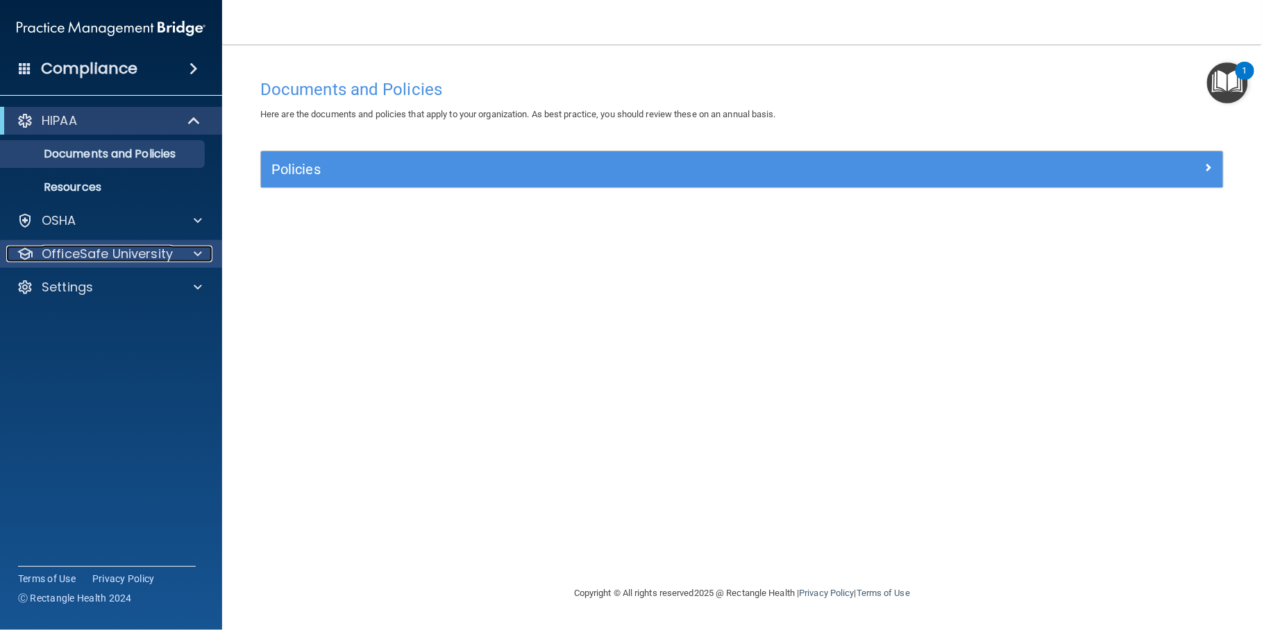
click at [62, 253] on p "OfficeSafe University" at bounding box center [107, 254] width 131 height 17
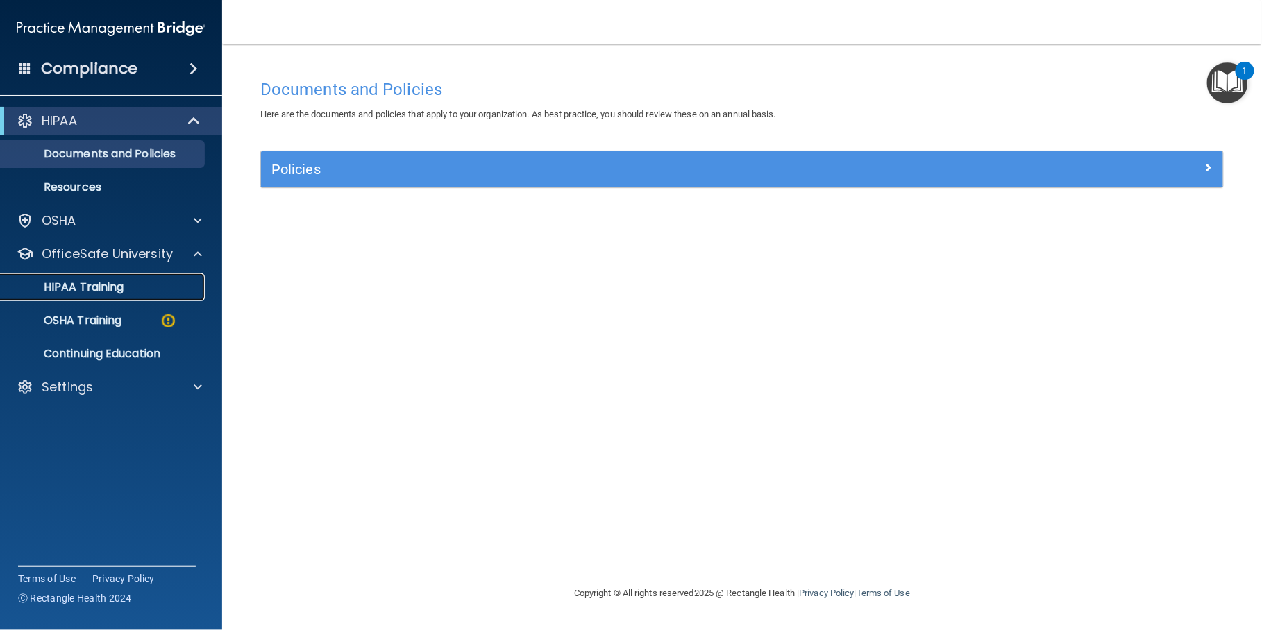
click at [98, 289] on p "HIPAA Training" at bounding box center [66, 287] width 115 height 14
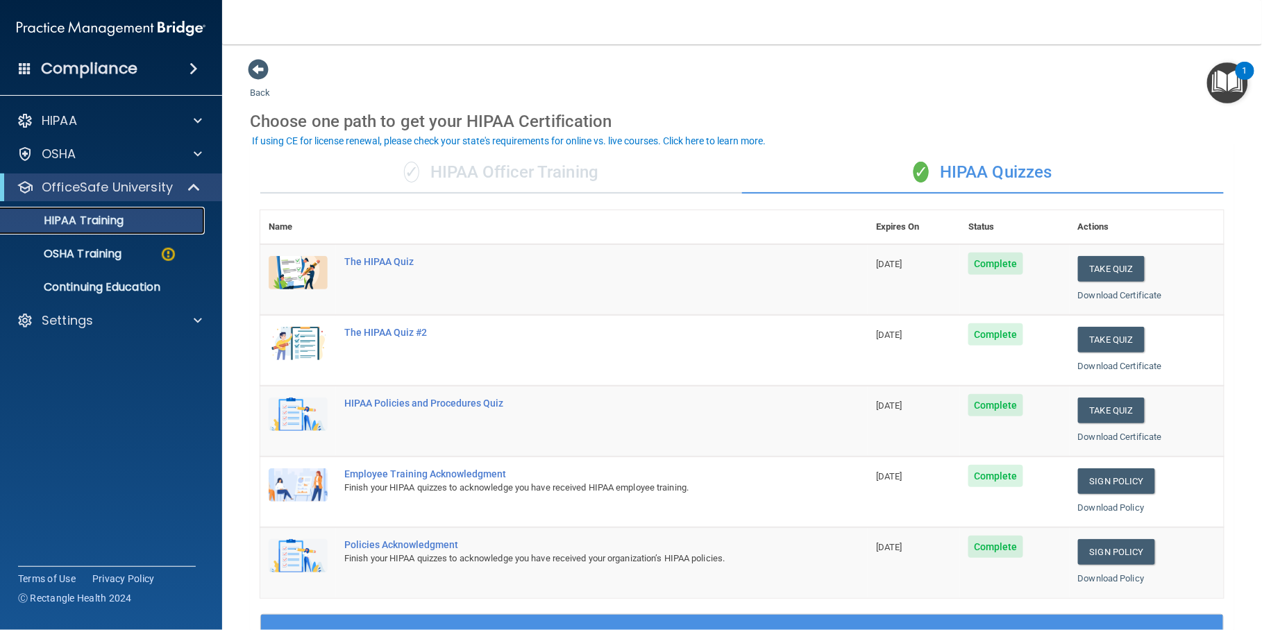
scroll to position [417, 0]
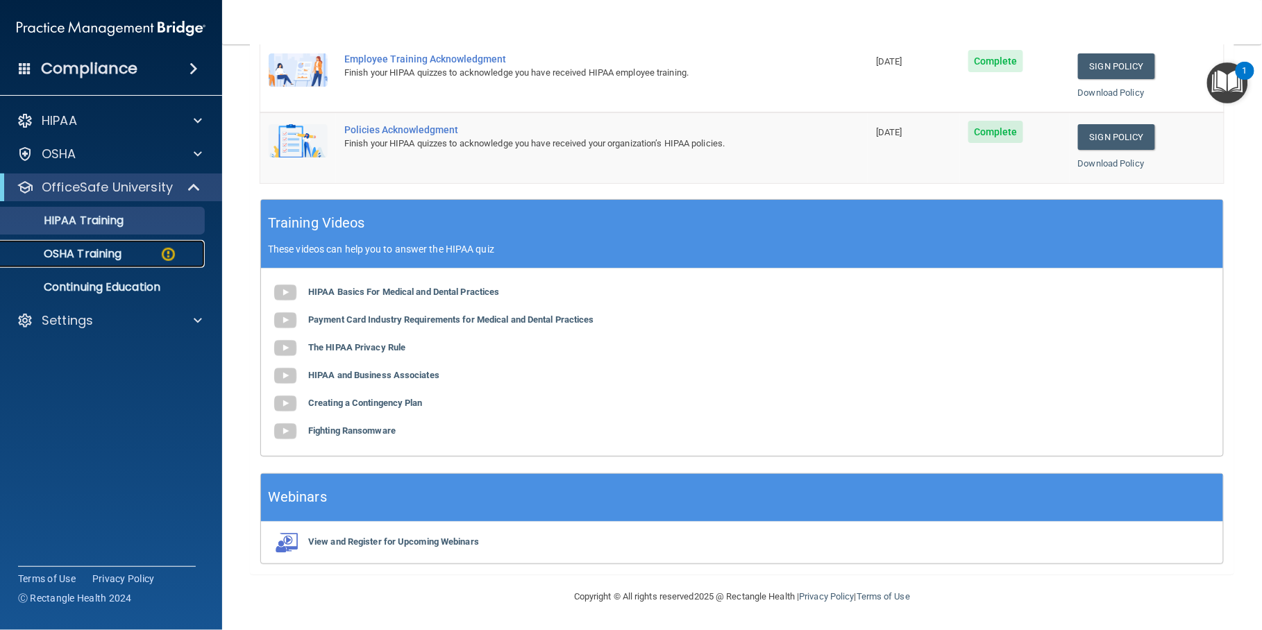
click at [101, 256] on p "OSHA Training" at bounding box center [65, 254] width 112 height 14
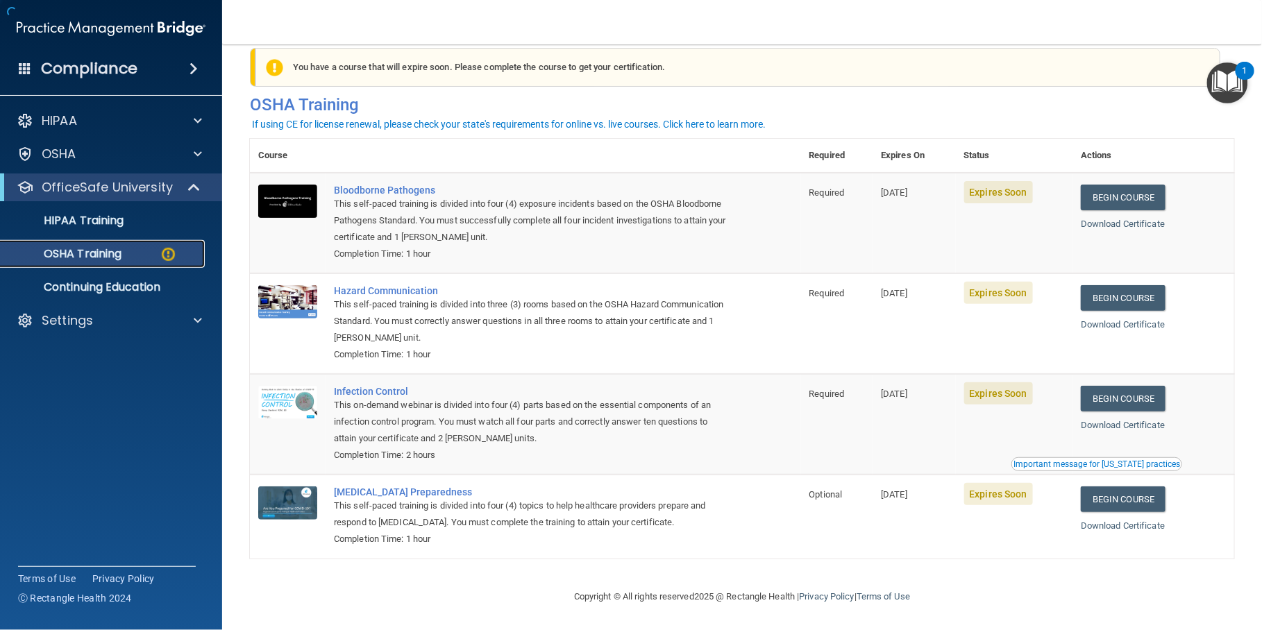
scroll to position [25, 0]
click at [1136, 196] on link "Begin Course" at bounding box center [1123, 198] width 85 height 26
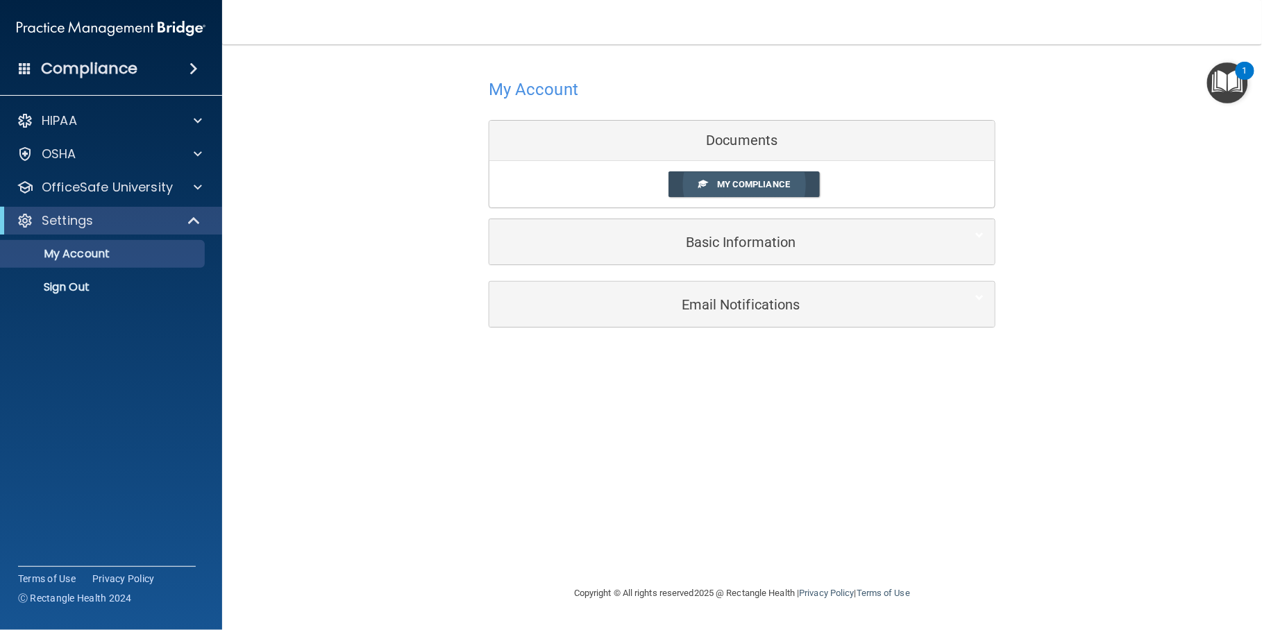
click at [745, 192] on link "My Compliance" at bounding box center [744, 184] width 152 height 26
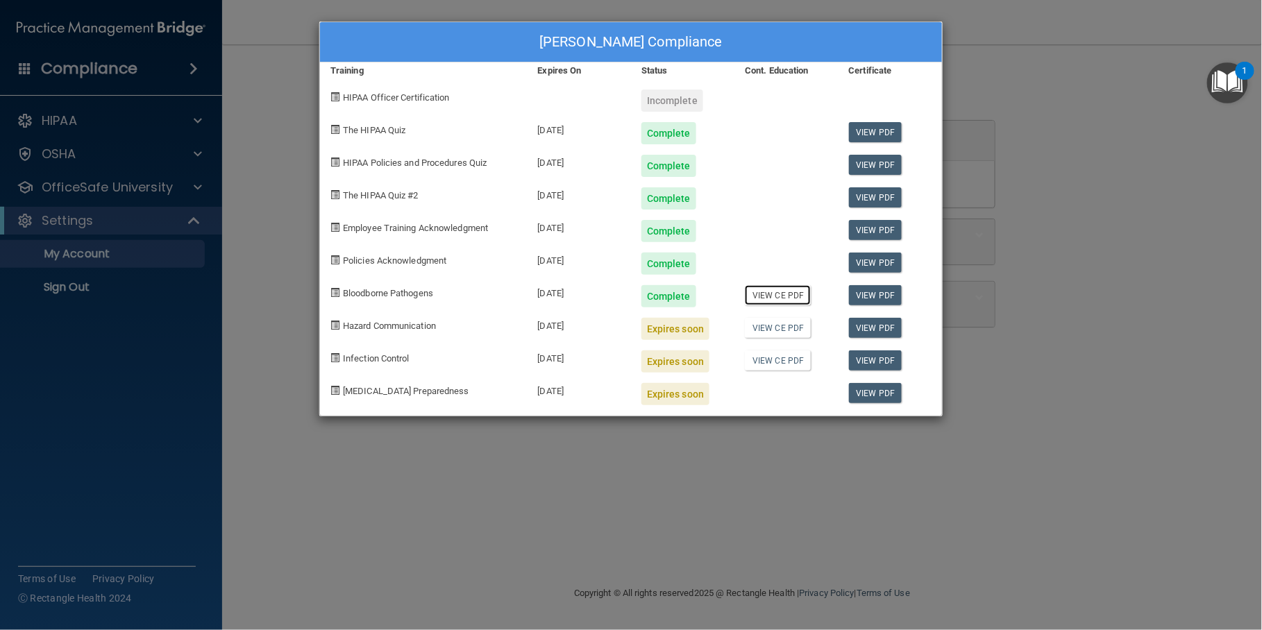
click at [772, 296] on link "View CE PDF" at bounding box center [778, 295] width 66 height 20
click at [1099, 139] on div "Brooke Harvey's Compliance Training Expires On Status Cont. Education Certifica…" at bounding box center [631, 315] width 1262 height 630
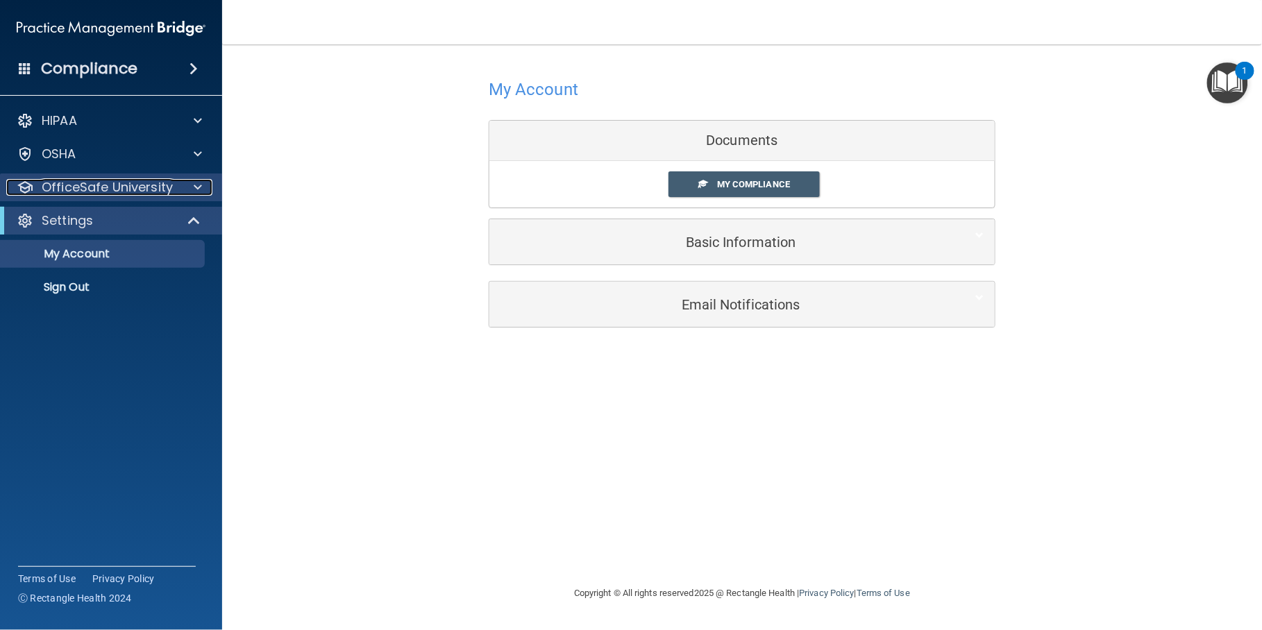
click at [103, 187] on p "OfficeSafe University" at bounding box center [107, 187] width 131 height 17
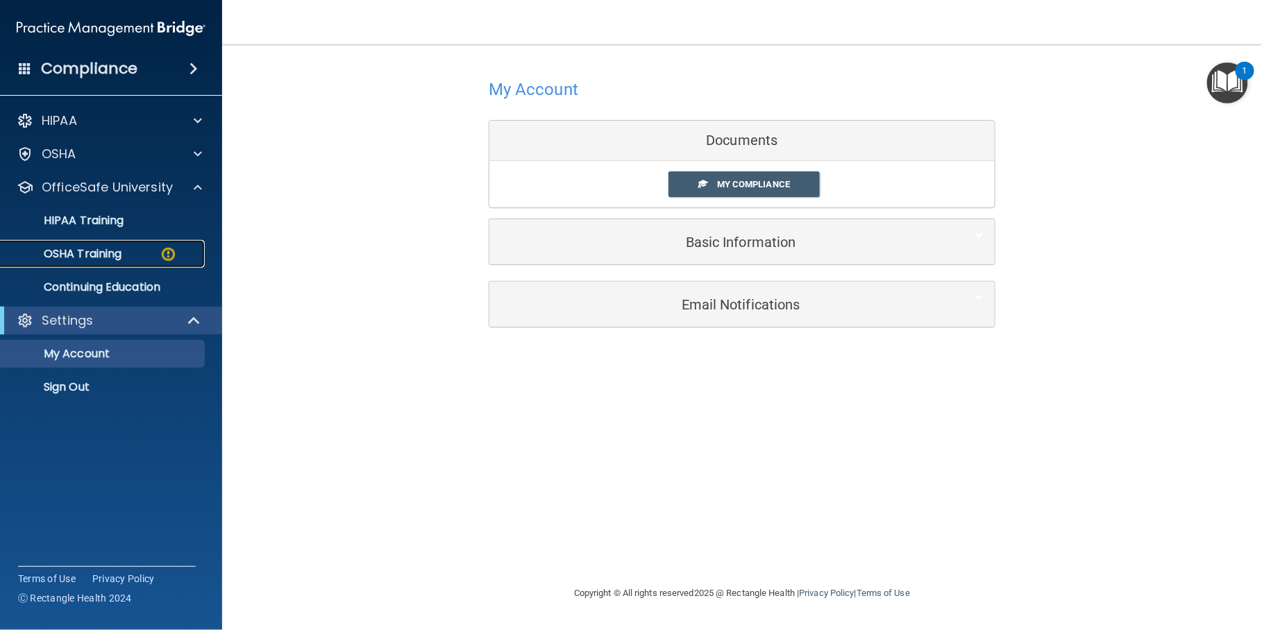
click at [107, 258] on p "OSHA Training" at bounding box center [65, 254] width 112 height 14
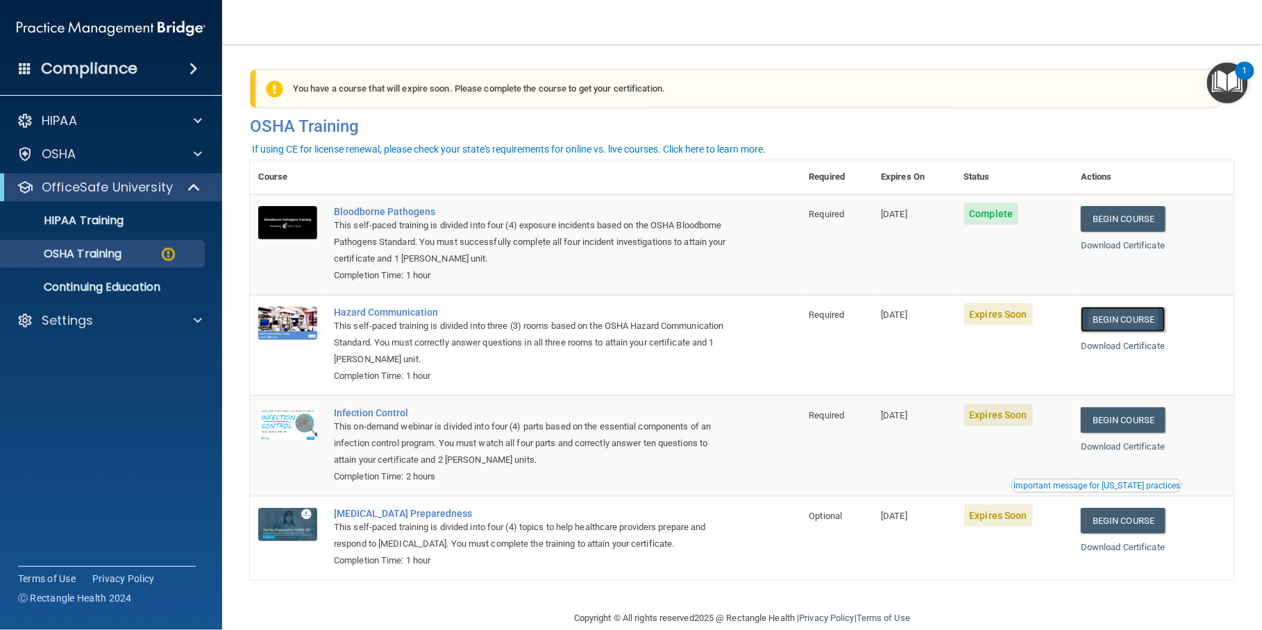
click at [1111, 321] on link "Begin Course" at bounding box center [1123, 320] width 85 height 26
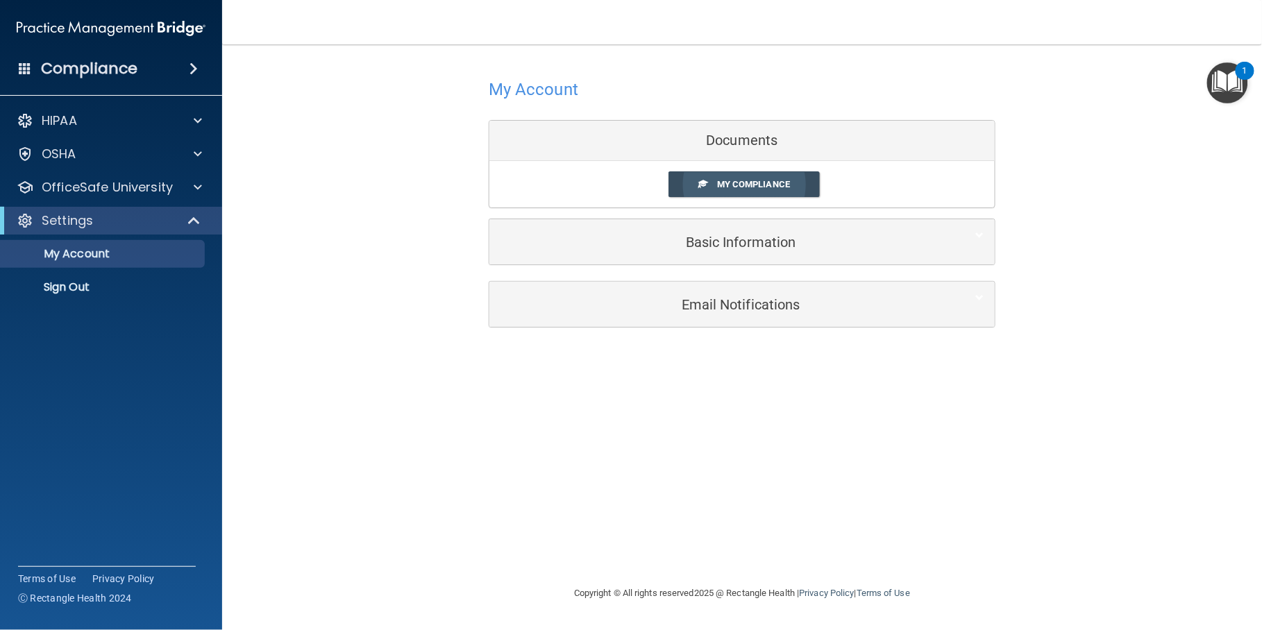
click at [717, 176] on link "My Compliance" at bounding box center [744, 184] width 152 height 26
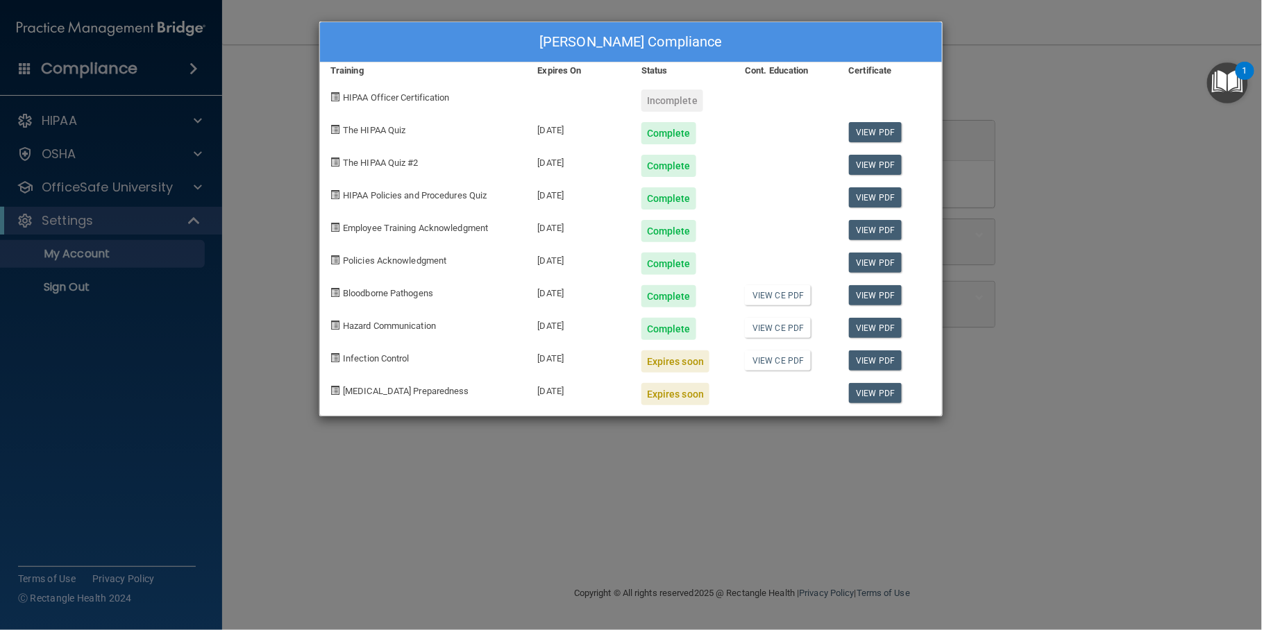
click at [1067, 83] on div "Brooke Harvey's Compliance Training Expires On Status Cont. Education Certifica…" at bounding box center [631, 315] width 1262 height 630
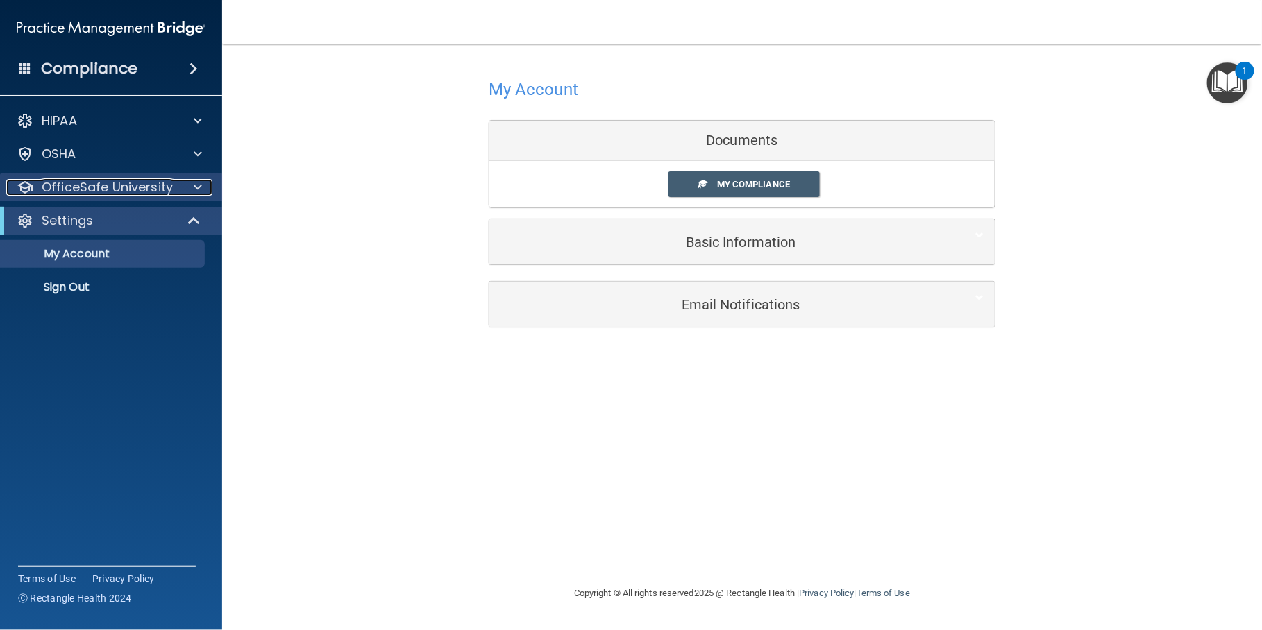
click at [140, 187] on p "OfficeSafe University" at bounding box center [107, 187] width 131 height 17
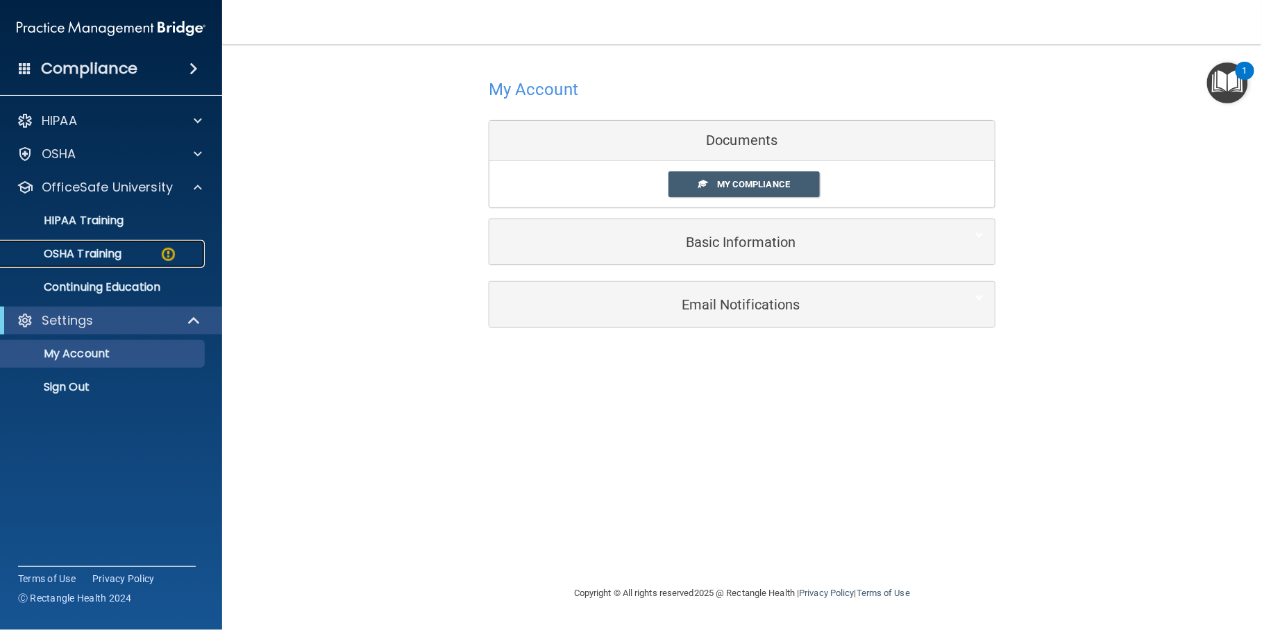
click at [120, 248] on p "OSHA Training" at bounding box center [65, 254] width 112 height 14
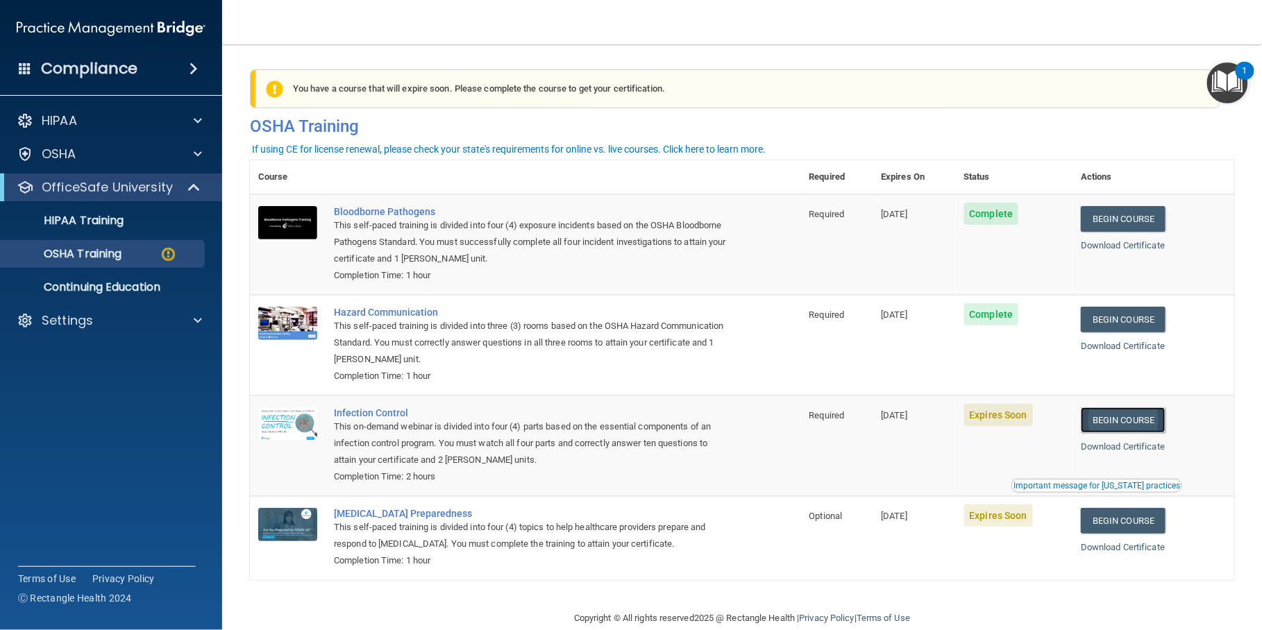
click at [1129, 412] on link "Begin Course" at bounding box center [1123, 420] width 85 height 26
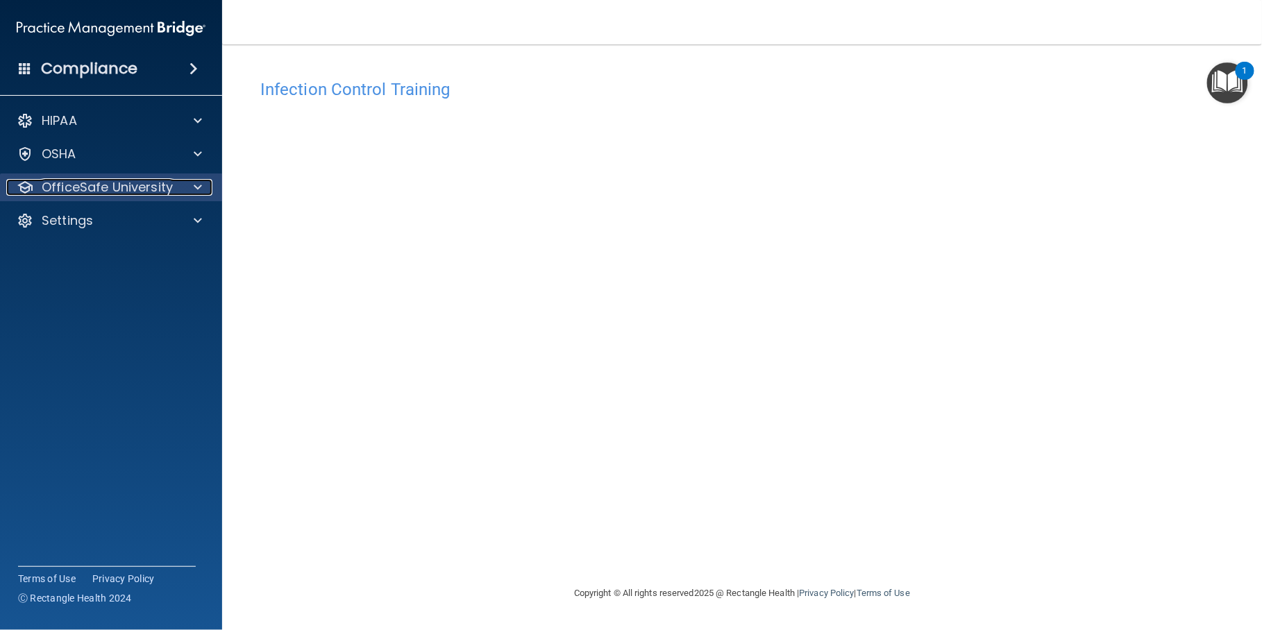
click at [126, 190] on p "OfficeSafe University" at bounding box center [107, 187] width 131 height 17
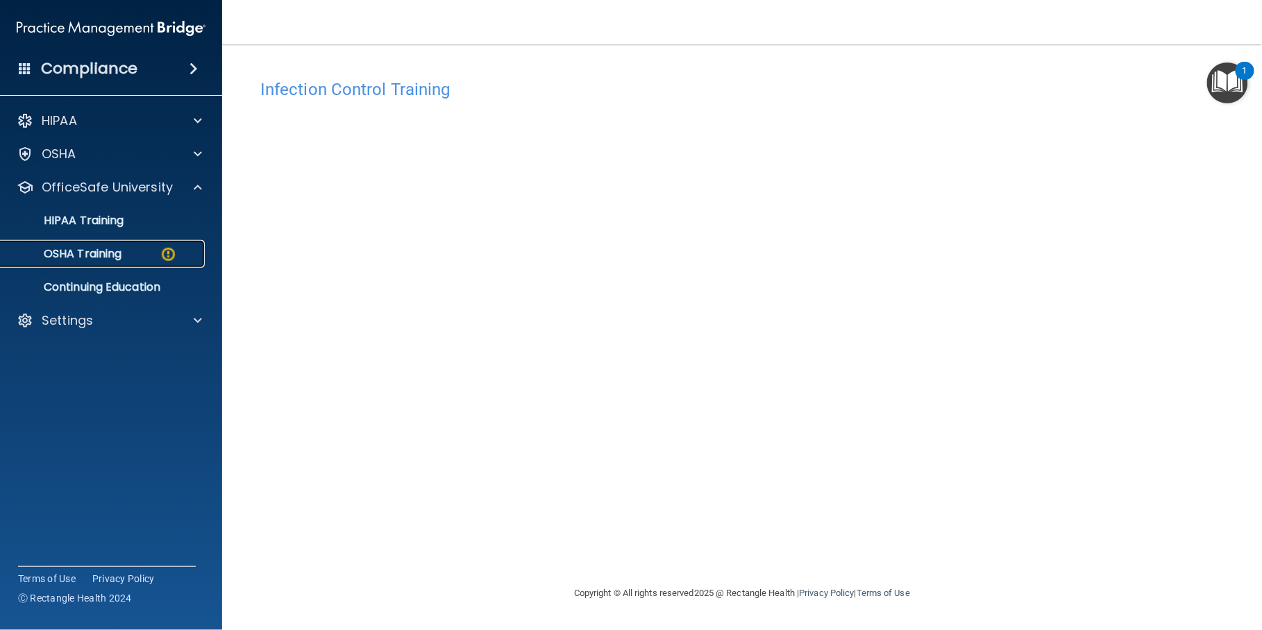
click at [110, 262] on link "OSHA Training" at bounding box center [95, 254] width 219 height 28
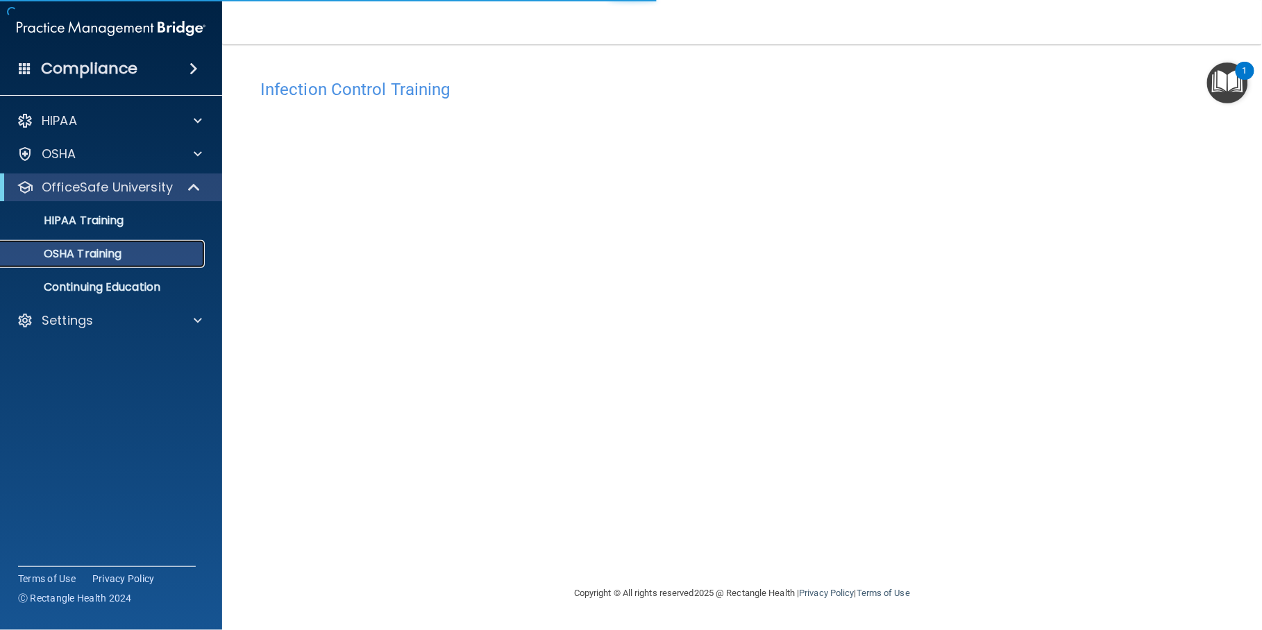
click at [110, 262] on link "OSHA Training" at bounding box center [95, 254] width 219 height 28
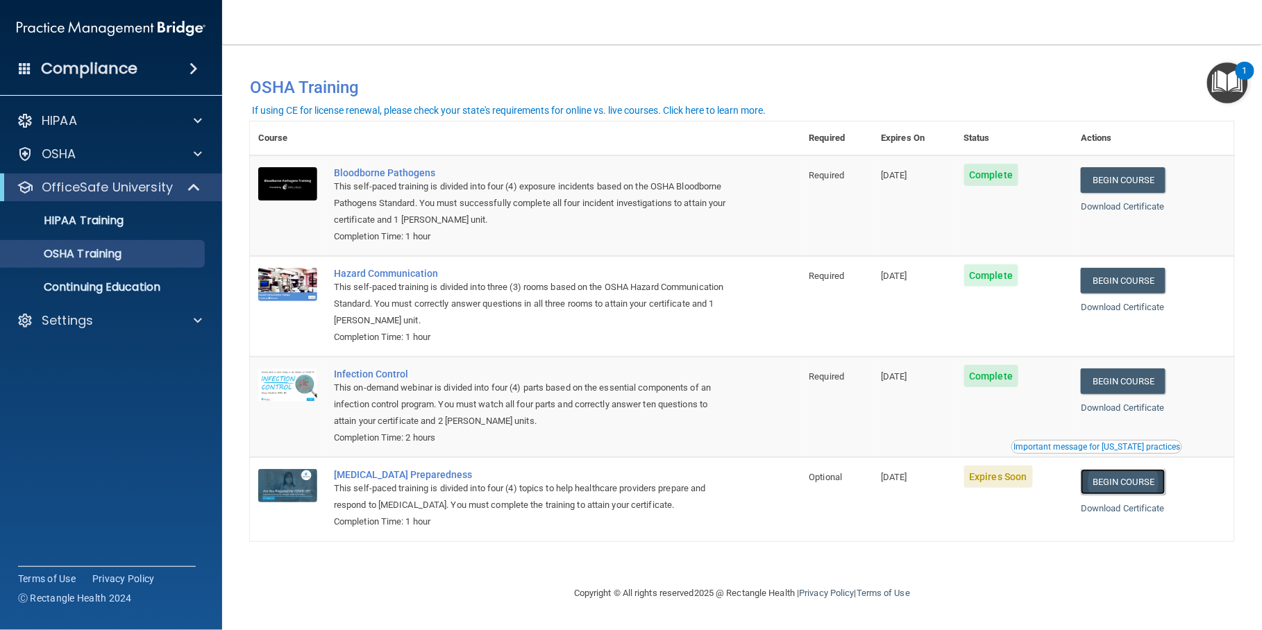
click at [1141, 480] on link "Begin Course" at bounding box center [1123, 482] width 85 height 26
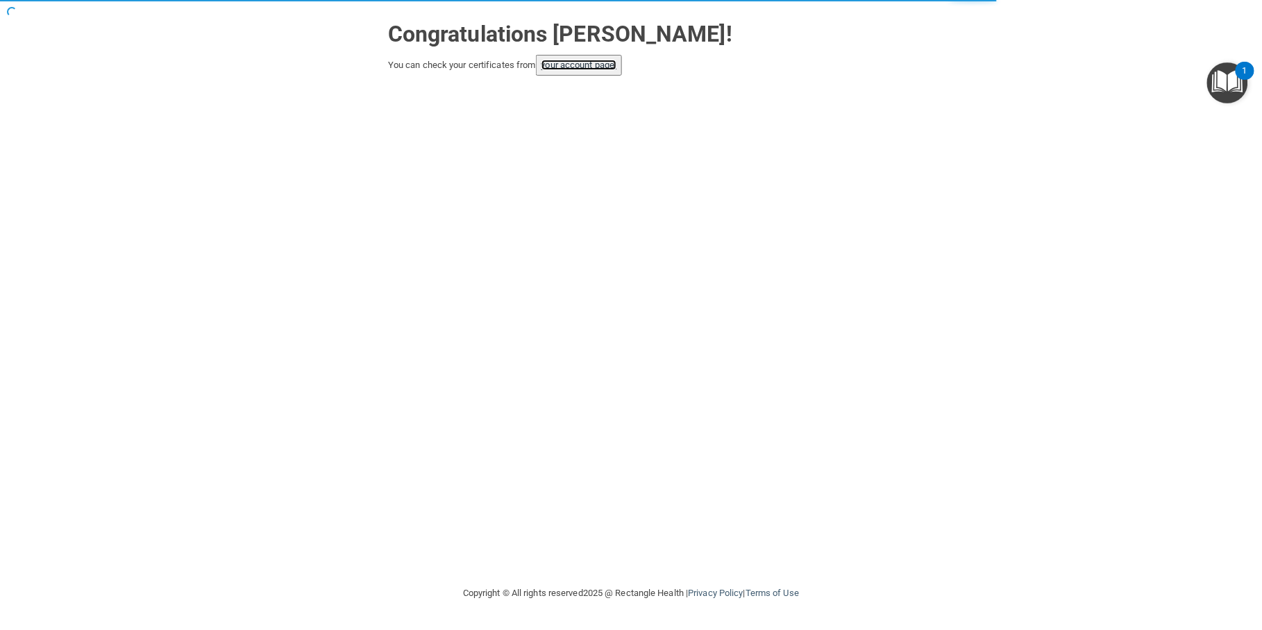
click at [586, 65] on link "your account page!" at bounding box center [579, 65] width 76 height 10
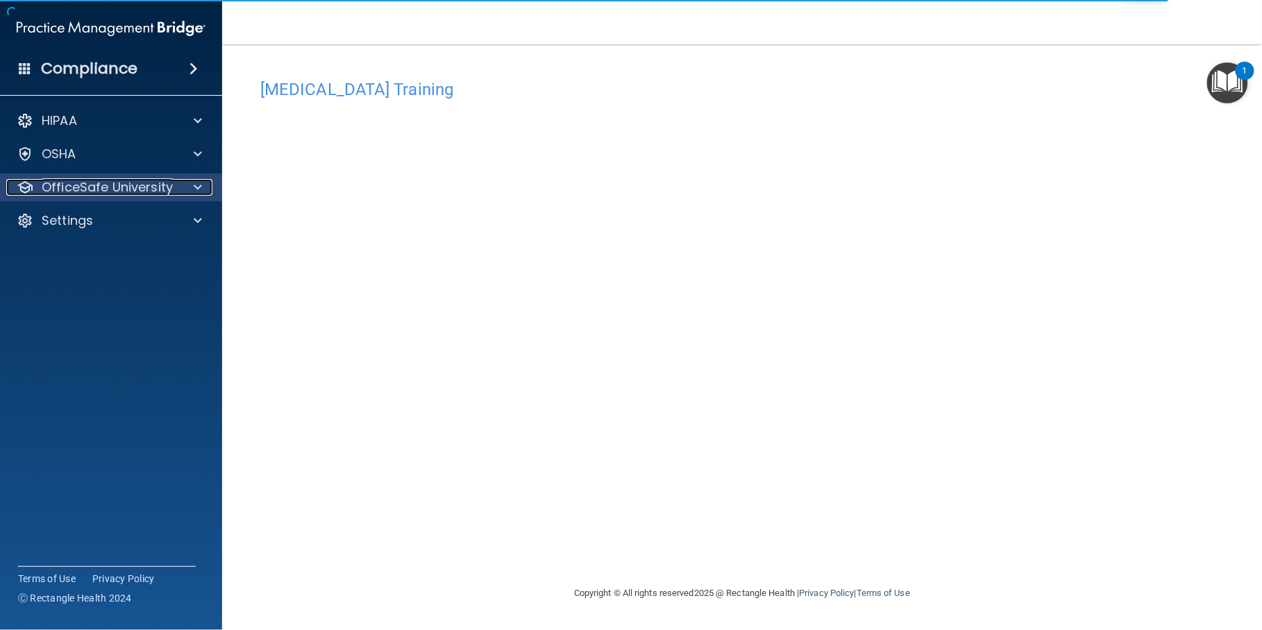
click at [153, 186] on p "OfficeSafe University" at bounding box center [107, 187] width 131 height 17
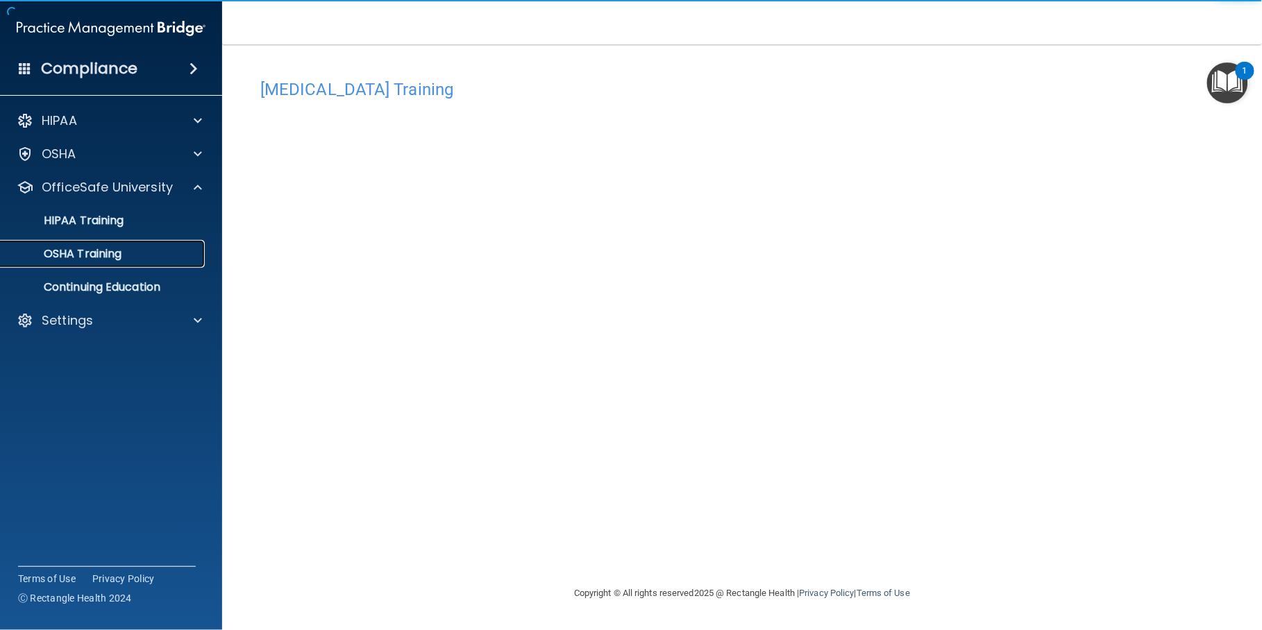
click at [105, 253] on p "OSHA Training" at bounding box center [65, 254] width 112 height 14
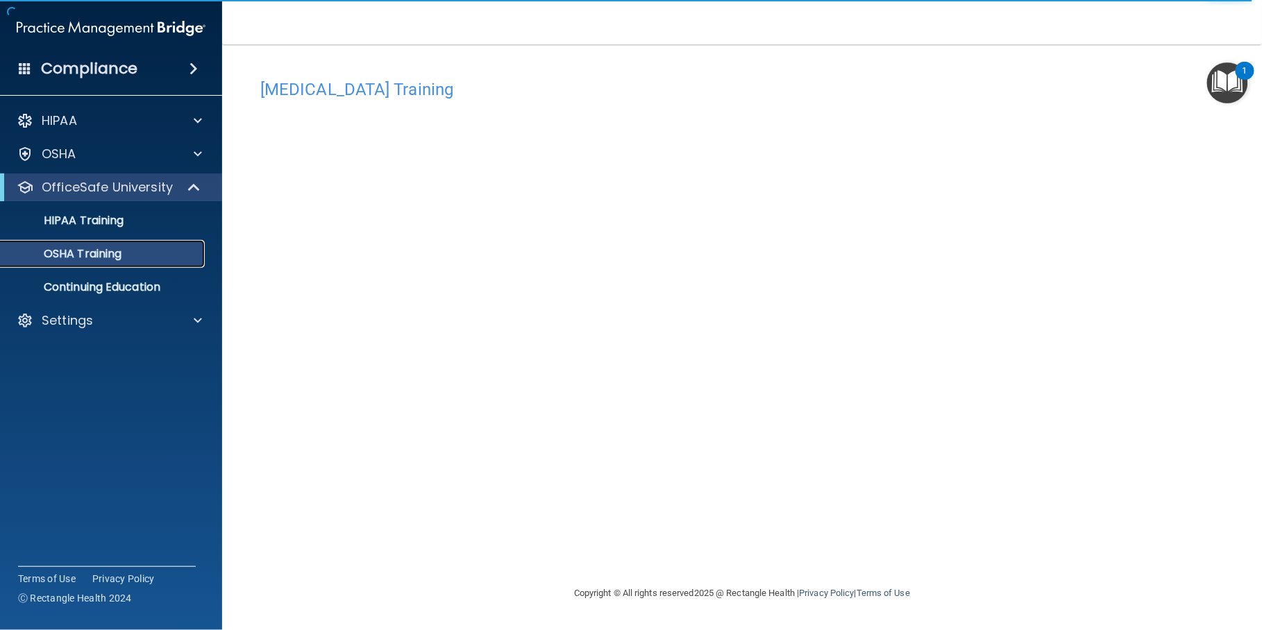
click at [105, 253] on p "OSHA Training" at bounding box center [65, 254] width 112 height 14
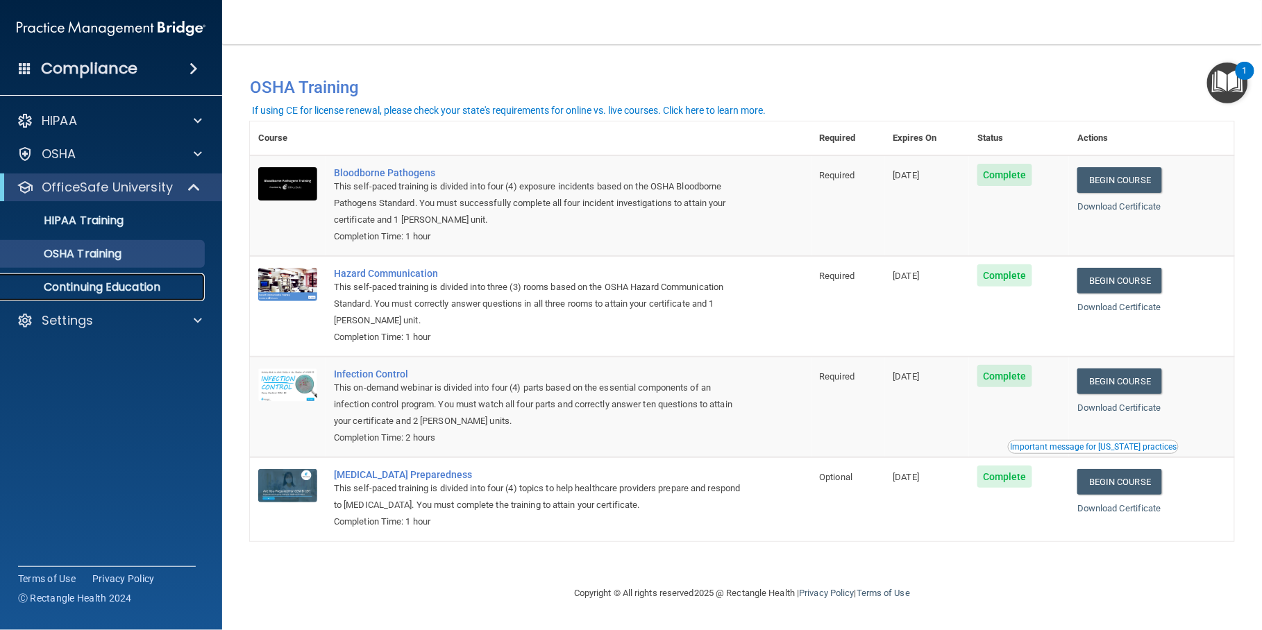
click at [126, 276] on link "Continuing Education" at bounding box center [95, 287] width 219 height 28
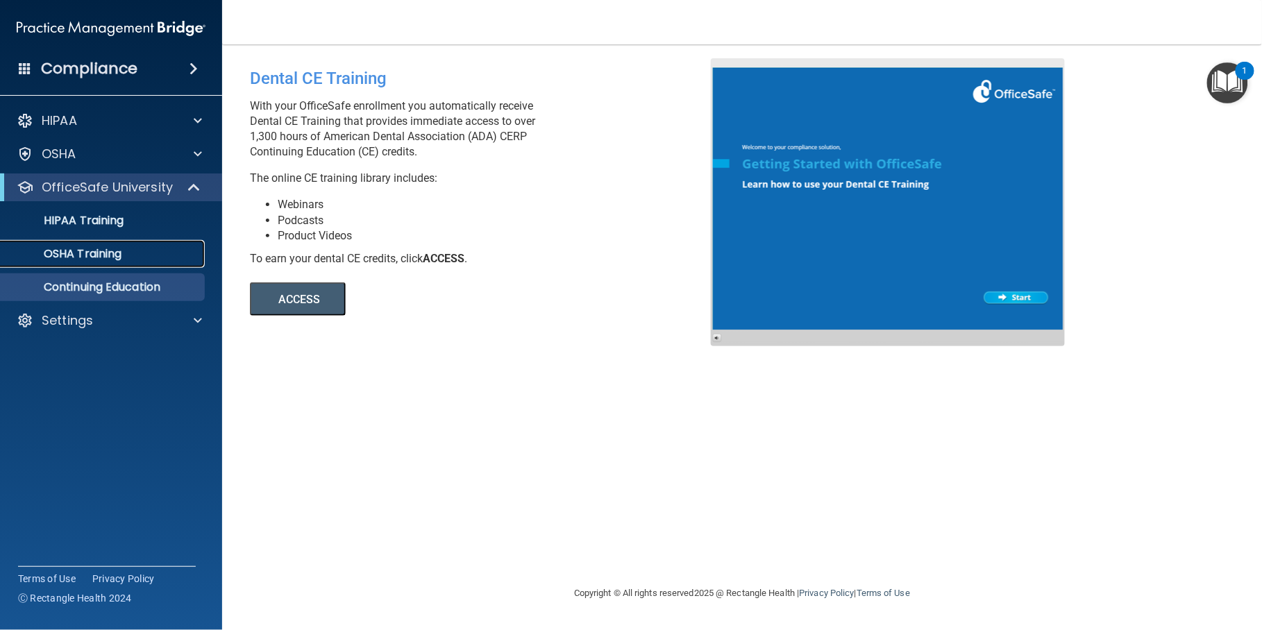
click at [103, 258] on p "OSHA Training" at bounding box center [65, 254] width 112 height 14
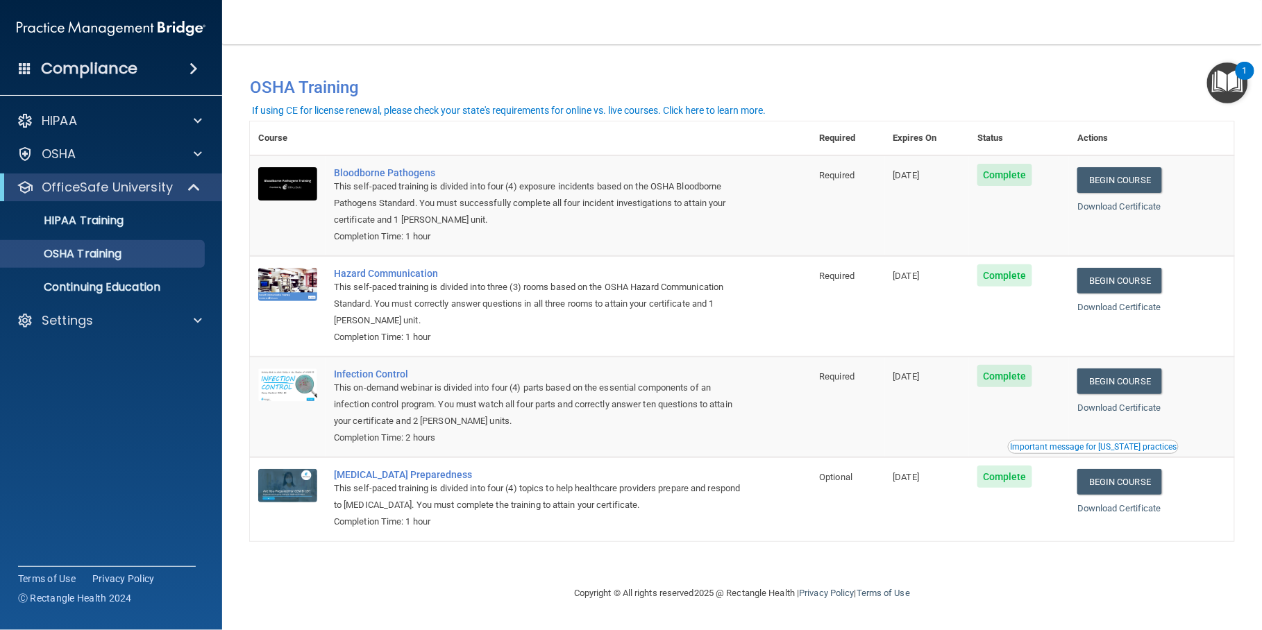
click at [936, 395] on td "[DATE]" at bounding box center [927, 407] width 85 height 101
click at [1125, 207] on link "Download Certificate" at bounding box center [1119, 206] width 84 height 10
click at [1136, 303] on link "Download Certificate" at bounding box center [1119, 307] width 84 height 10
click at [1128, 403] on div "Download Certificate" at bounding box center [1151, 408] width 149 height 17
click at [1135, 412] on link "Download Certificate" at bounding box center [1119, 408] width 84 height 10
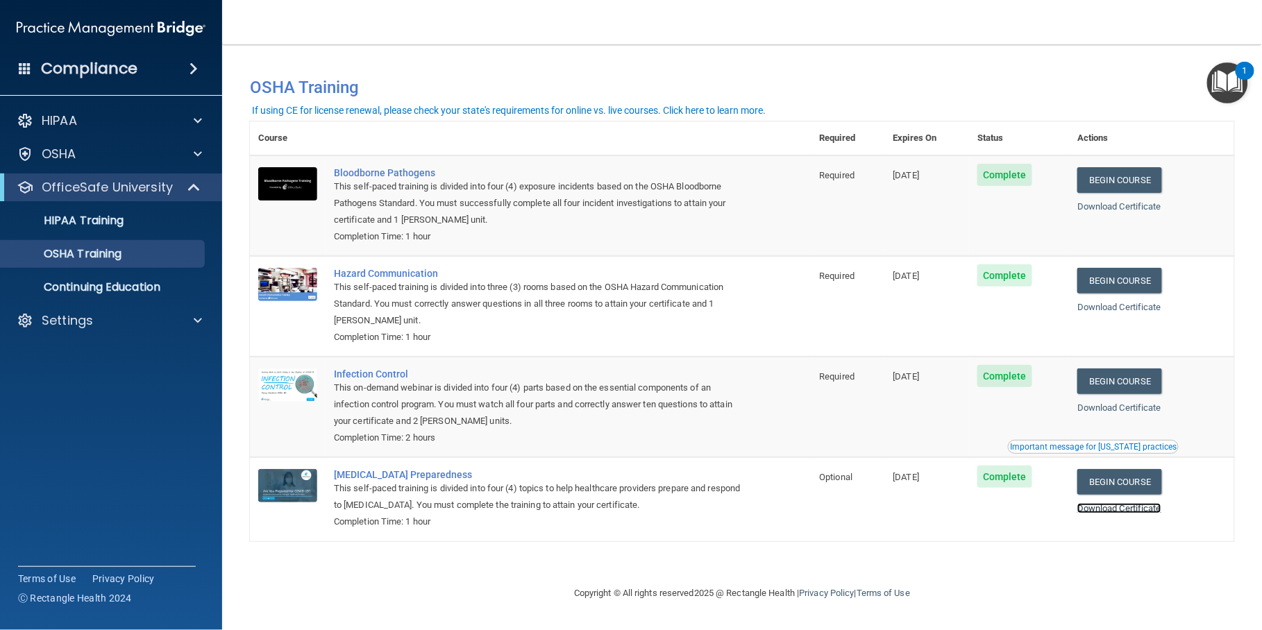
click at [1129, 508] on link "Download Certificate" at bounding box center [1119, 508] width 84 height 10
